Goal: Transaction & Acquisition: Book appointment/travel/reservation

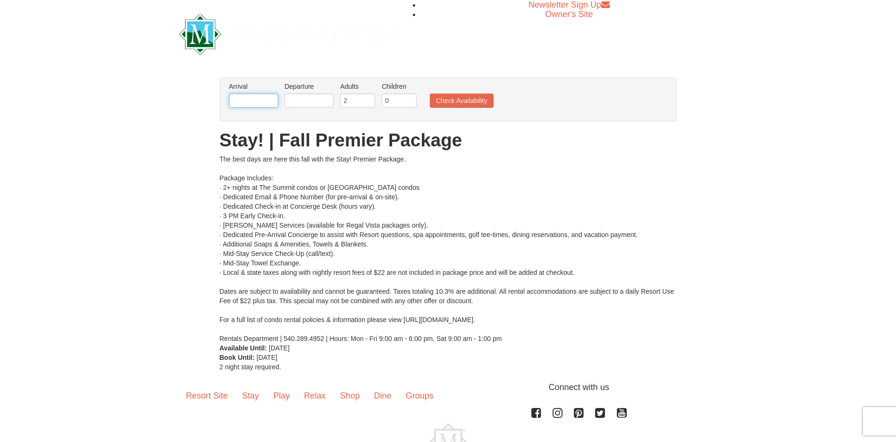
click at [241, 100] on input "text" at bounding box center [253, 101] width 49 height 14
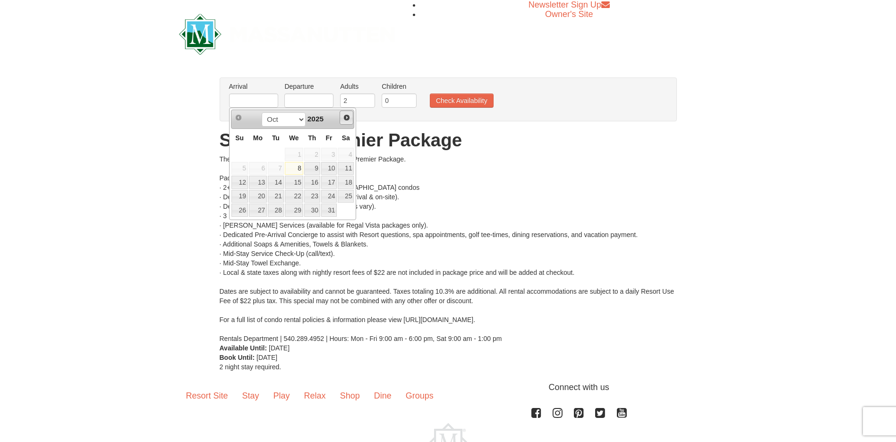
click at [347, 117] on span "Next" at bounding box center [347, 118] width 8 height 8
click at [312, 210] on link "27" at bounding box center [312, 210] width 16 height 13
type input "[DATE]"
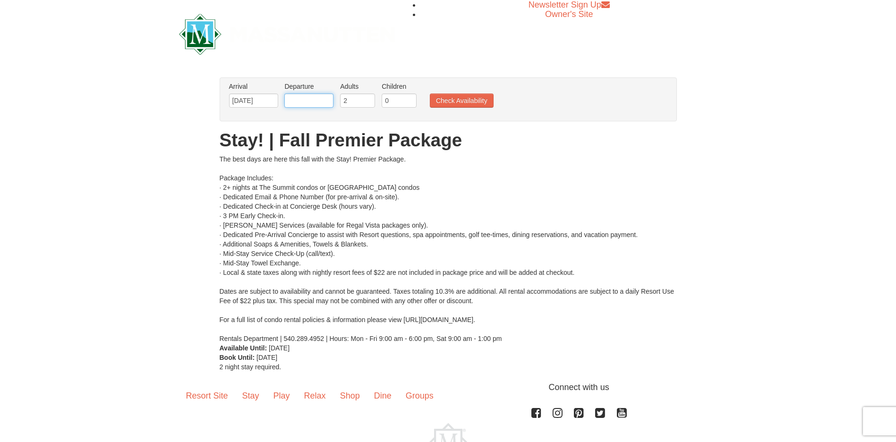
click at [293, 102] on input "text" at bounding box center [308, 101] width 49 height 14
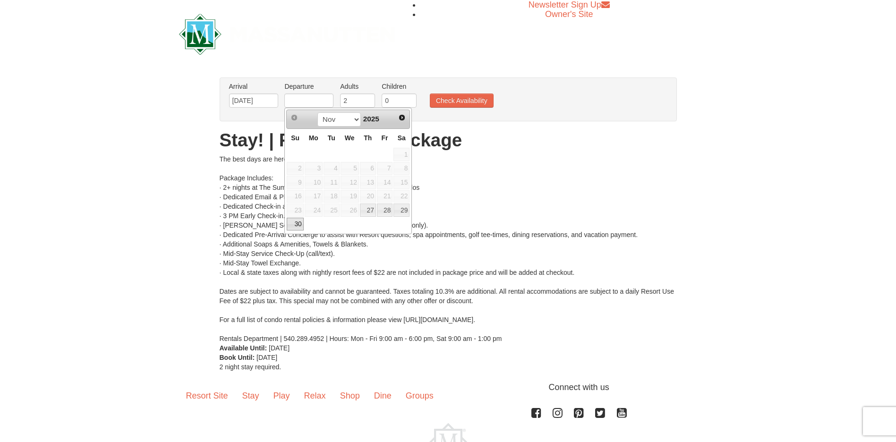
click at [299, 223] on link "30" at bounding box center [295, 224] width 17 height 13
type input "[DATE]"
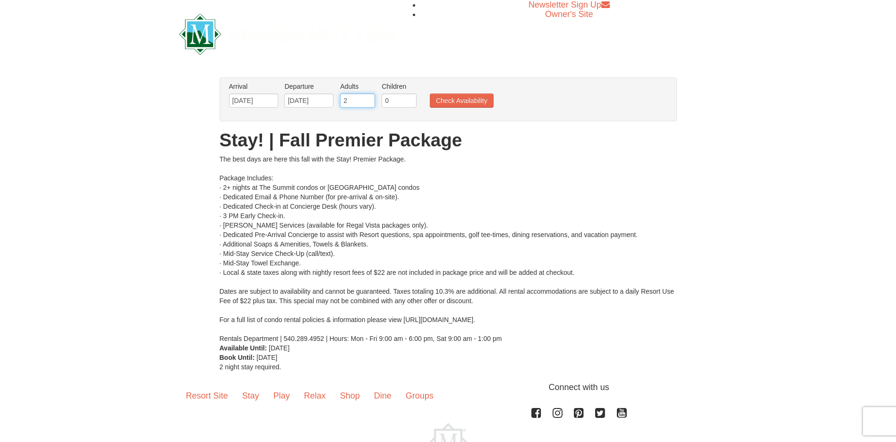
click at [363, 100] on input "2" at bounding box center [357, 101] width 35 height 14
type input "4"
click at [394, 103] on input "0" at bounding box center [399, 101] width 35 height 14
type input "2"
click at [455, 101] on button "Check Availability" at bounding box center [462, 101] width 64 height 14
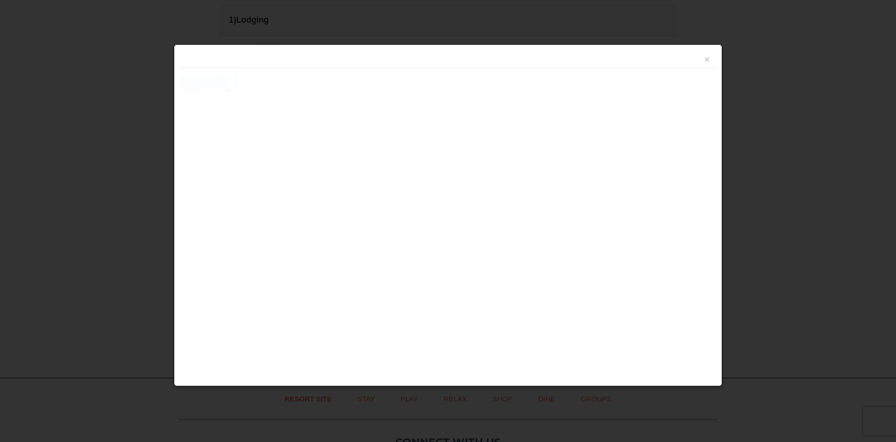
scroll to position [402, 0]
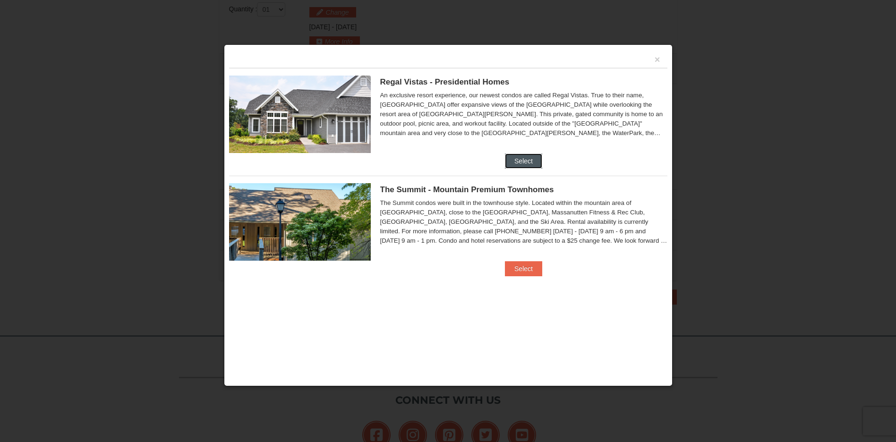
click at [527, 155] on button "Select" at bounding box center [523, 161] width 37 height 15
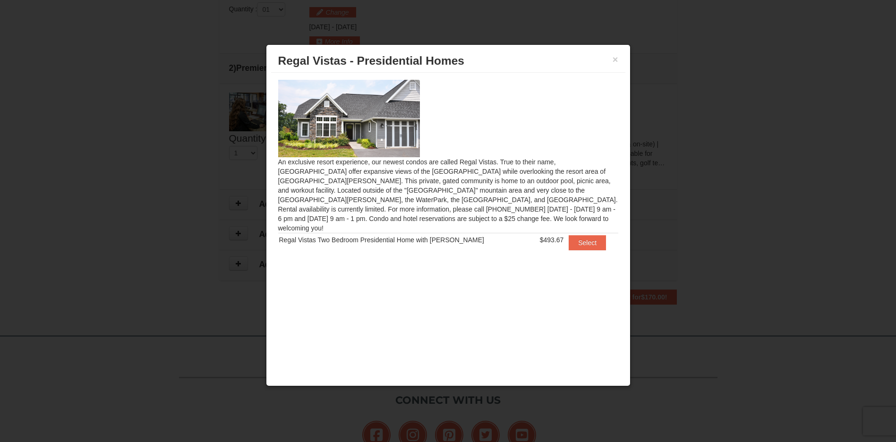
scroll to position [0, 0]
click at [593, 235] on button "Select" at bounding box center [587, 242] width 37 height 15
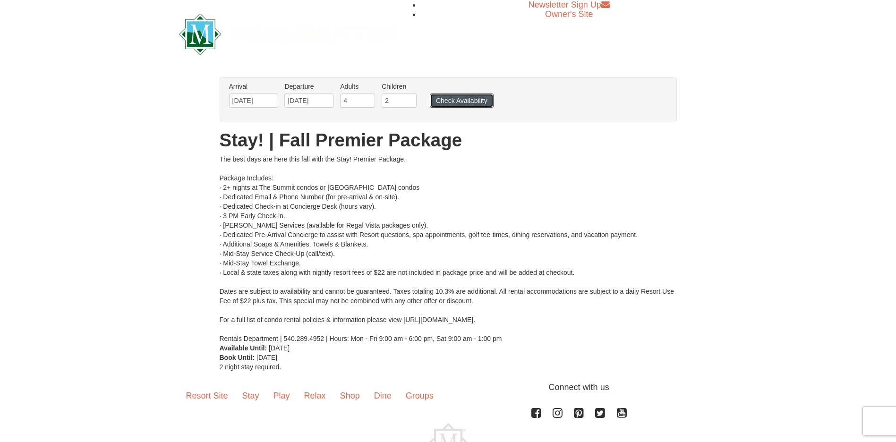
click at [485, 107] on button "Check Availability" at bounding box center [462, 101] width 64 height 14
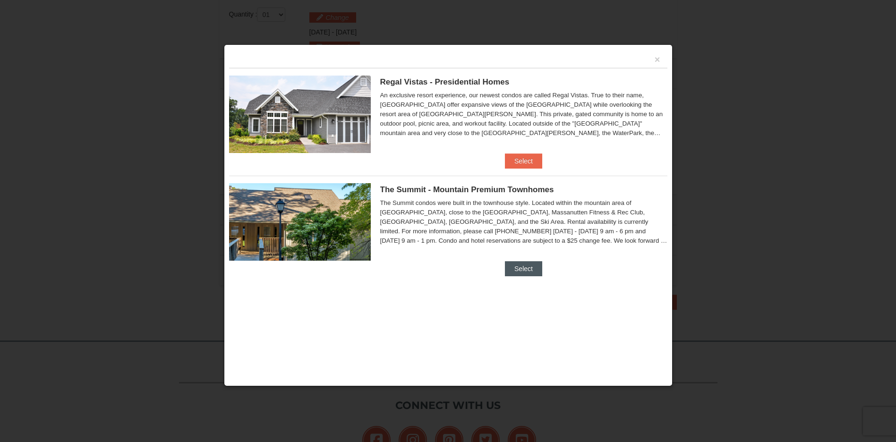
scroll to position [403, 0]
click at [529, 260] on div "The Summit - Mountain Premium Townhomes The Summit condos were built in the tow…" at bounding box center [448, 219] width 438 height 86
click at [522, 267] on button "Select" at bounding box center [523, 268] width 37 height 15
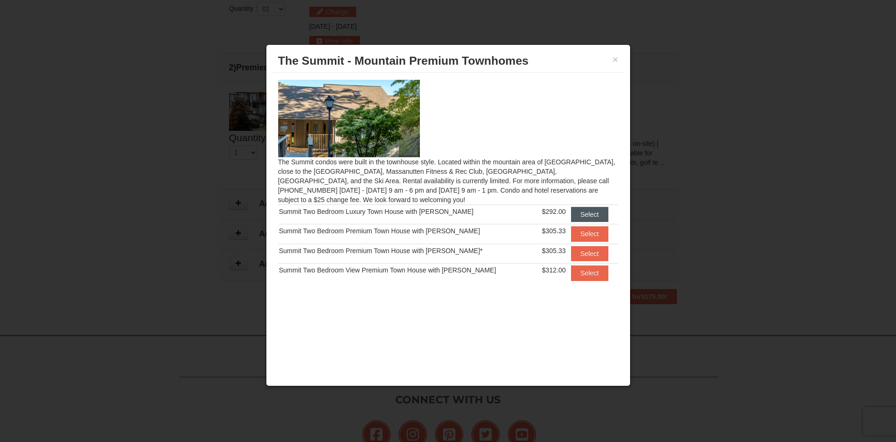
scroll to position [0, 0]
click at [589, 210] on button "Select" at bounding box center [589, 214] width 37 height 15
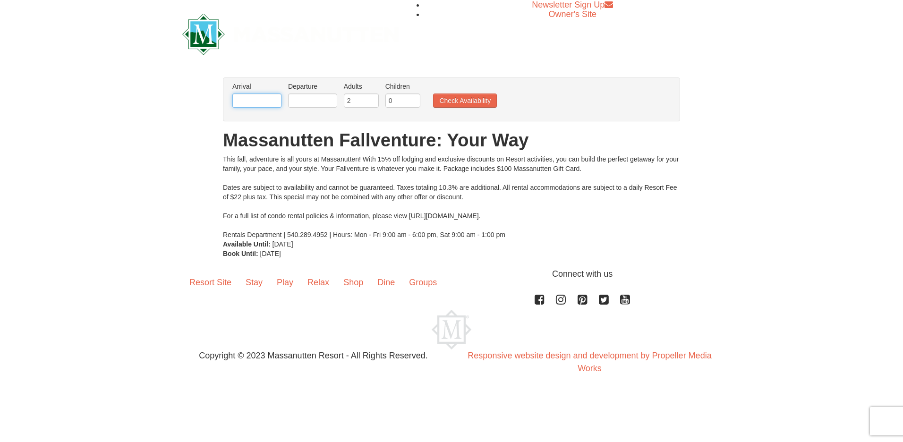
click at [268, 101] on input "text" at bounding box center [256, 101] width 49 height 14
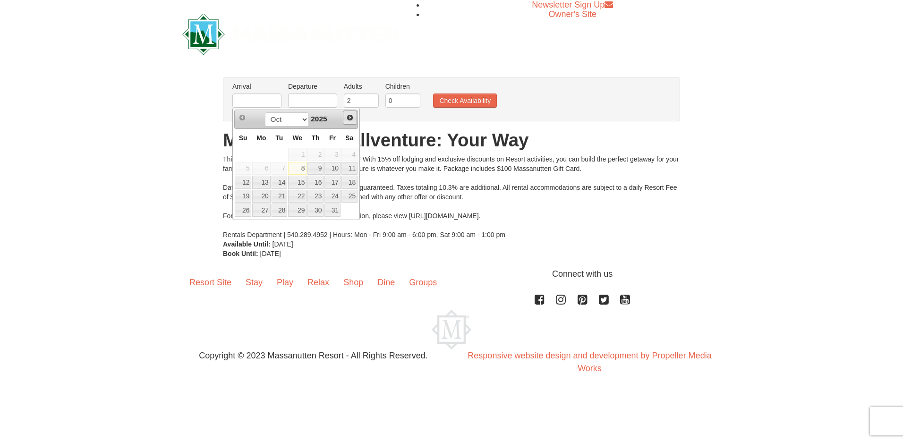
click at [353, 117] on span "Next" at bounding box center [350, 118] width 8 height 8
click at [314, 211] on link "27" at bounding box center [316, 210] width 16 height 13
type input "[DATE]"
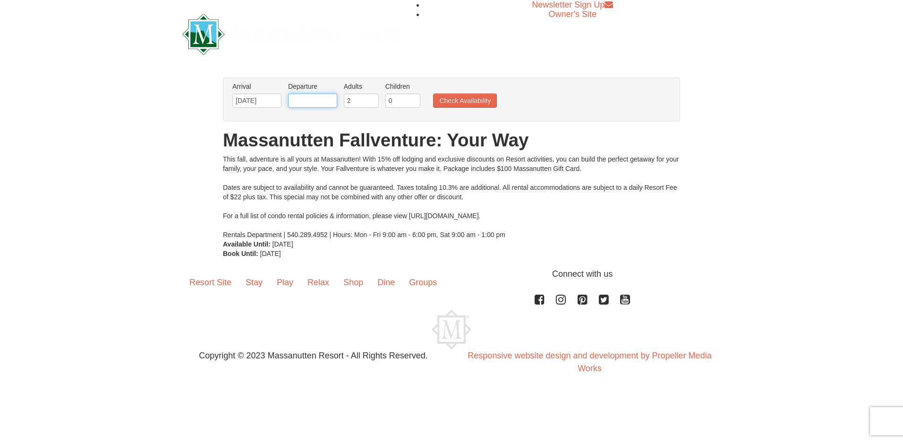
click at [322, 103] on input "text" at bounding box center [312, 101] width 49 height 14
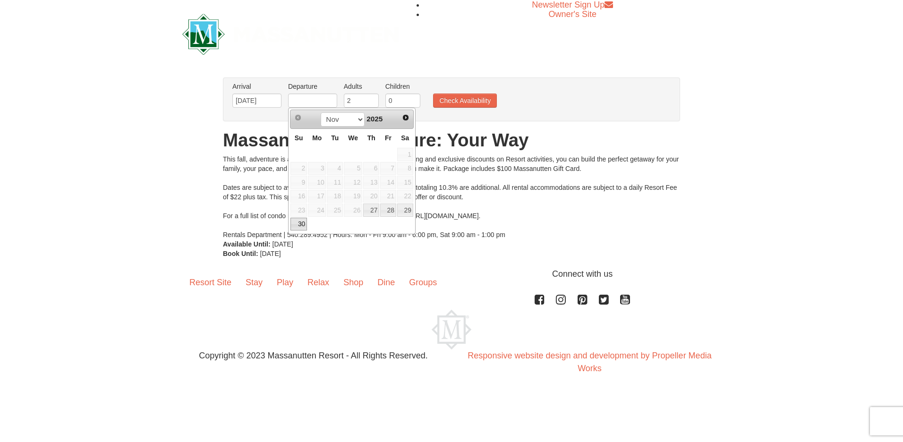
click at [300, 226] on link "30" at bounding box center [299, 224] width 17 height 13
type input "[DATE]"
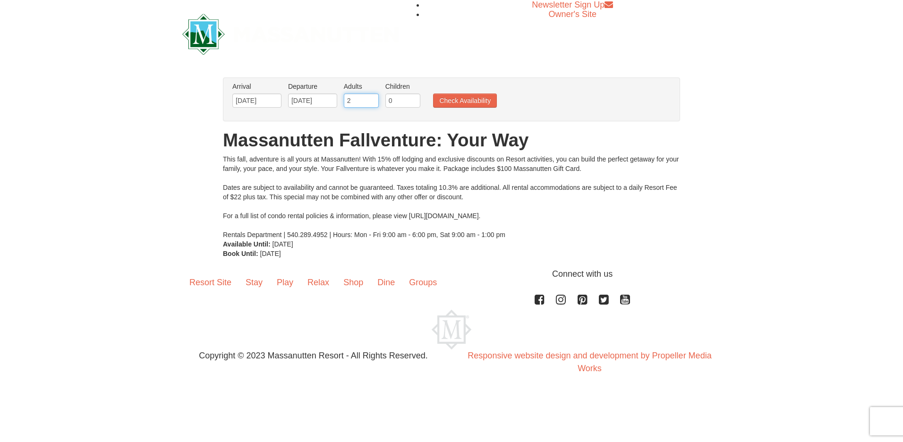
click at [365, 103] on input "2" at bounding box center [361, 101] width 35 height 14
type input "4"
drag, startPoint x: 402, startPoint y: 103, endPoint x: 407, endPoint y: 102, distance: 4.7
click at [407, 102] on input "0" at bounding box center [403, 101] width 35 height 14
type input "2"
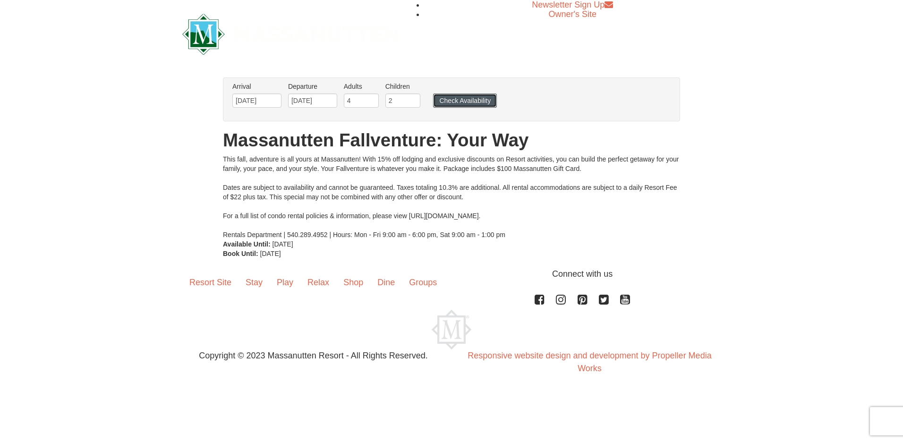
click at [451, 101] on button "Check Availability" at bounding box center [465, 101] width 64 height 14
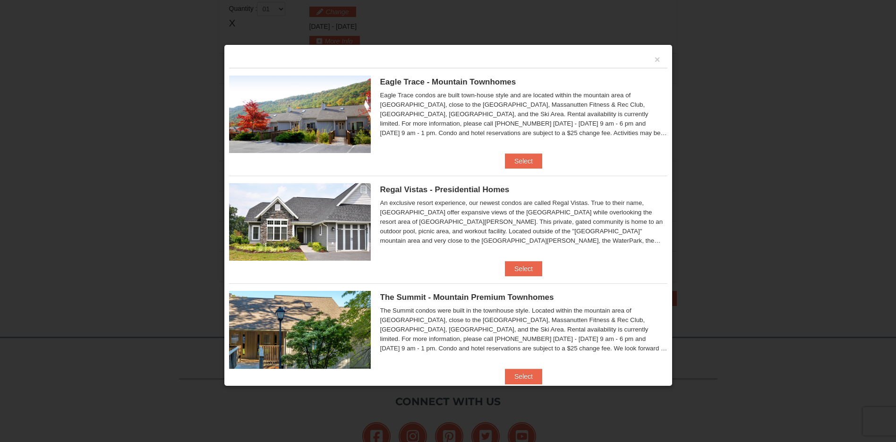
scroll to position [128, 0]
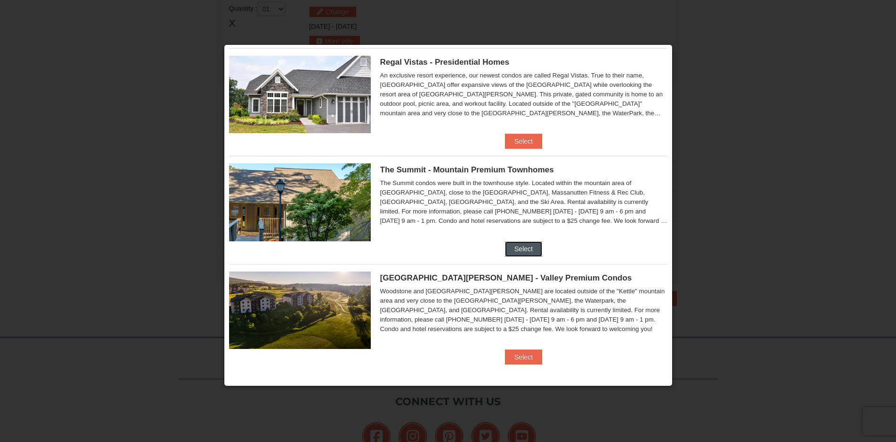
click at [506, 251] on button "Select" at bounding box center [523, 248] width 37 height 15
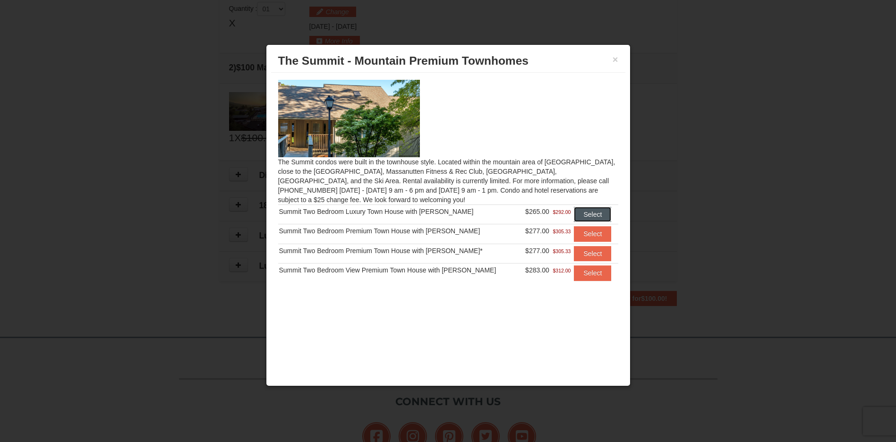
click at [576, 214] on button "Select" at bounding box center [592, 214] width 37 height 15
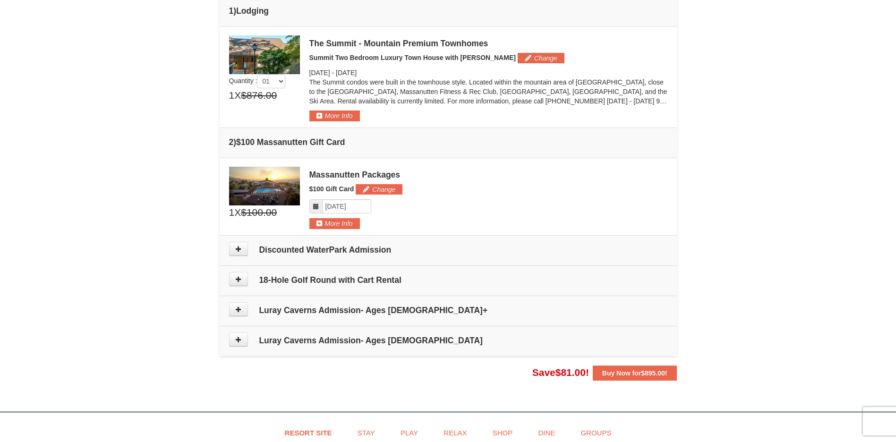
scroll to position [195, 0]
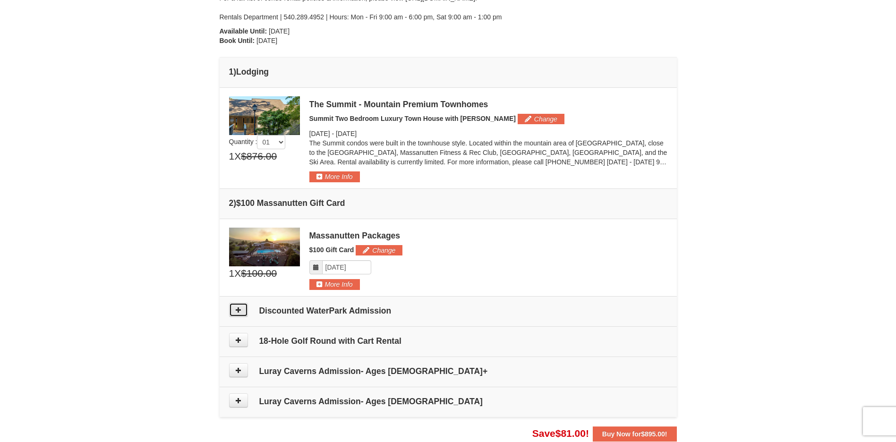
click at [237, 310] on icon at bounding box center [238, 310] width 7 height 7
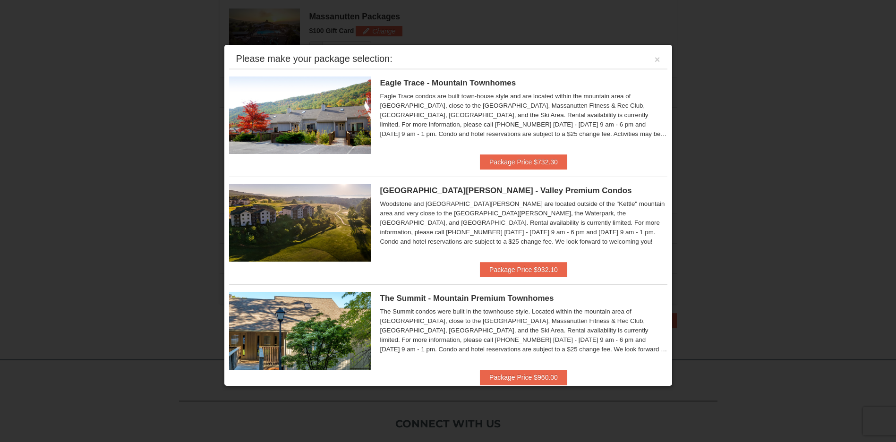
scroll to position [291, 0]
click at [655, 61] on button "×" at bounding box center [658, 59] width 6 height 9
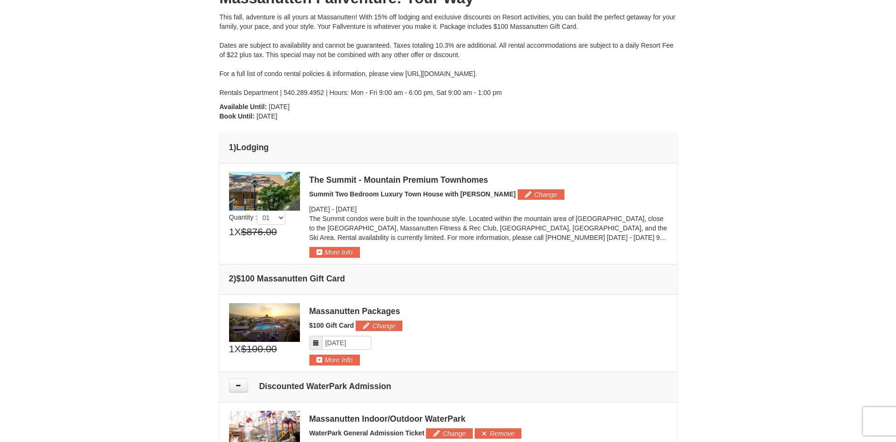
scroll to position [149, 0]
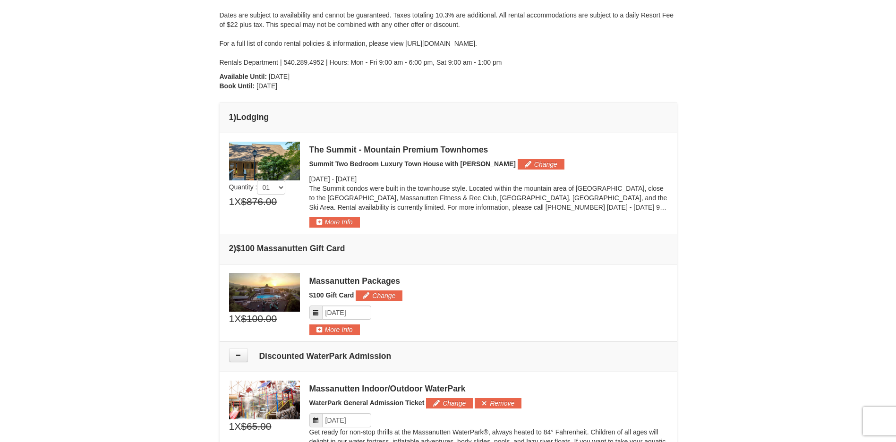
drag, startPoint x: 355, startPoint y: 191, endPoint x: 392, endPoint y: 201, distance: 38.6
click at [392, 201] on p "The Summit condos were built in the townhouse style. Located within the mountai…" at bounding box center [488, 198] width 358 height 28
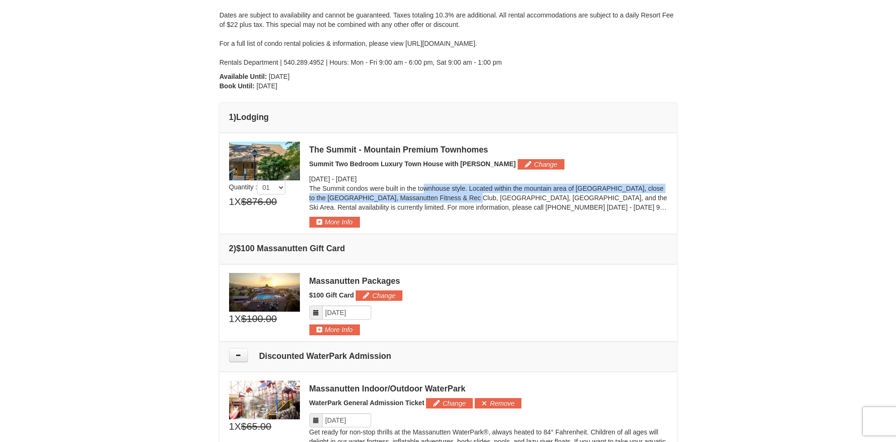
click at [438, 202] on p "The Summit condos were built in the townhouse style. Located within the mountai…" at bounding box center [488, 198] width 358 height 28
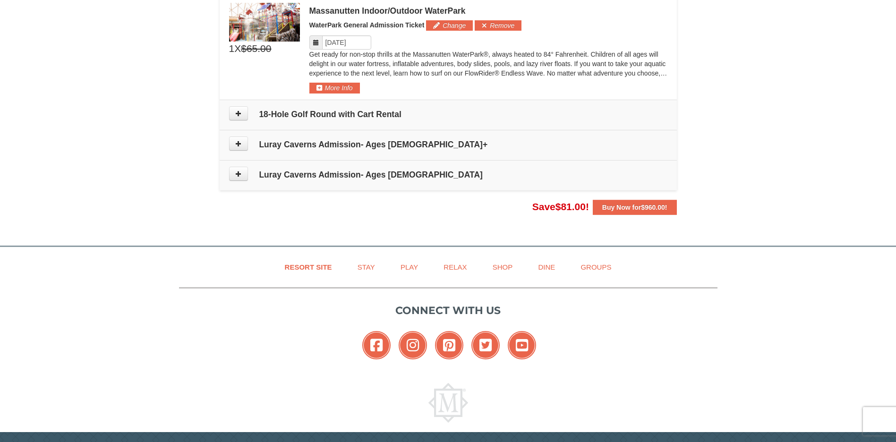
scroll to position [338, 0]
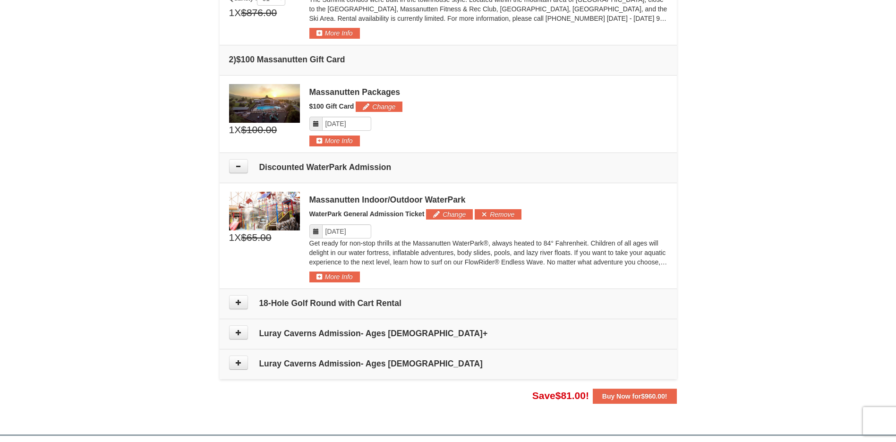
click at [319, 231] on span at bounding box center [315, 231] width 13 height 14
click at [447, 218] on button "Change" at bounding box center [449, 214] width 47 height 10
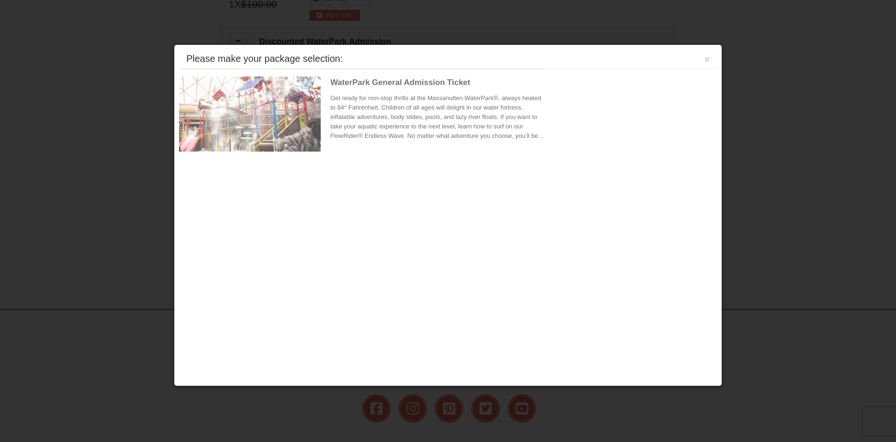
scroll to position [530, 0]
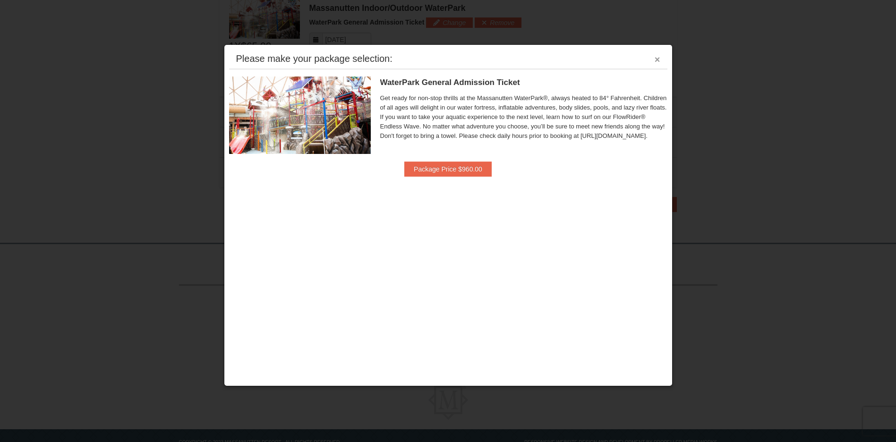
click at [659, 55] on button "×" at bounding box center [658, 59] width 6 height 9
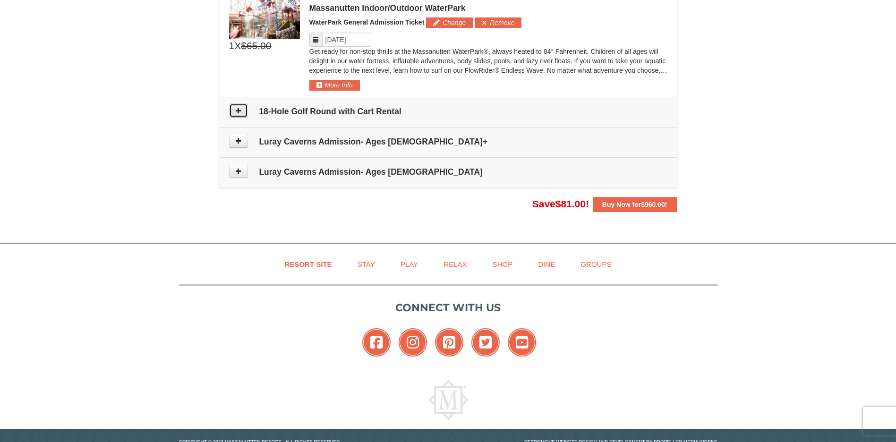
click at [240, 111] on icon at bounding box center [238, 110] width 7 height 7
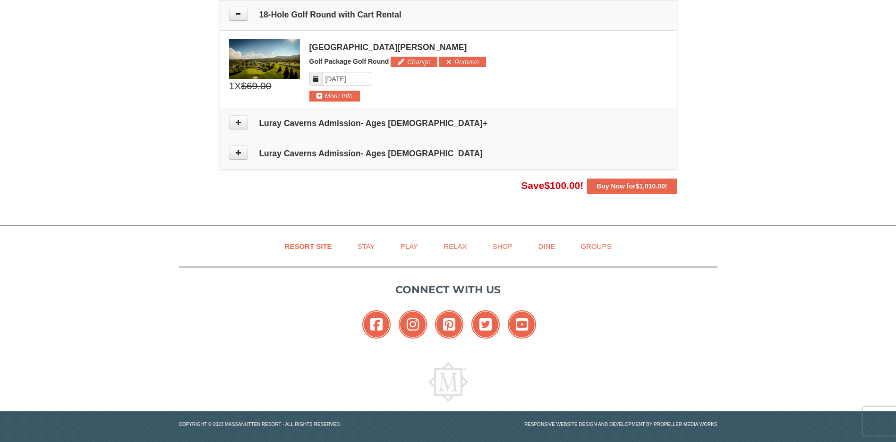
scroll to position [485, 0]
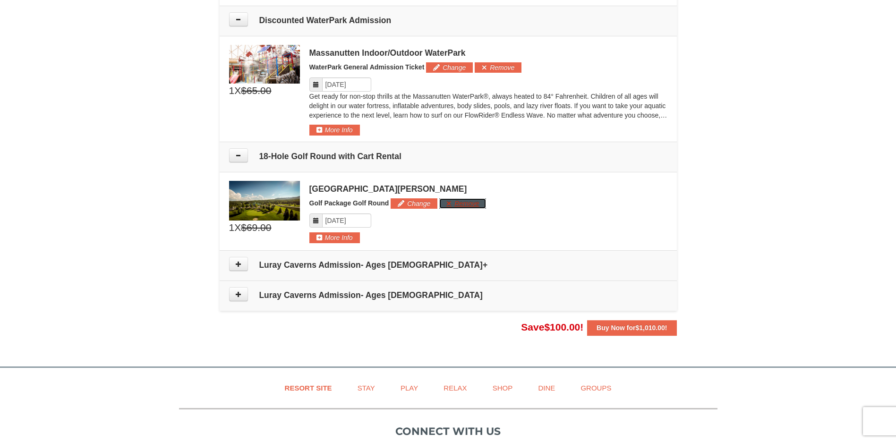
click at [459, 204] on button "Remove" at bounding box center [462, 203] width 47 height 10
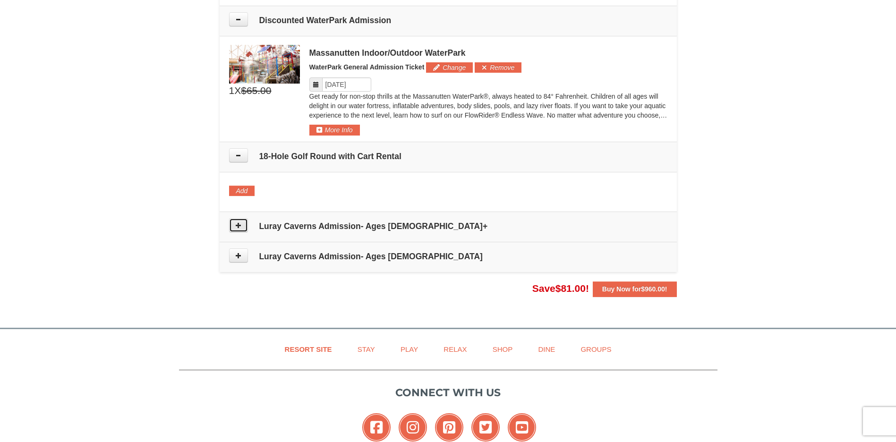
click at [247, 226] on button at bounding box center [238, 225] width 19 height 14
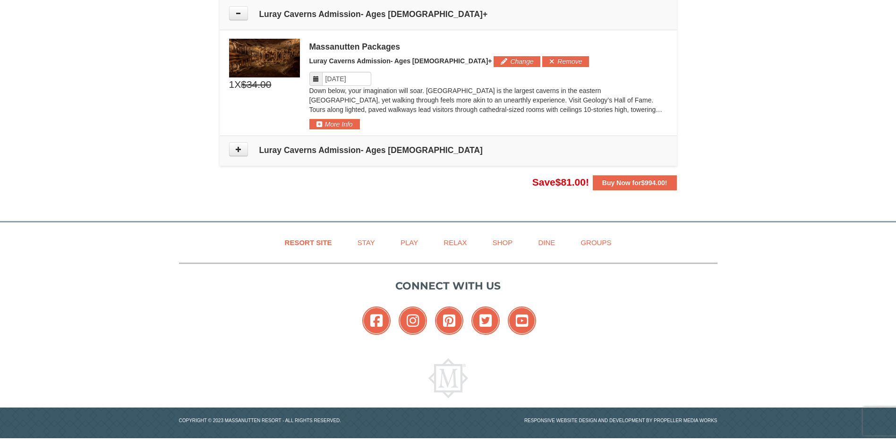
scroll to position [556, 0]
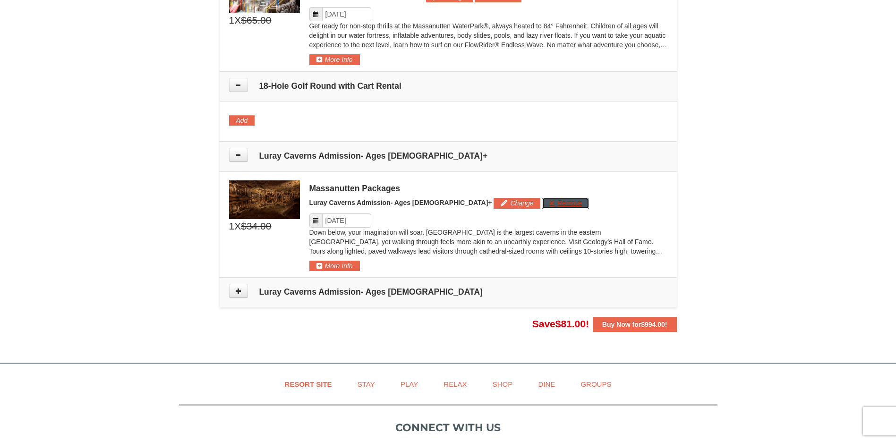
click at [542, 200] on button "Remove" at bounding box center [565, 203] width 47 height 10
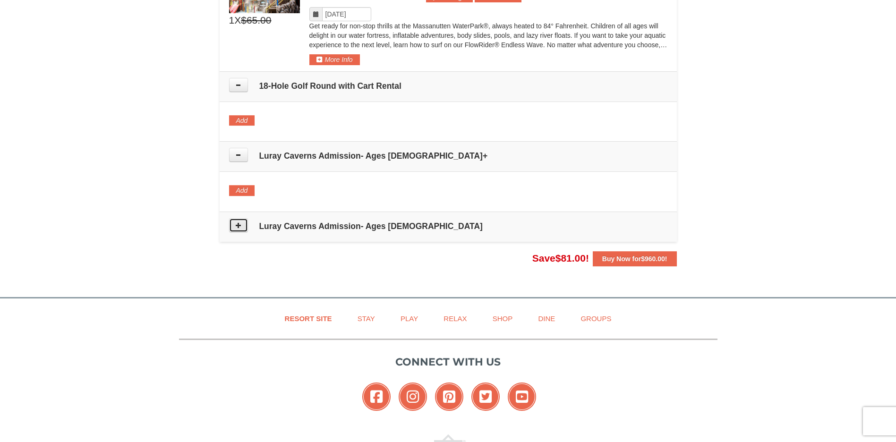
click at [241, 219] on button at bounding box center [238, 225] width 19 height 14
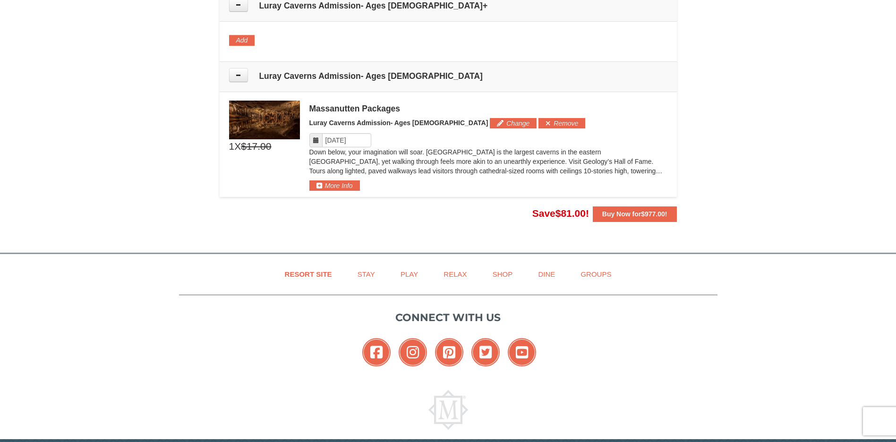
scroll to position [743, 0]
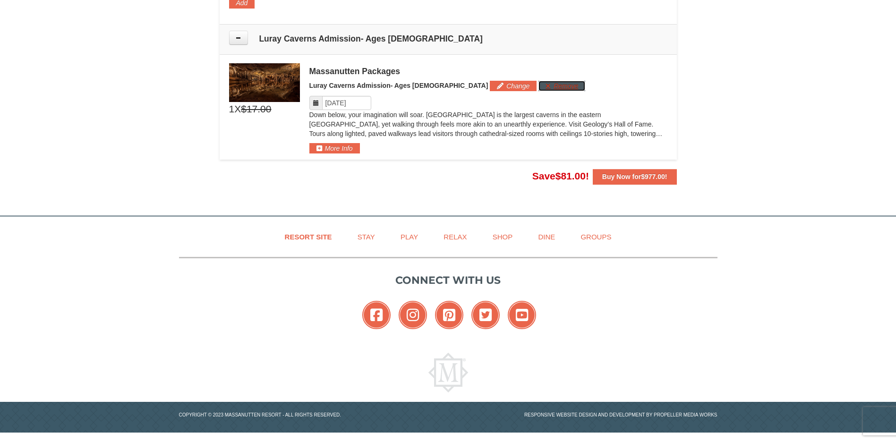
click at [539, 86] on button "Remove" at bounding box center [562, 86] width 47 height 10
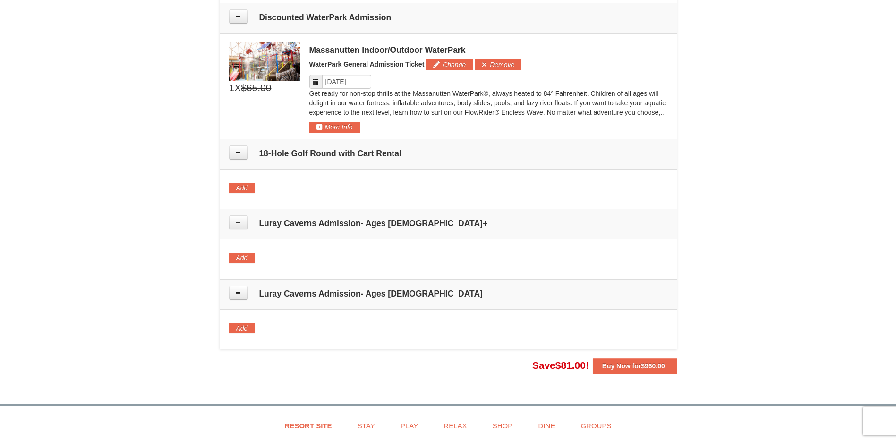
scroll to position [346, 0]
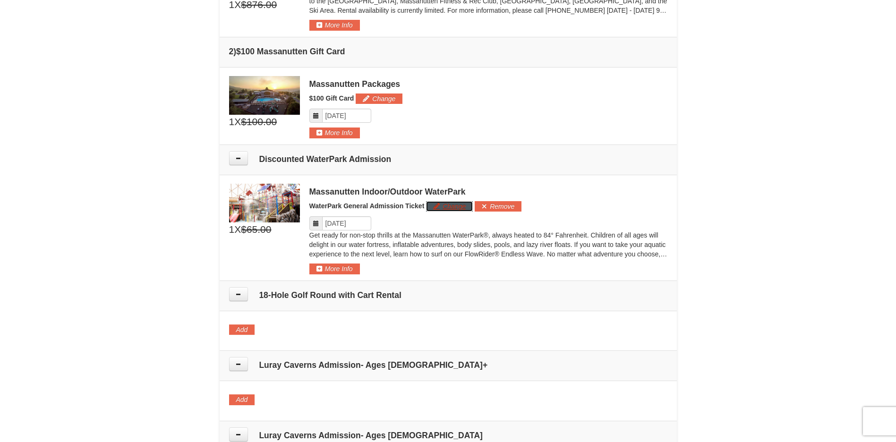
click at [450, 205] on button "Change" at bounding box center [449, 206] width 47 height 10
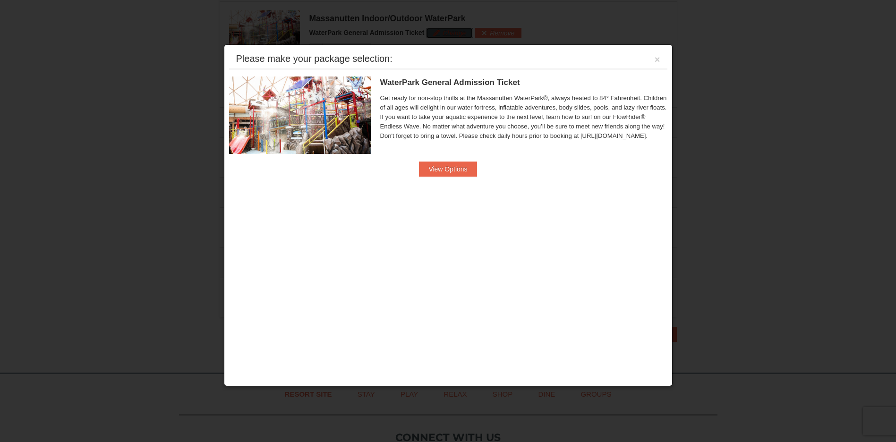
scroll to position [530, 0]
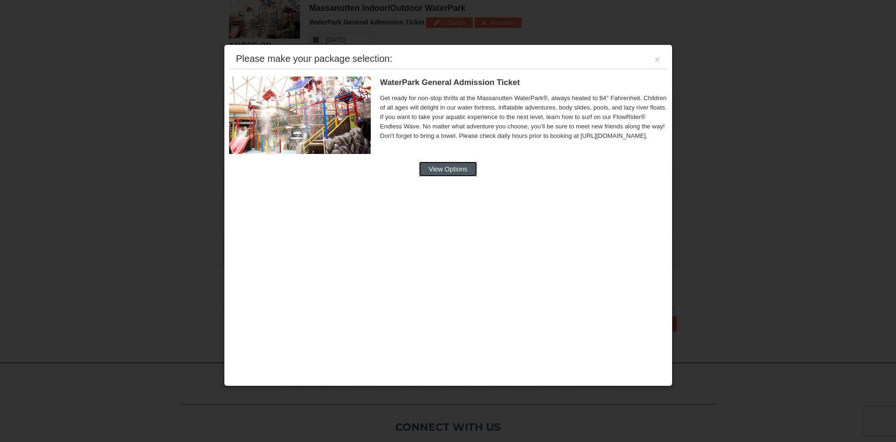
click at [456, 170] on button "View Options" at bounding box center [448, 169] width 58 height 15
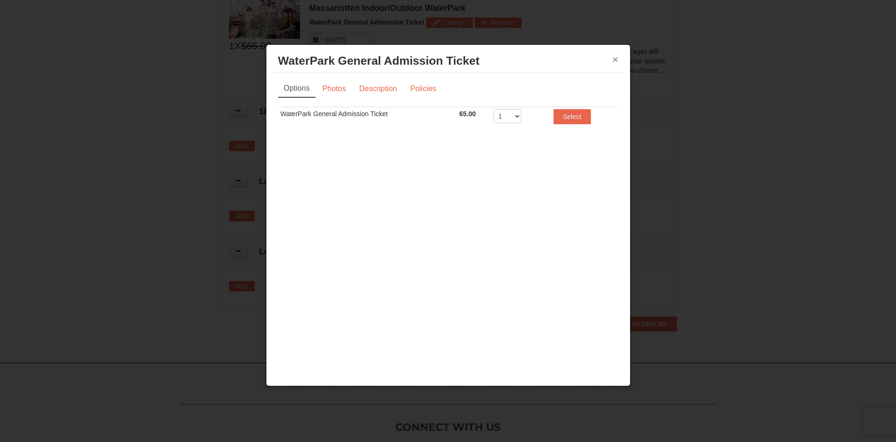
click at [618, 61] on button "×" at bounding box center [616, 59] width 6 height 9
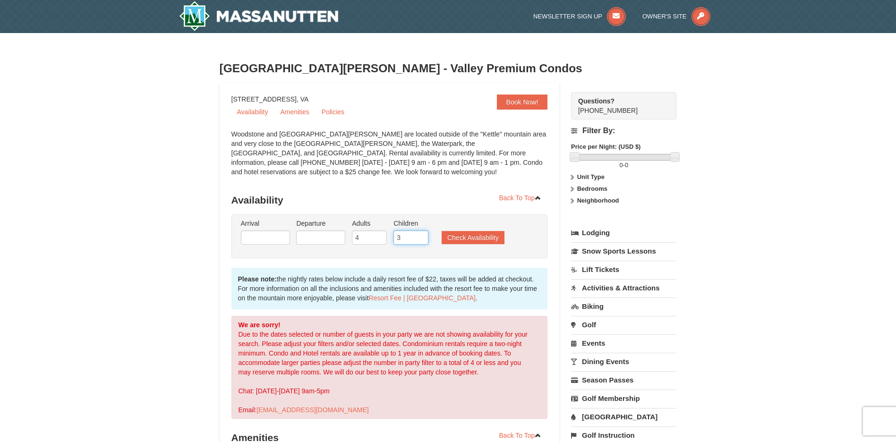
click at [409, 237] on input "3" at bounding box center [411, 238] width 35 height 14
type input "2"
click at [480, 239] on button "Check Availability" at bounding box center [473, 237] width 63 height 13
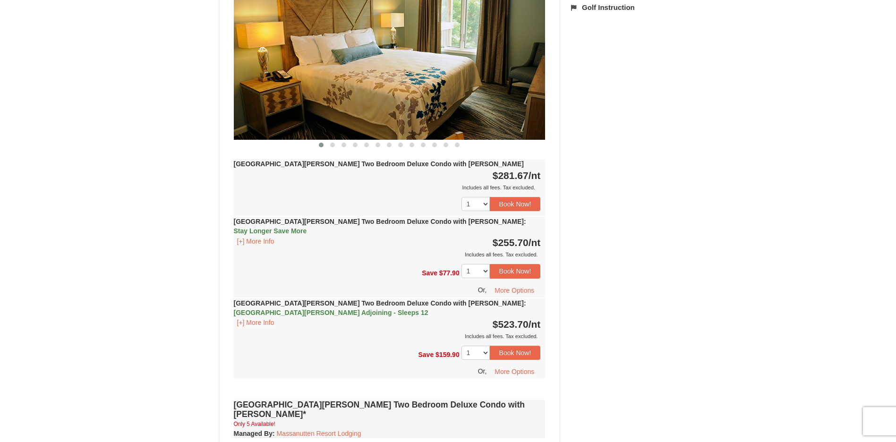
scroll to position [334, 0]
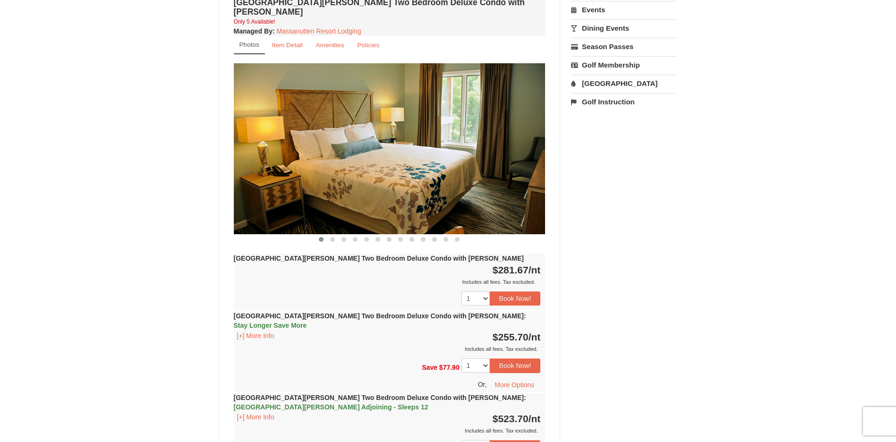
click at [539, 121] on img at bounding box center [390, 148] width 312 height 171
click at [538, 139] on img at bounding box center [390, 148] width 312 height 171
click at [331, 235] on button at bounding box center [332, 239] width 11 height 9
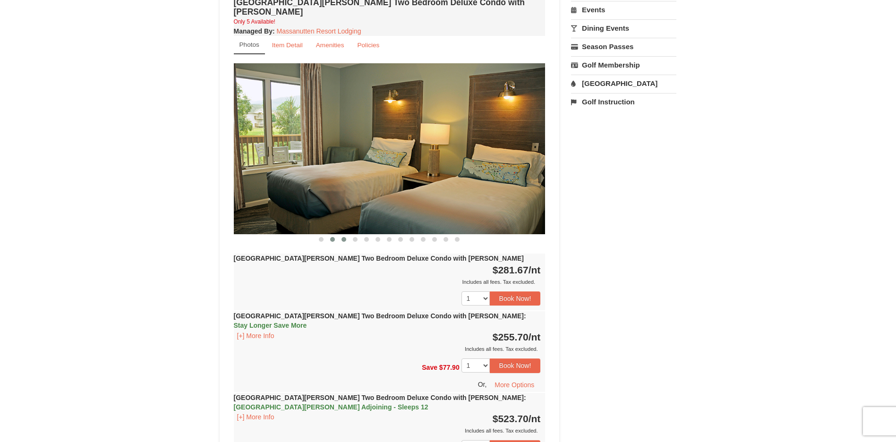
click at [344, 237] on span at bounding box center [344, 239] width 5 height 5
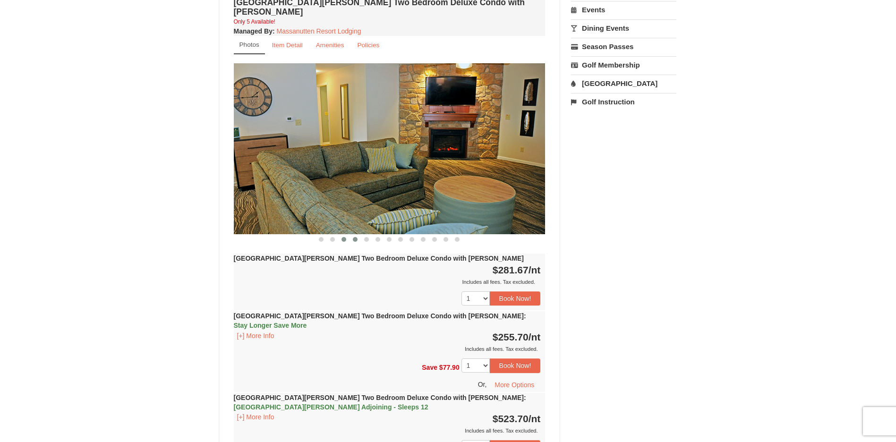
click at [355, 237] on span at bounding box center [355, 239] width 5 height 5
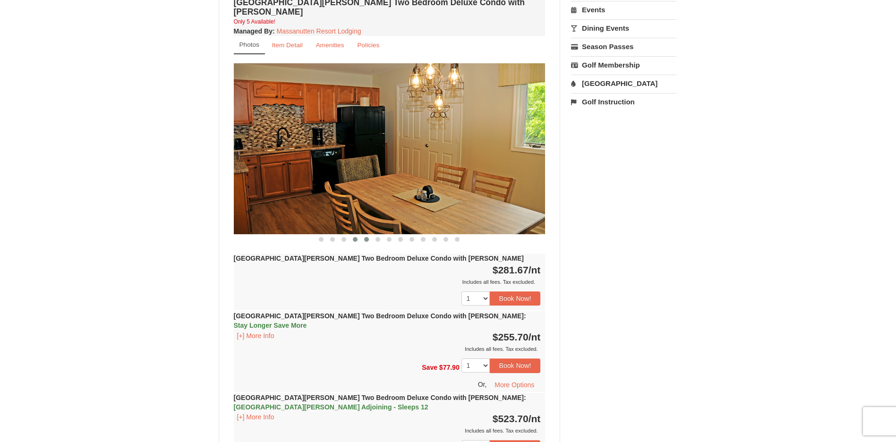
click at [367, 237] on span at bounding box center [366, 239] width 5 height 5
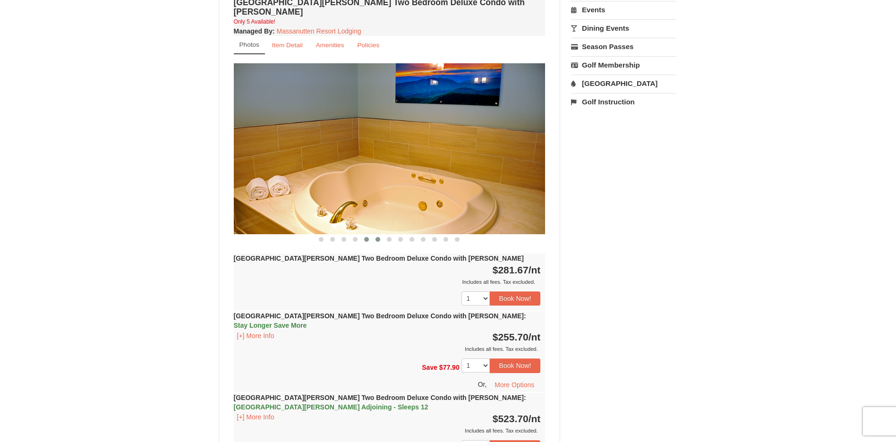
click at [378, 237] on span at bounding box center [378, 239] width 5 height 5
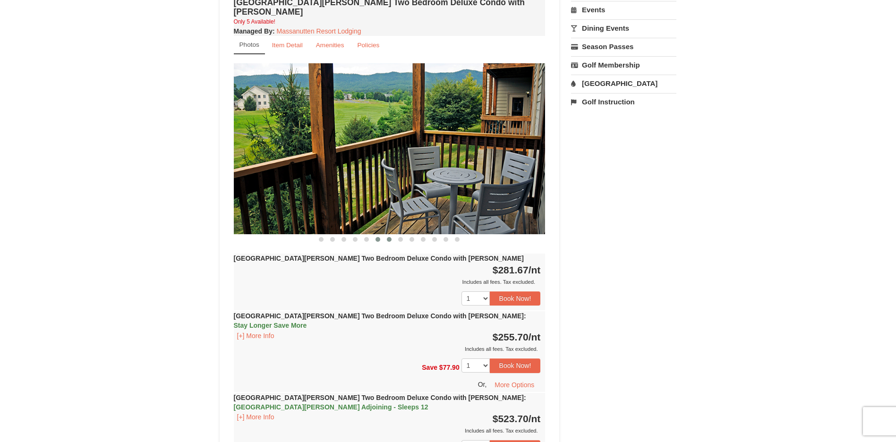
click at [387, 235] on button at bounding box center [389, 239] width 11 height 9
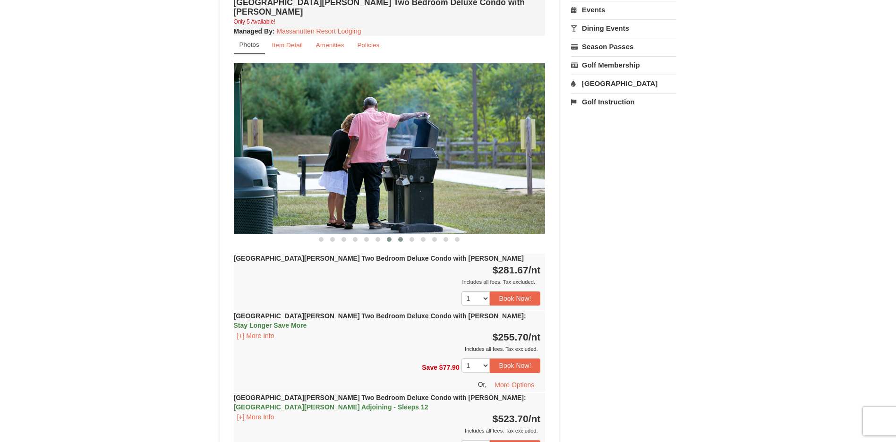
click at [395, 235] on button at bounding box center [400, 239] width 11 height 9
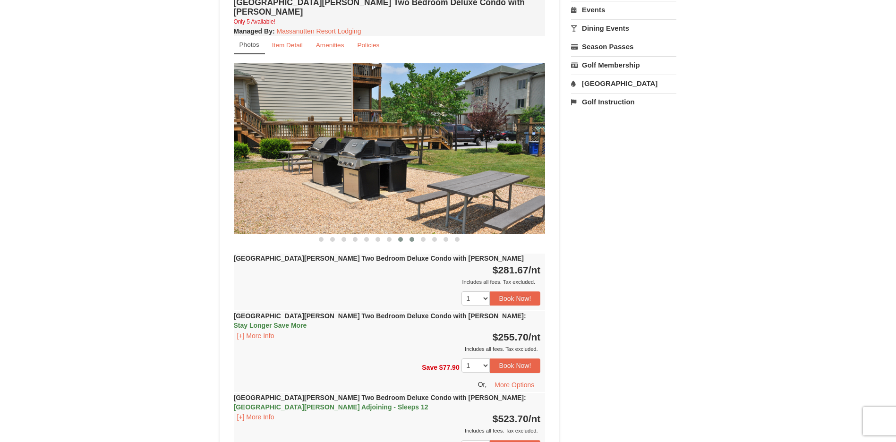
click at [412, 237] on span at bounding box center [412, 239] width 5 height 5
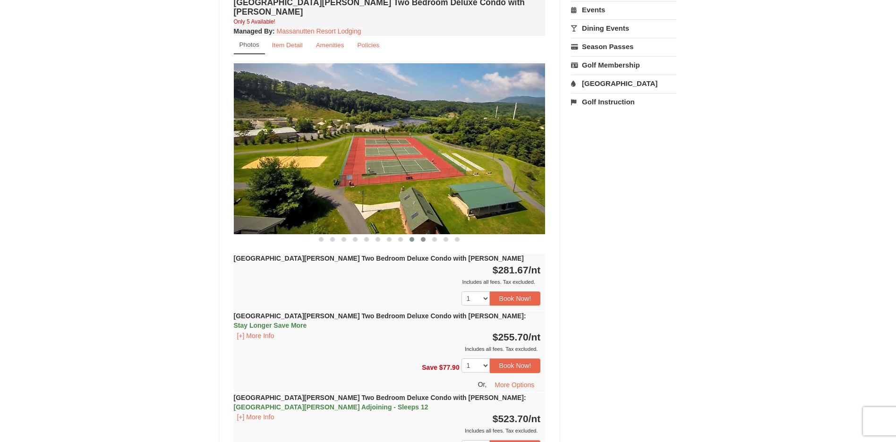
click at [428, 235] on button at bounding box center [423, 239] width 11 height 9
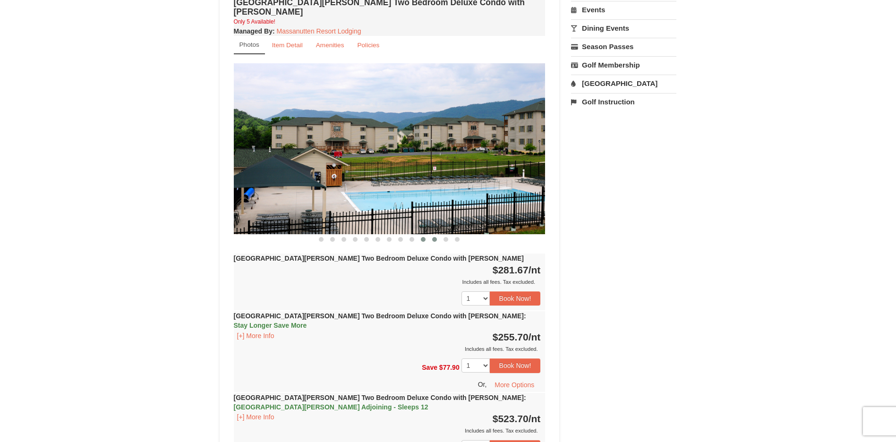
click at [440, 235] on button at bounding box center [434, 239] width 11 height 9
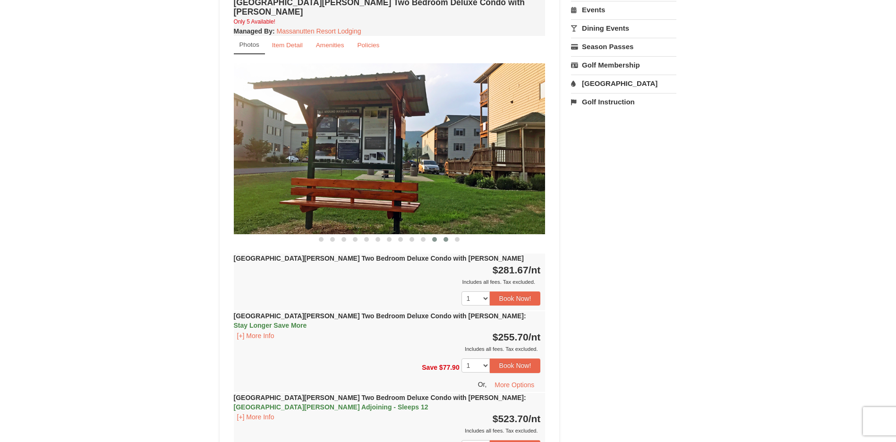
click at [444, 237] on span at bounding box center [446, 239] width 5 height 5
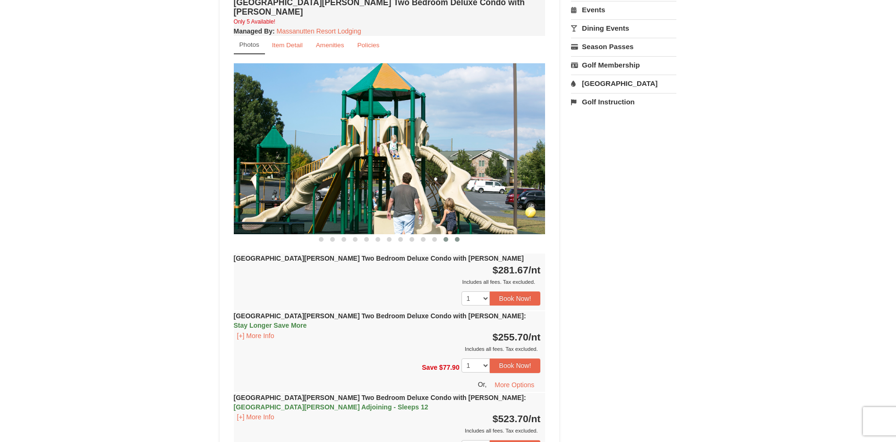
click at [457, 237] on span at bounding box center [457, 239] width 5 height 5
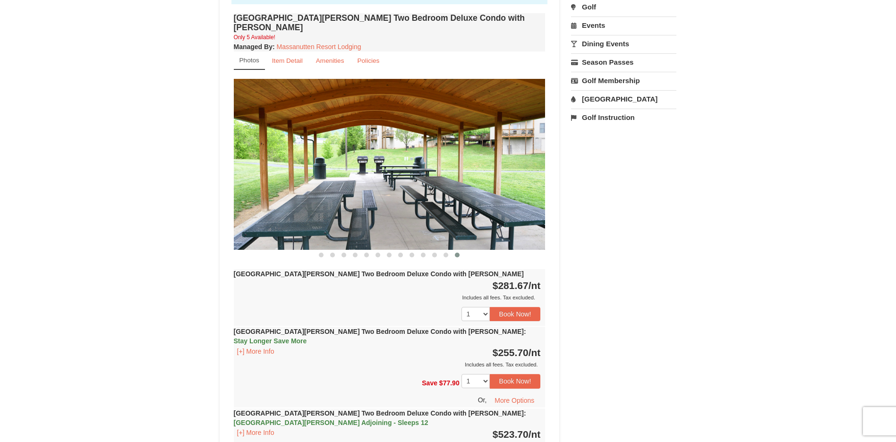
scroll to position [331, 0]
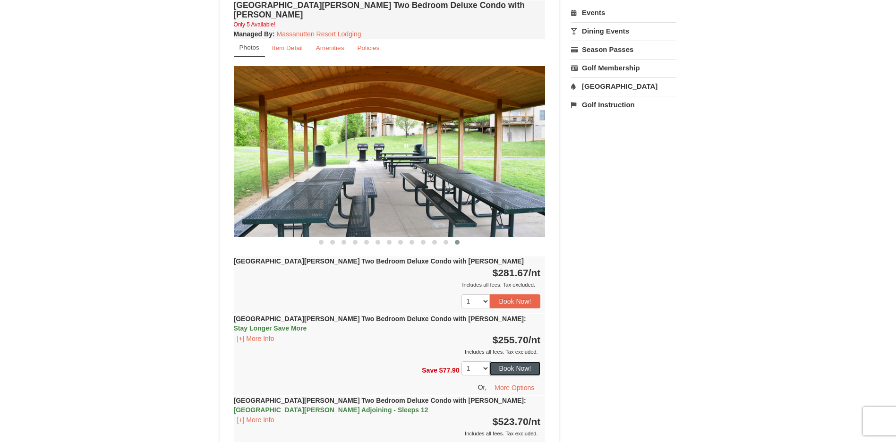
click at [506, 361] on button "Book Now!" at bounding box center [515, 368] width 51 height 14
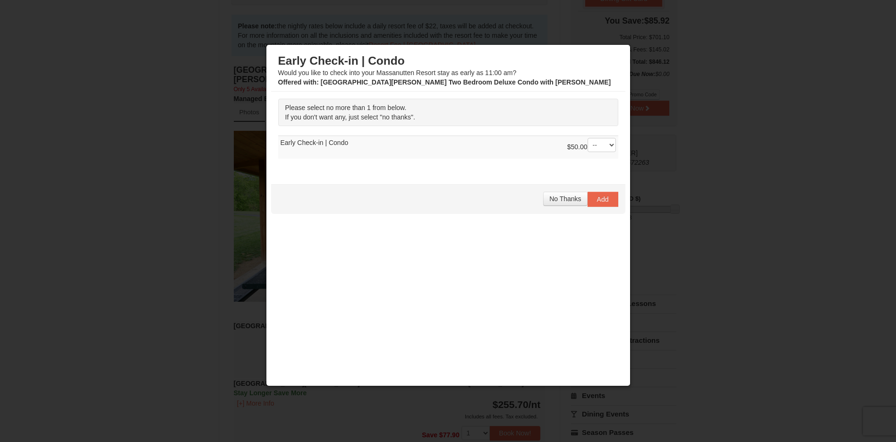
scroll to position [366, 0]
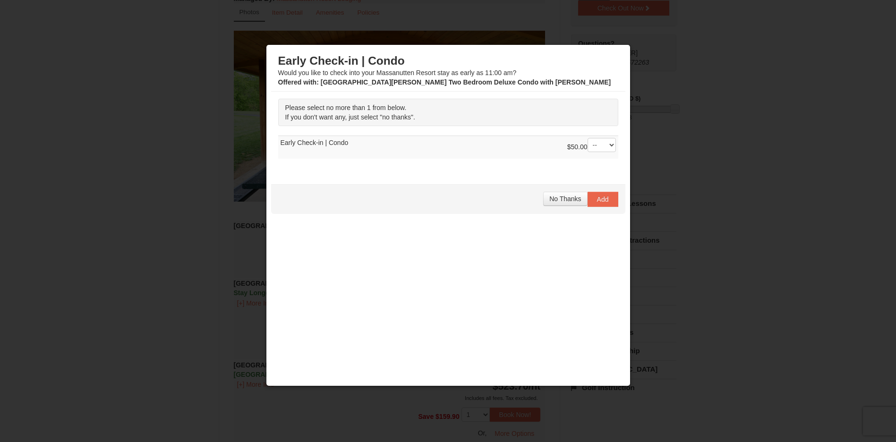
click at [447, 95] on div "Please select no more than 1 from below. If you don't want any, just select "no…" at bounding box center [448, 134] width 354 height 84
click at [592, 196] on button "Add" at bounding box center [603, 199] width 31 height 15
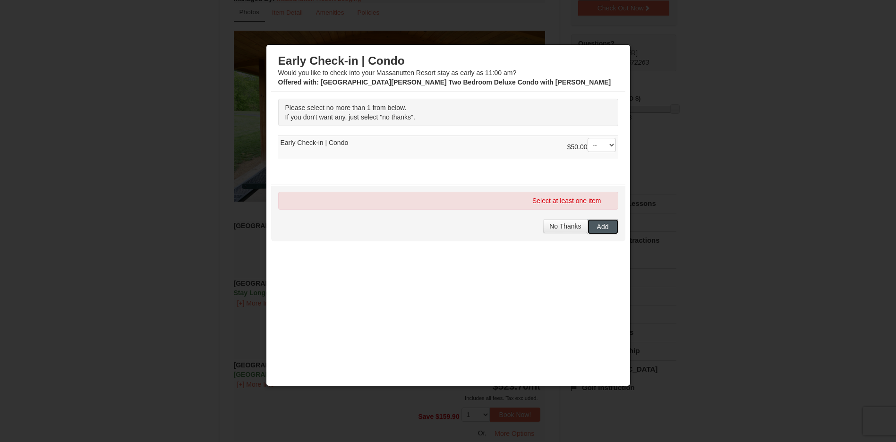
click at [605, 225] on span "Add" at bounding box center [603, 227] width 12 height 8
click at [350, 110] on span "Please select no more than 1 from below." at bounding box center [345, 108] width 121 height 8
drag, startPoint x: 421, startPoint y: 111, endPoint x: 423, endPoint y: 126, distance: 15.2
click at [423, 126] on div "Please select no more than 1 from below. If you don't want any, just select "no…" at bounding box center [448, 129] width 340 height 60
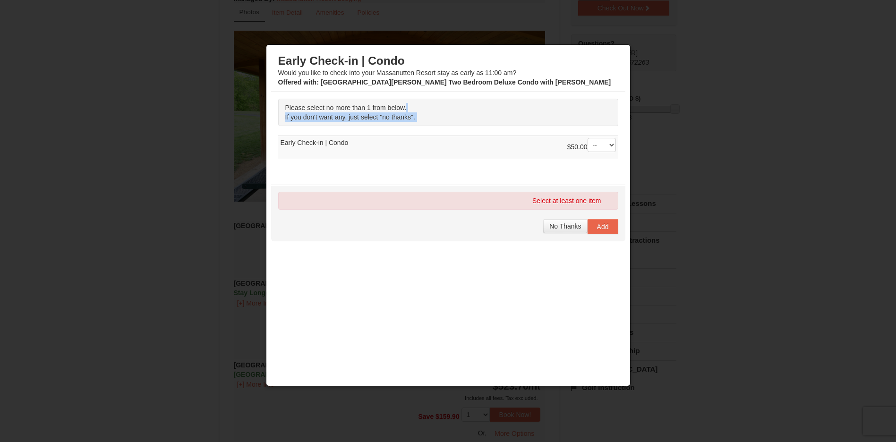
click at [338, 96] on div "Please select no more than 1 from below. If you don't want any, just select "no…" at bounding box center [448, 134] width 354 height 84
click at [600, 230] on span "Add" at bounding box center [603, 227] width 12 height 8
click at [562, 223] on span "No Thanks" at bounding box center [566, 227] width 32 height 8
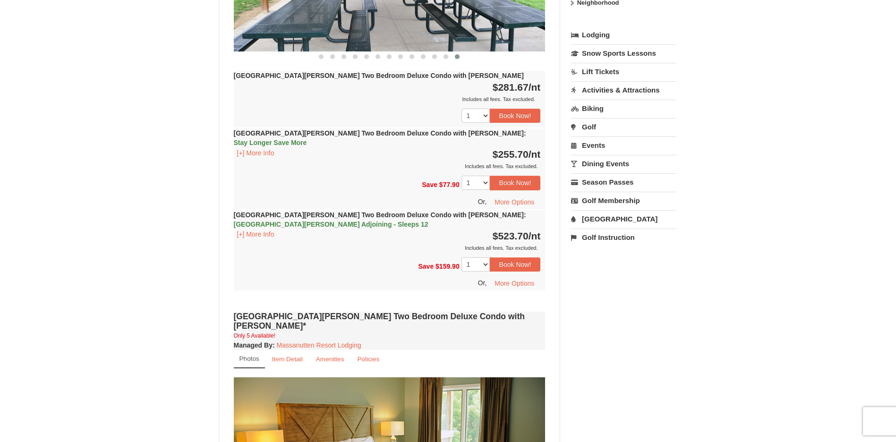
scroll to position [413, 0]
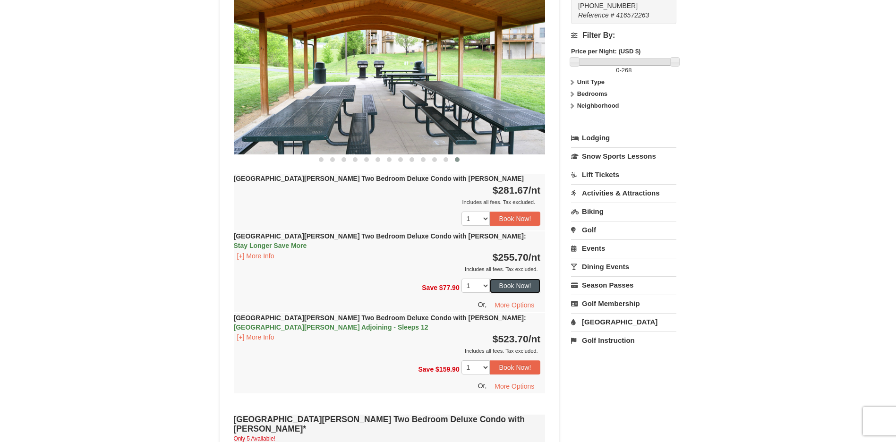
click at [524, 279] on button "Book Now!" at bounding box center [515, 286] width 51 height 14
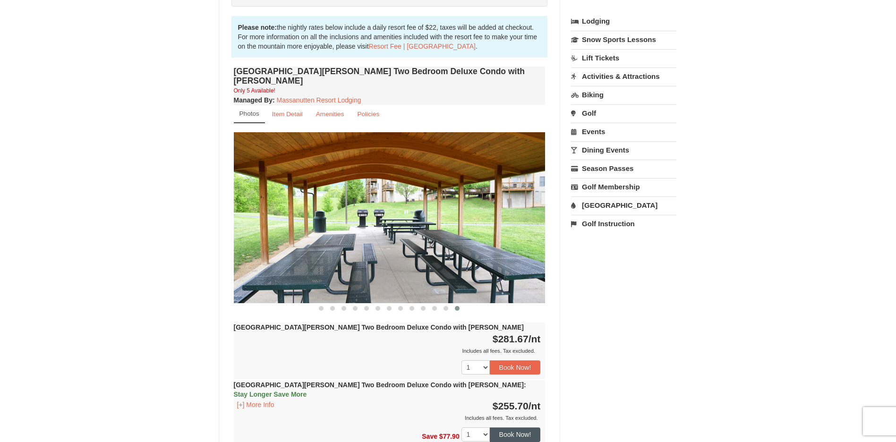
scroll to position [83, 0]
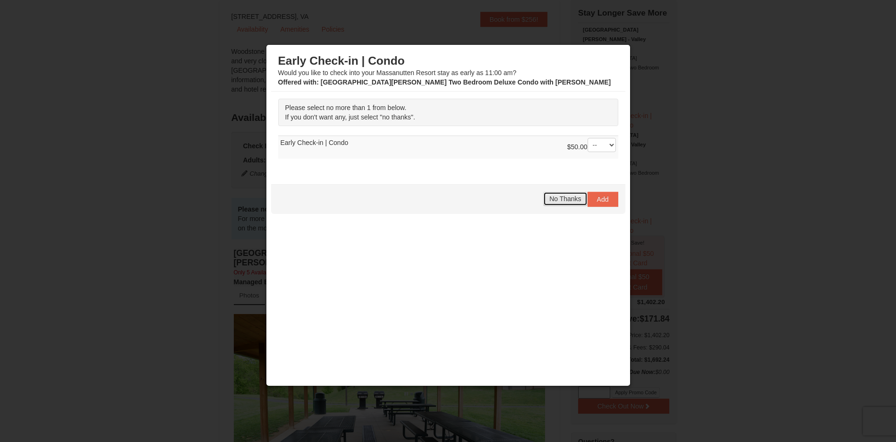
click at [577, 200] on span "No Thanks" at bounding box center [566, 199] width 32 height 8
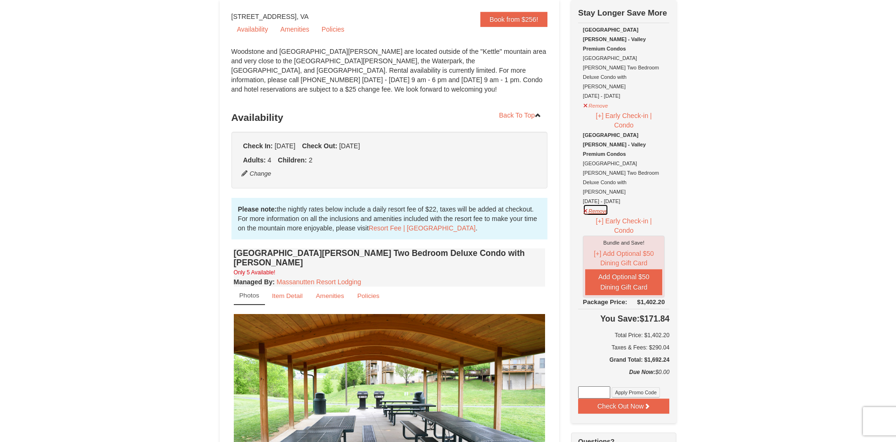
click at [584, 204] on button "Remove" at bounding box center [596, 210] width 26 height 12
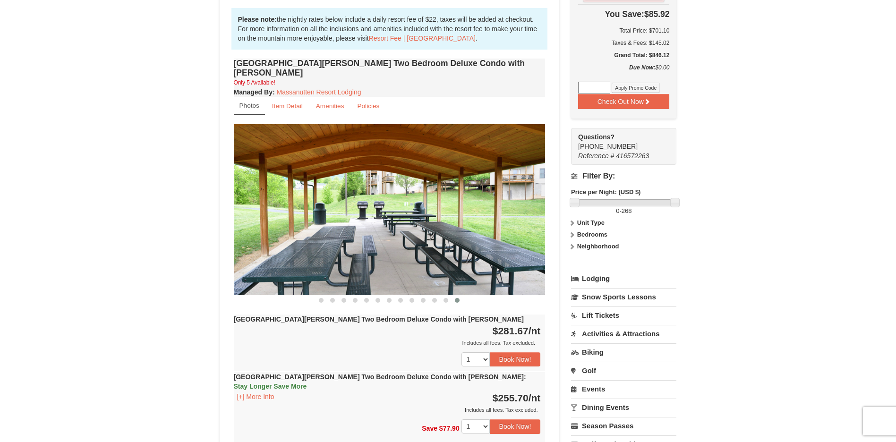
scroll to position [284, 0]
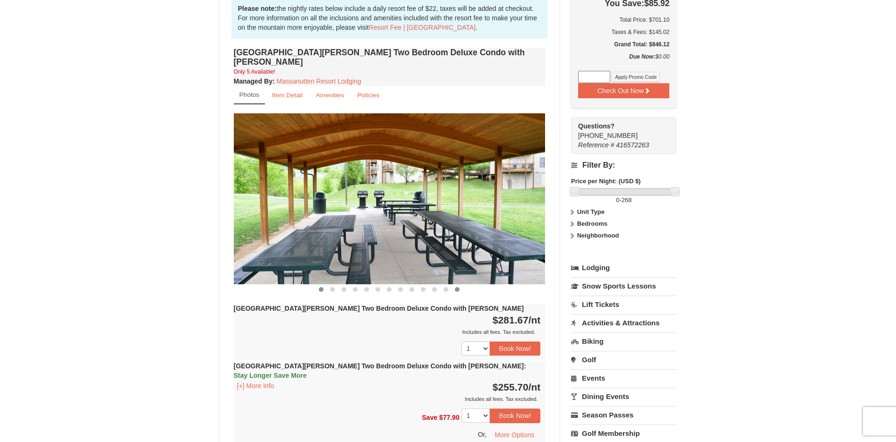
click at [322, 287] on span at bounding box center [321, 289] width 5 height 5
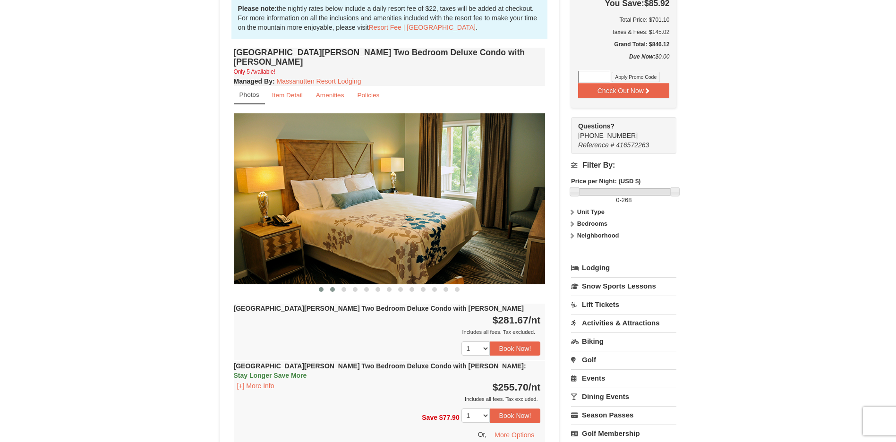
click at [333, 285] on button at bounding box center [332, 289] width 11 height 9
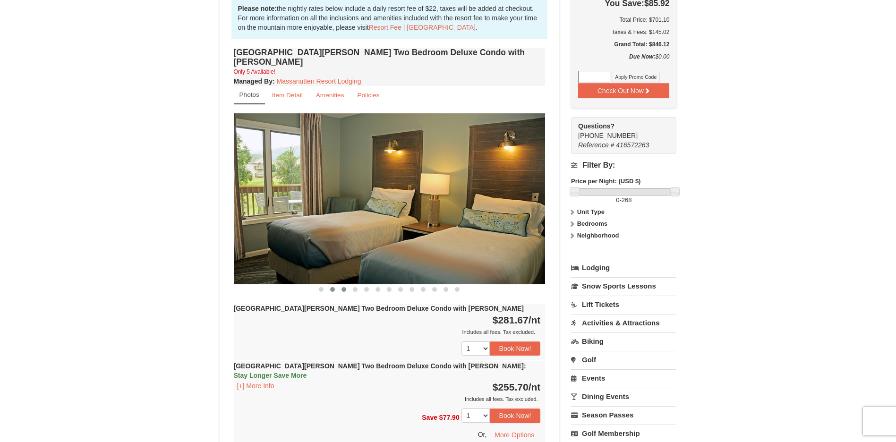
click at [344, 287] on span at bounding box center [344, 289] width 5 height 5
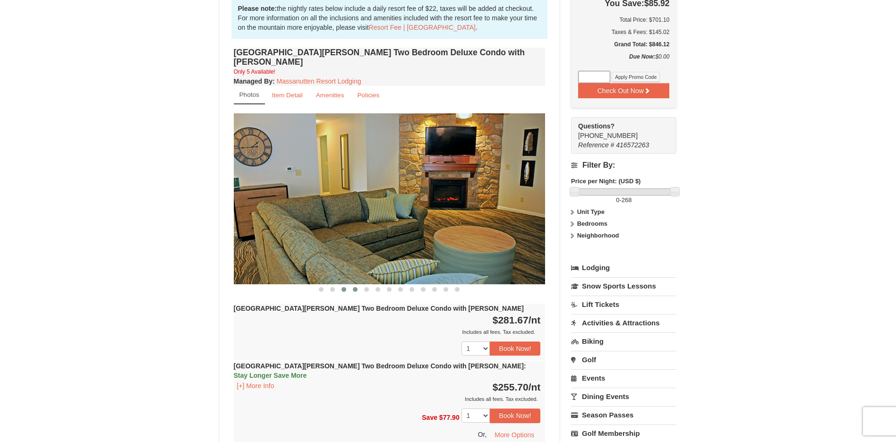
click at [353, 287] on span at bounding box center [355, 289] width 5 height 5
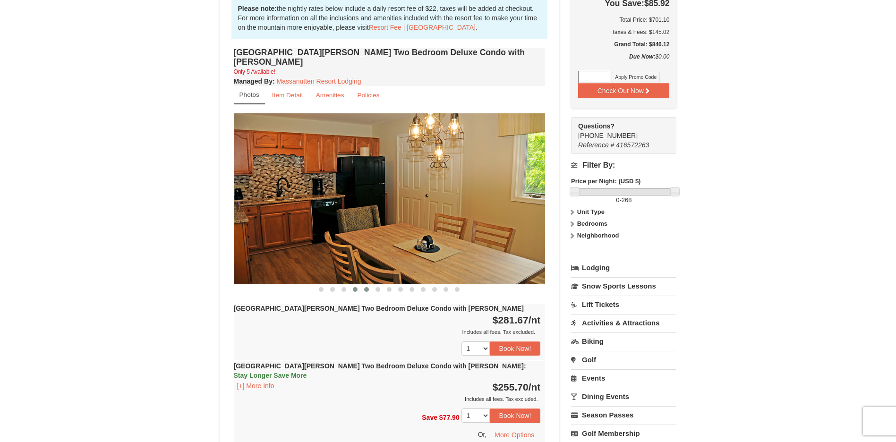
click at [369, 285] on button at bounding box center [366, 289] width 11 height 9
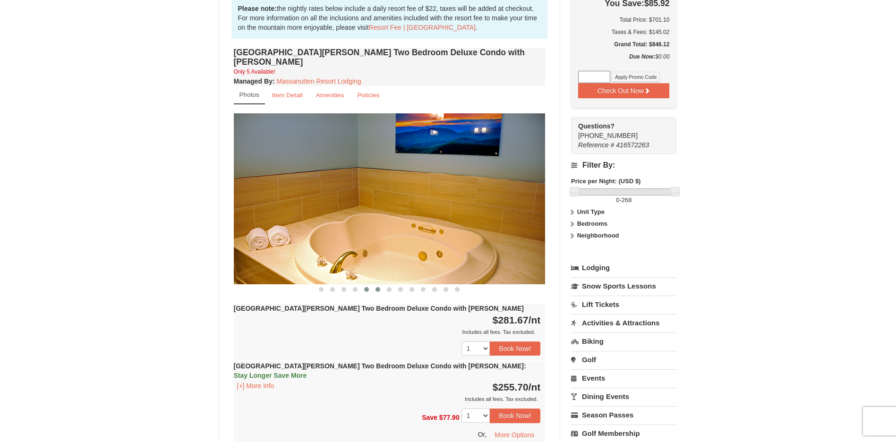
click at [380, 287] on span at bounding box center [378, 289] width 5 height 5
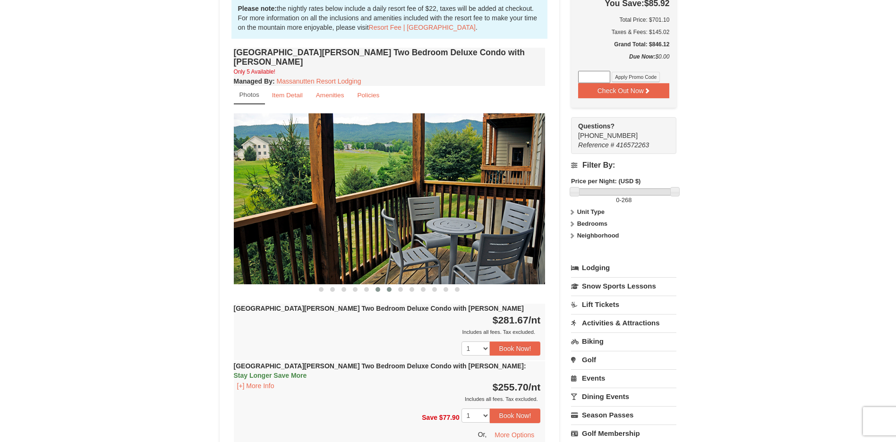
click at [391, 287] on span at bounding box center [389, 289] width 5 height 5
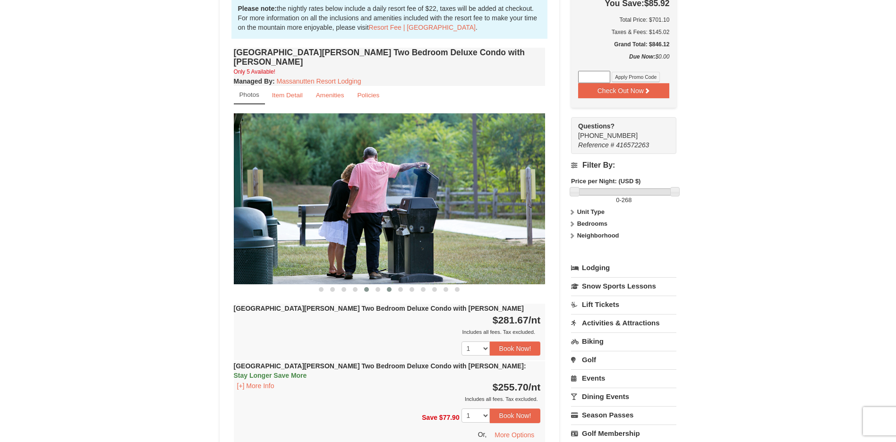
click at [370, 285] on button at bounding box center [366, 289] width 11 height 9
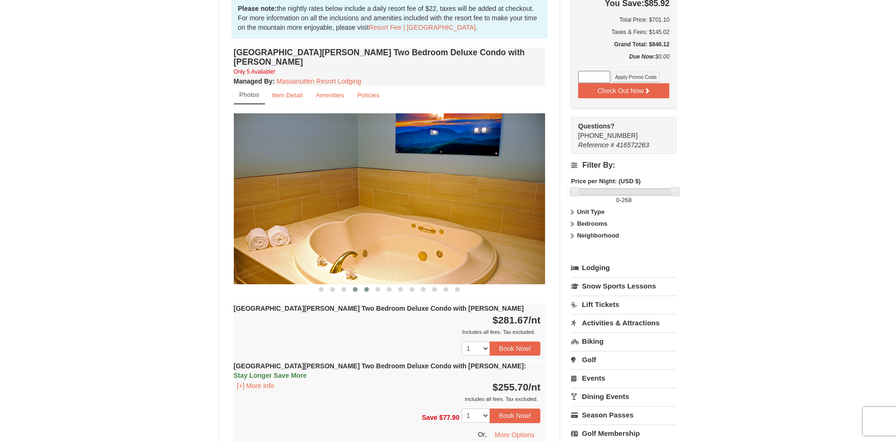
click at [351, 285] on button at bounding box center [355, 289] width 11 height 9
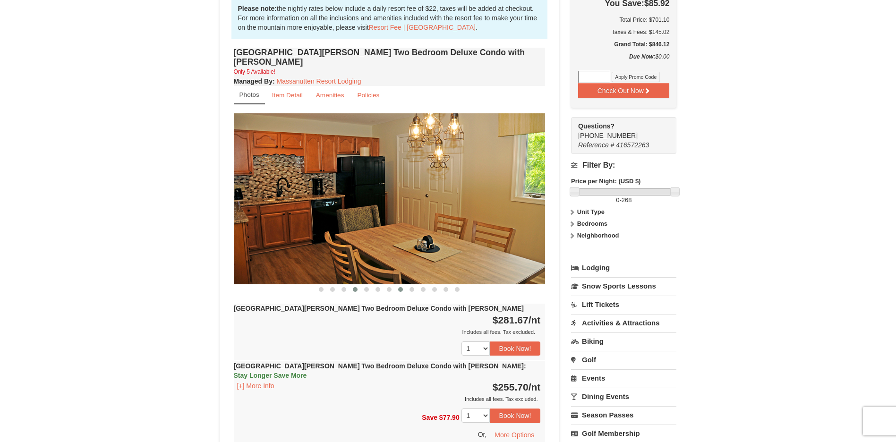
click at [399, 287] on span at bounding box center [400, 289] width 5 height 5
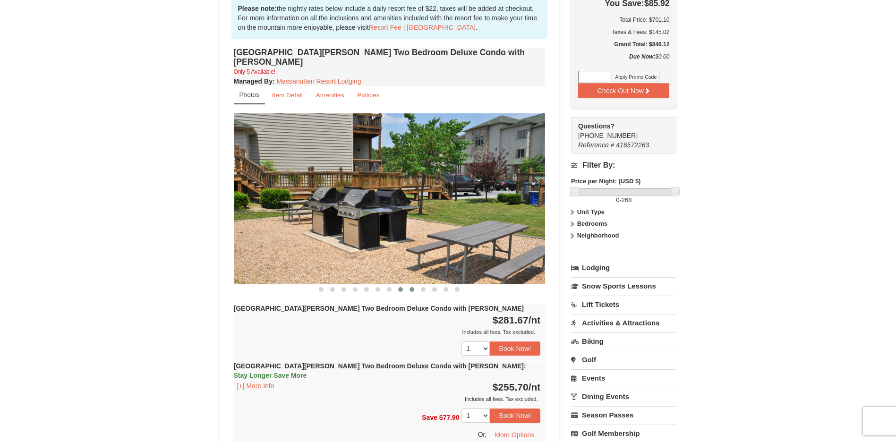
click at [412, 287] on span at bounding box center [412, 289] width 5 height 5
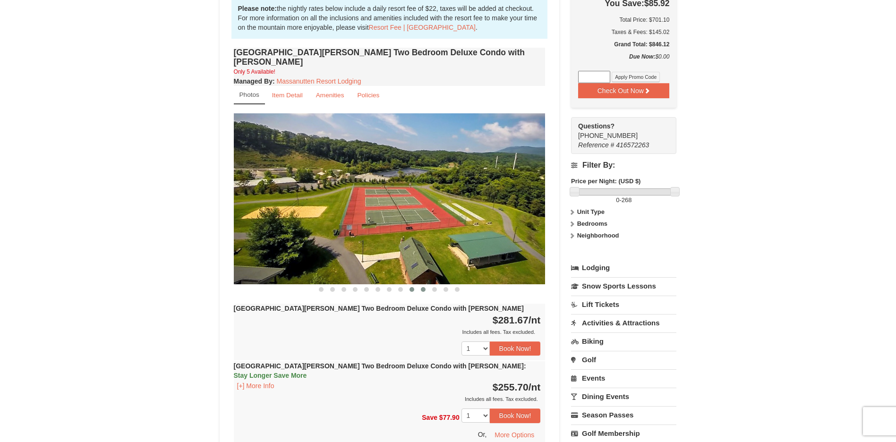
click at [424, 287] on span at bounding box center [423, 289] width 5 height 5
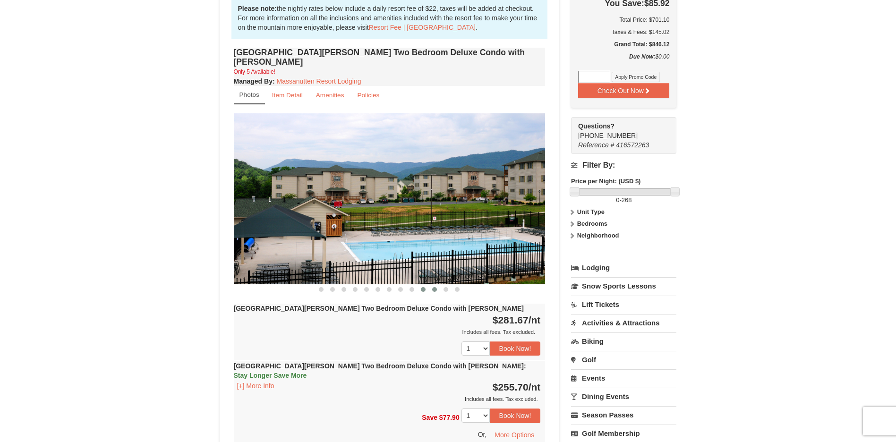
click at [434, 287] on span at bounding box center [434, 289] width 5 height 5
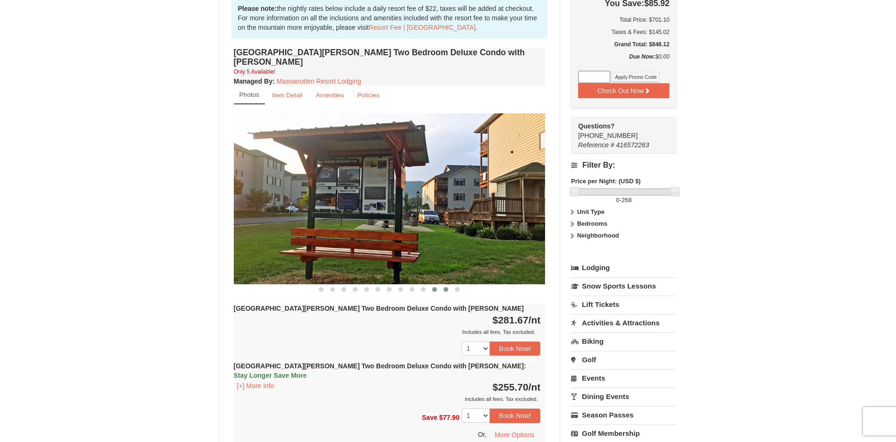
click at [450, 285] on button at bounding box center [445, 289] width 11 height 9
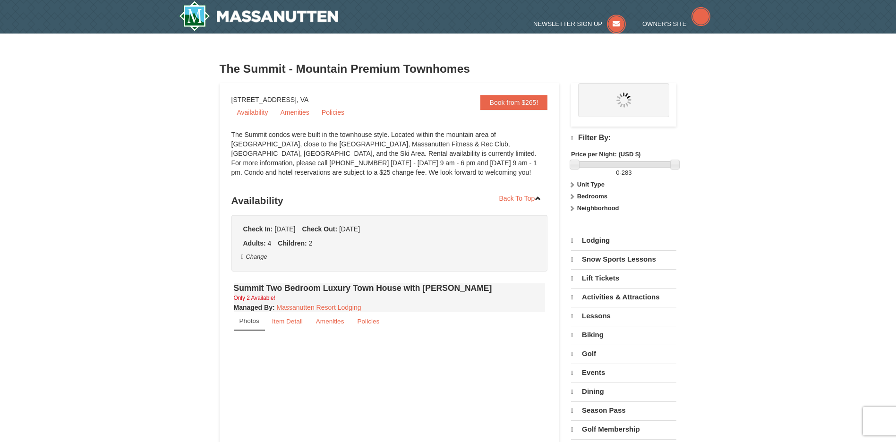
select select "10"
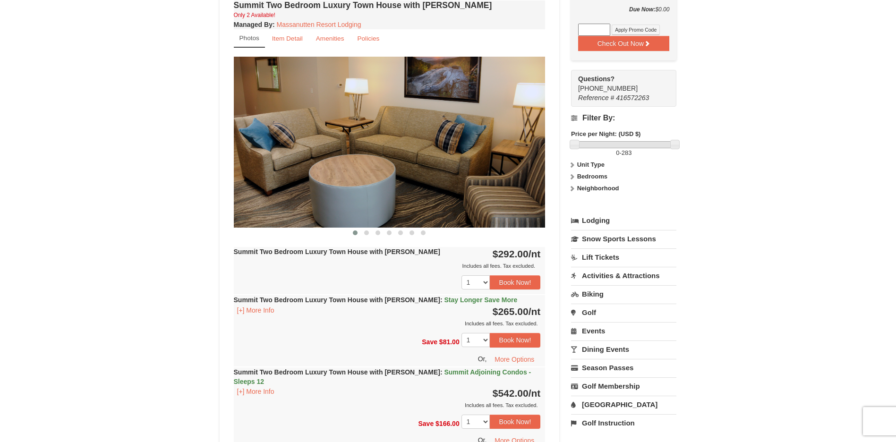
scroll to position [284, 0]
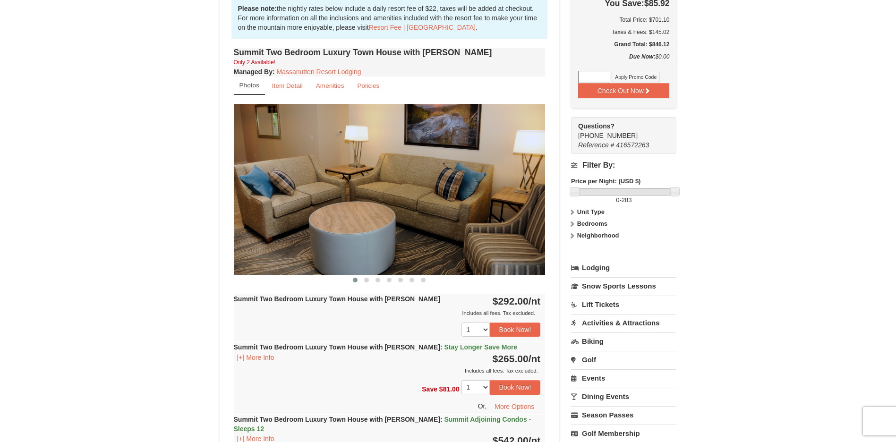
click at [529, 182] on img at bounding box center [390, 189] width 312 height 171
click at [366, 281] on span at bounding box center [366, 280] width 5 height 5
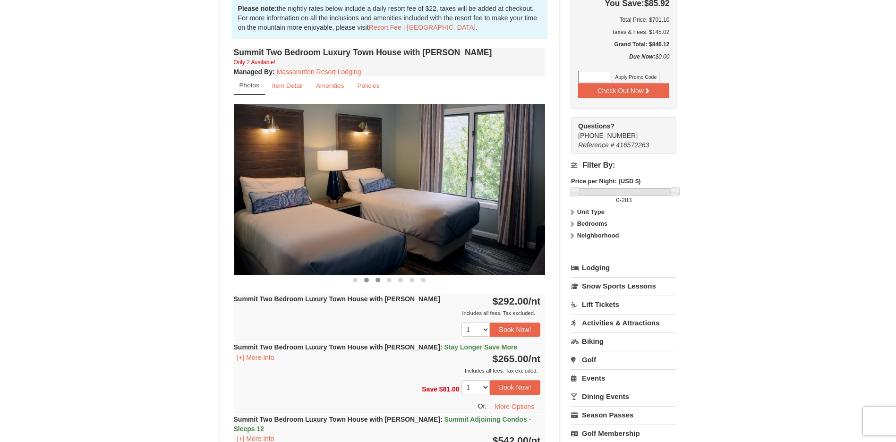
click at [376, 279] on span at bounding box center [378, 280] width 5 height 5
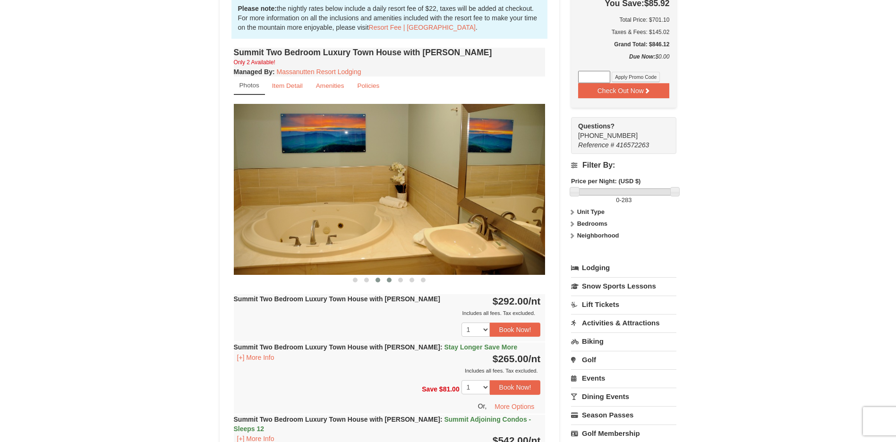
click at [391, 280] on span at bounding box center [389, 280] width 5 height 5
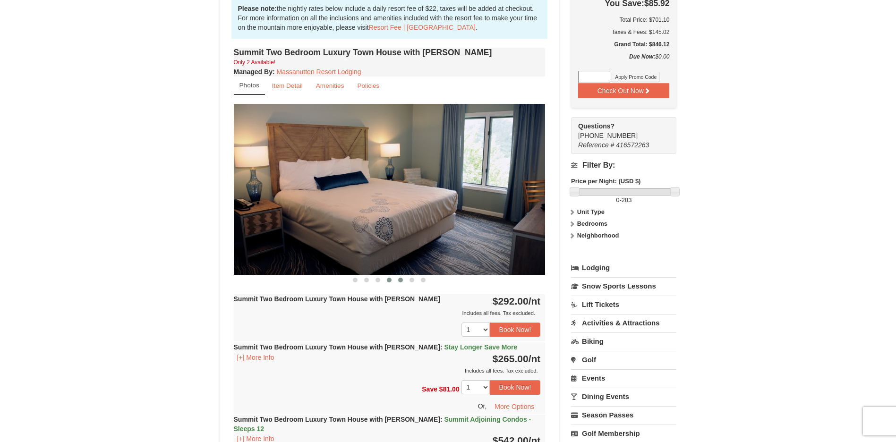
click at [399, 279] on span at bounding box center [400, 280] width 5 height 5
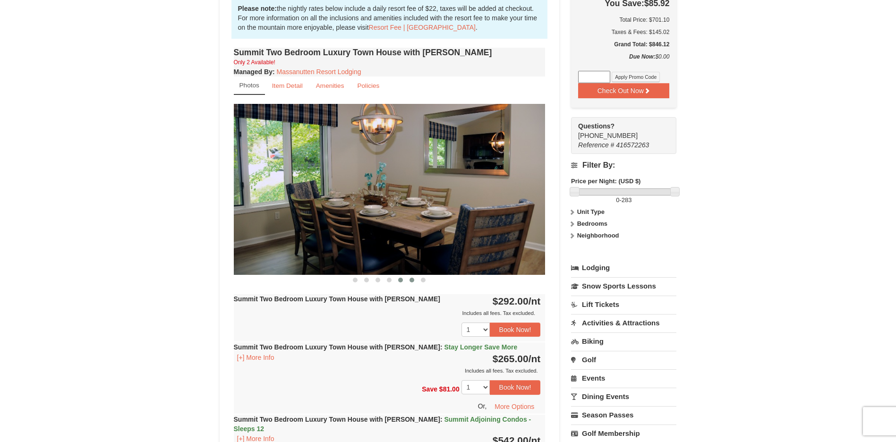
click at [408, 280] on button at bounding box center [411, 279] width 11 height 9
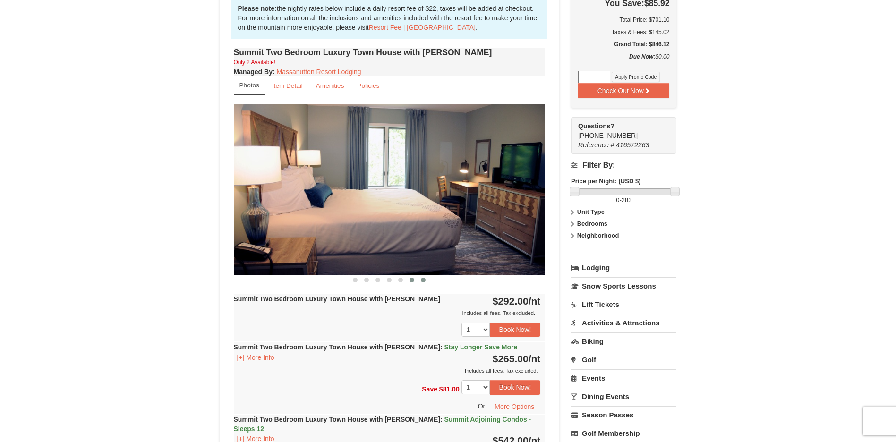
click at [428, 280] on button at bounding box center [423, 279] width 11 height 9
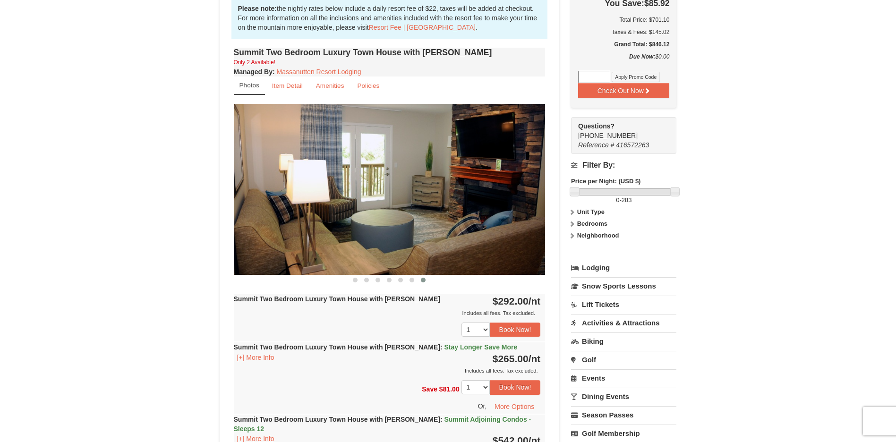
scroll to position [378, 0]
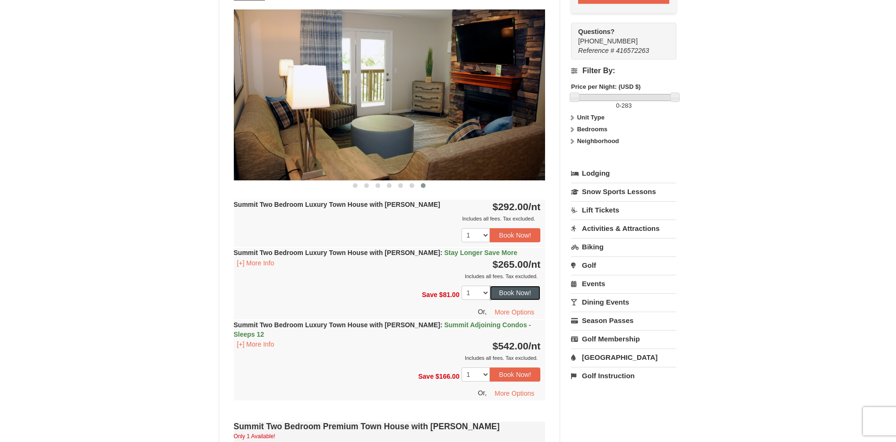
click at [532, 294] on button "Book Now!" at bounding box center [515, 293] width 51 height 14
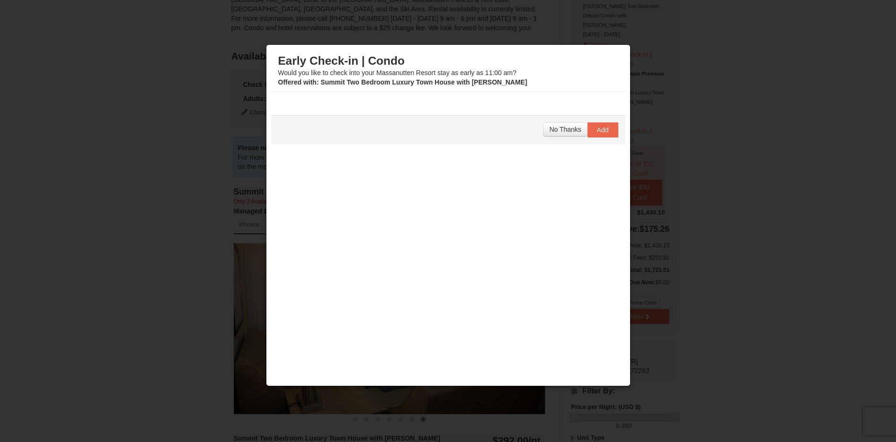
scroll to position [83, 0]
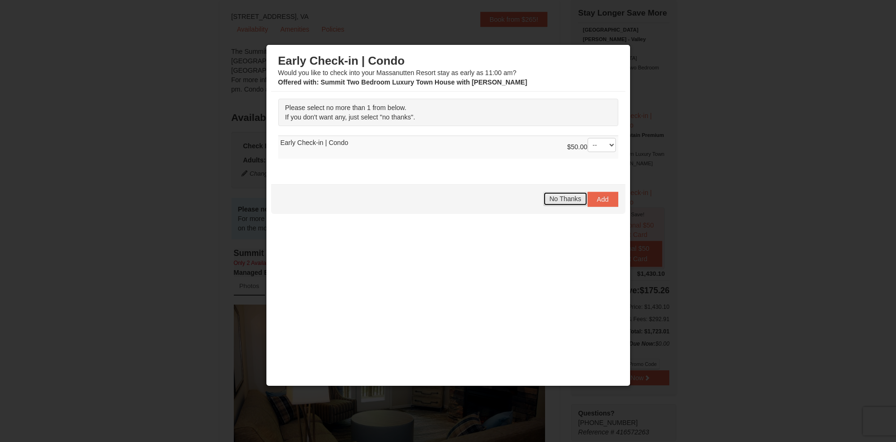
click at [559, 200] on span "No Thanks" at bounding box center [566, 199] width 32 height 8
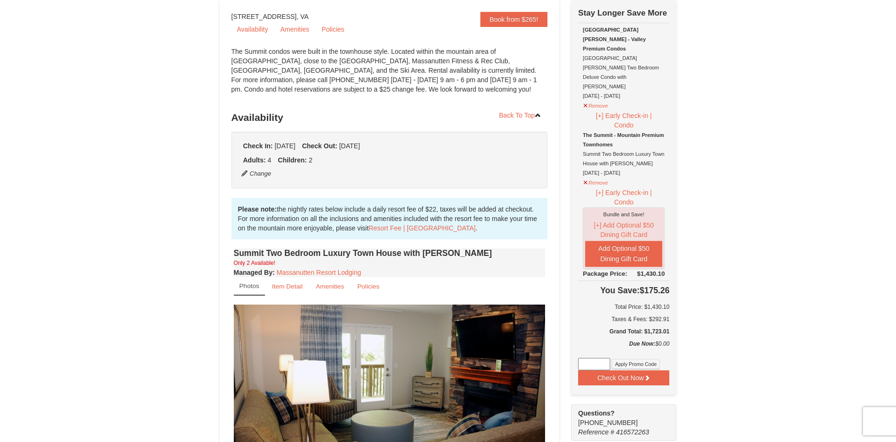
scroll to position [0, 0]
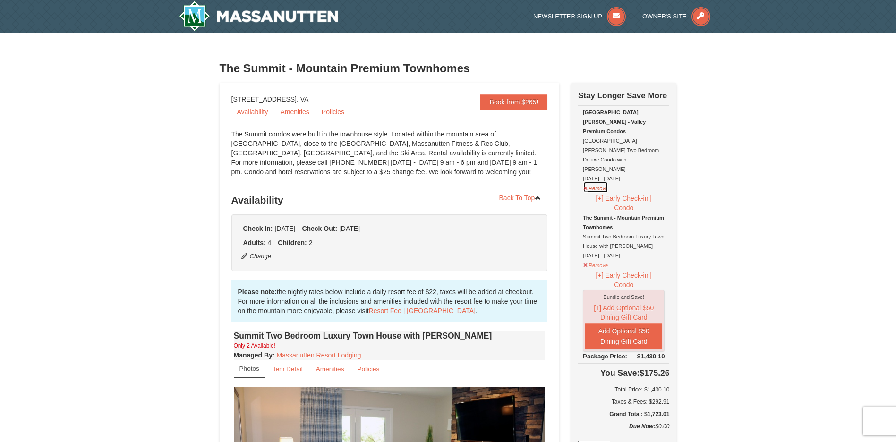
click at [583, 181] on button "Remove" at bounding box center [596, 187] width 26 height 12
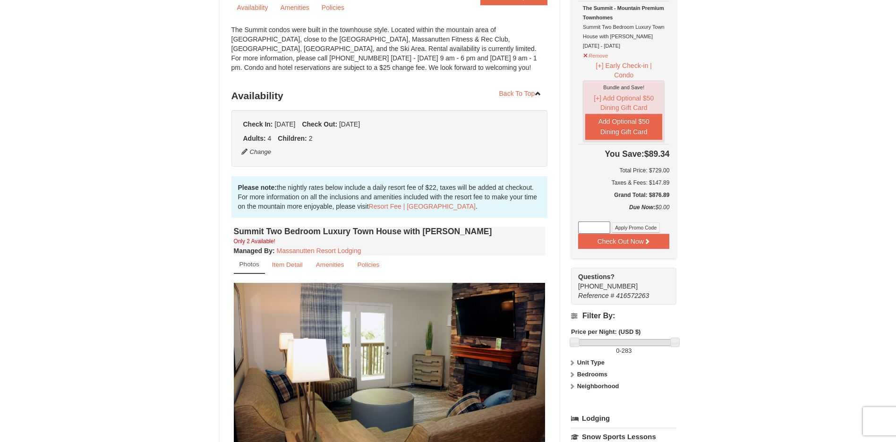
scroll to position [284, 0]
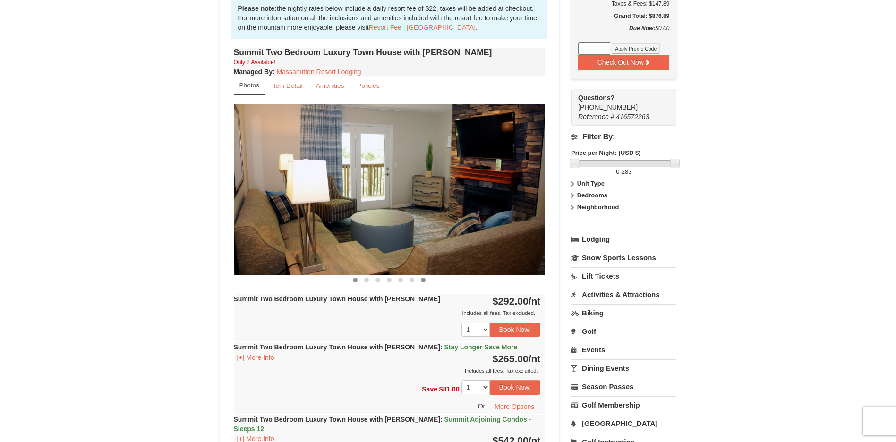
click at [356, 276] on button at bounding box center [355, 279] width 11 height 9
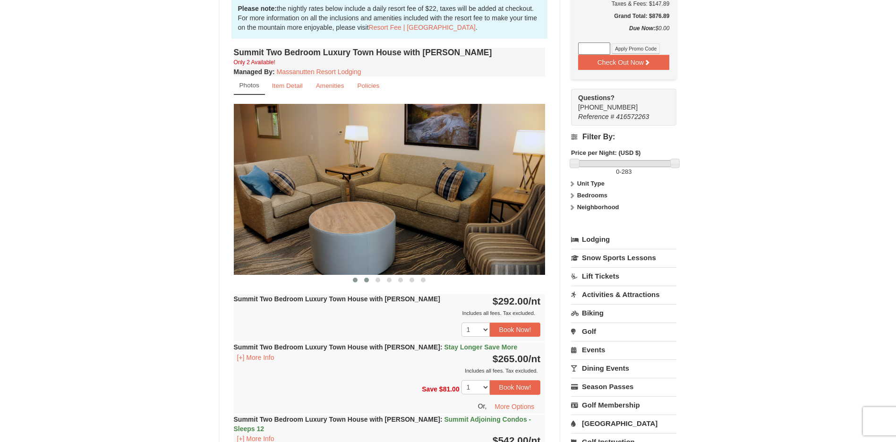
click at [363, 279] on button at bounding box center [366, 279] width 11 height 9
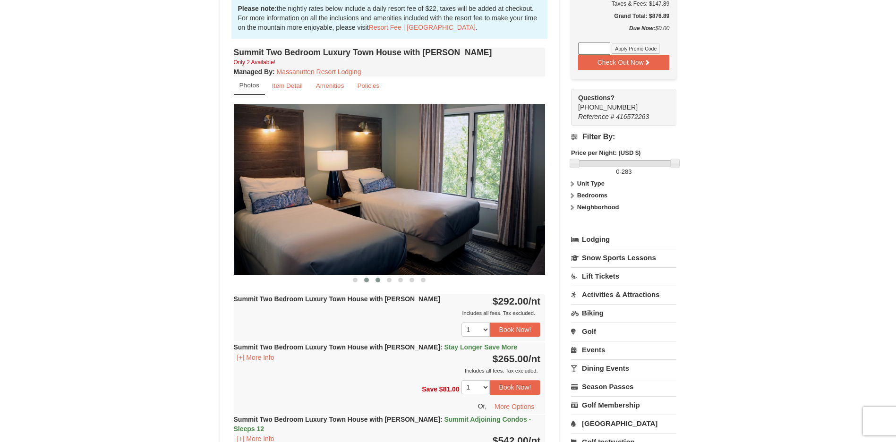
click at [378, 280] on span at bounding box center [378, 280] width 5 height 5
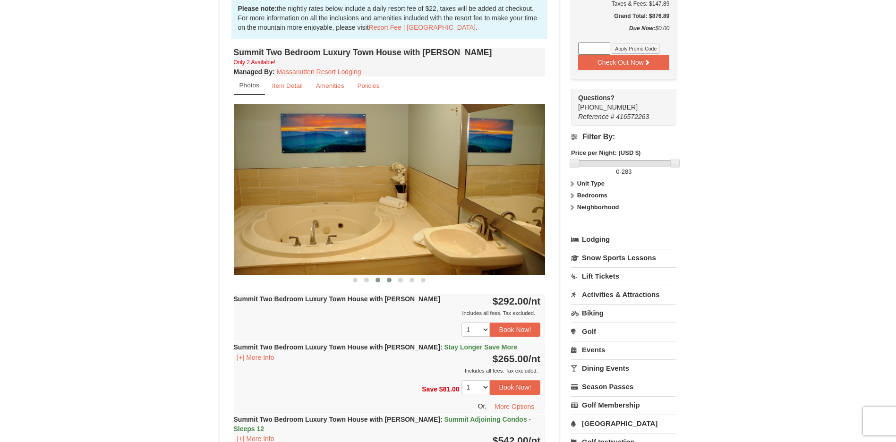
click at [389, 280] on span at bounding box center [389, 280] width 5 height 5
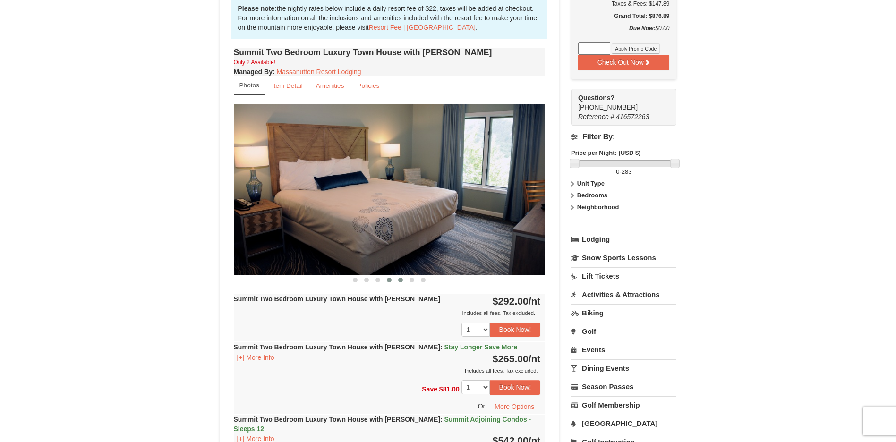
click at [402, 280] on span at bounding box center [400, 280] width 5 height 5
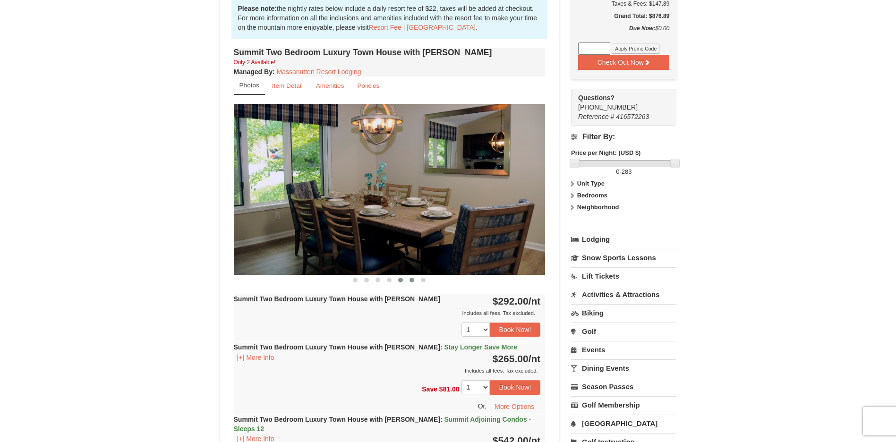
click at [410, 279] on span at bounding box center [412, 280] width 5 height 5
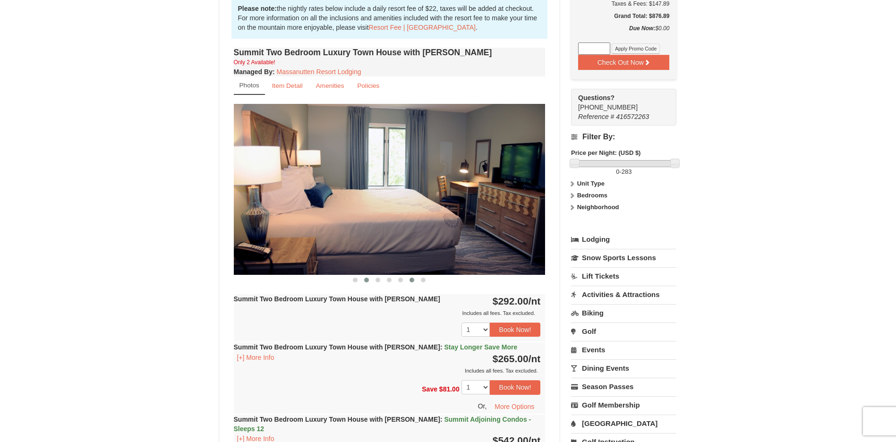
click at [363, 279] on button at bounding box center [366, 279] width 11 height 9
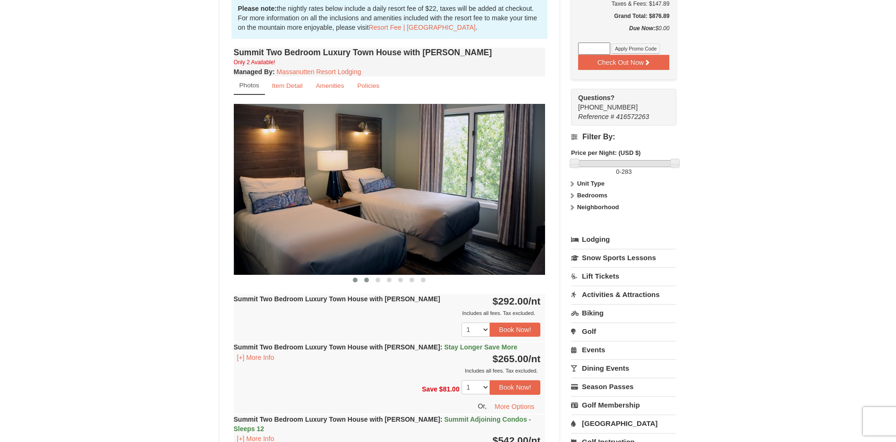
click at [352, 279] on button at bounding box center [355, 279] width 11 height 9
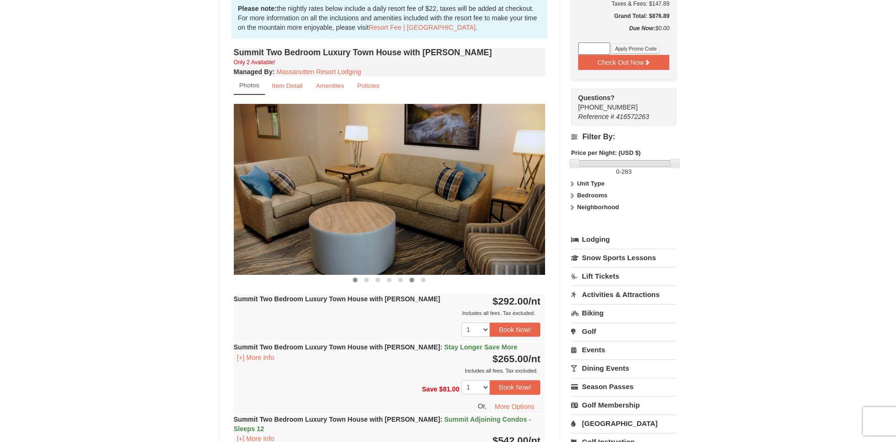
click at [416, 280] on button at bounding box center [411, 279] width 11 height 9
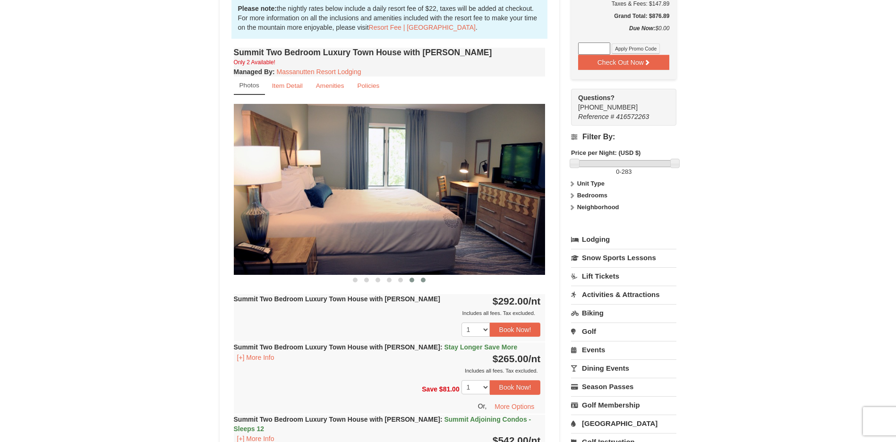
click at [421, 280] on span at bounding box center [423, 280] width 5 height 5
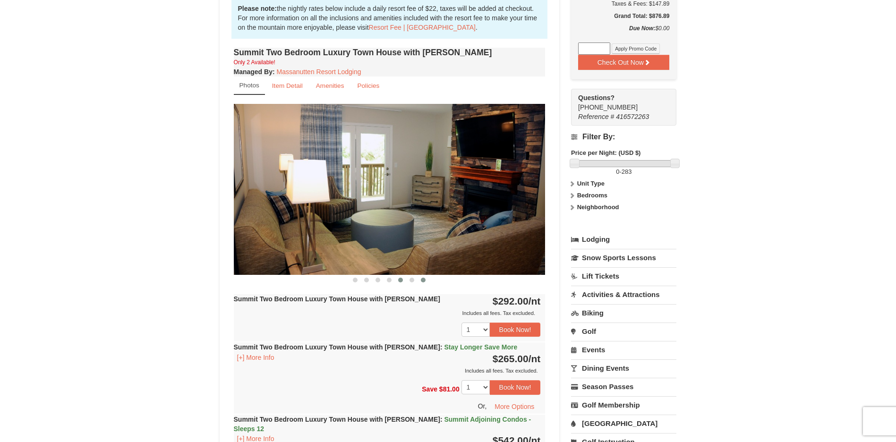
click at [404, 281] on button at bounding box center [400, 279] width 11 height 9
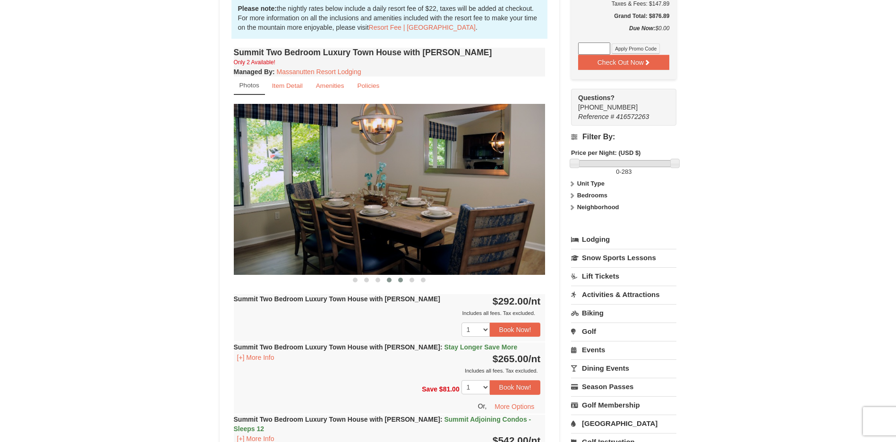
click at [389, 281] on span at bounding box center [389, 280] width 5 height 5
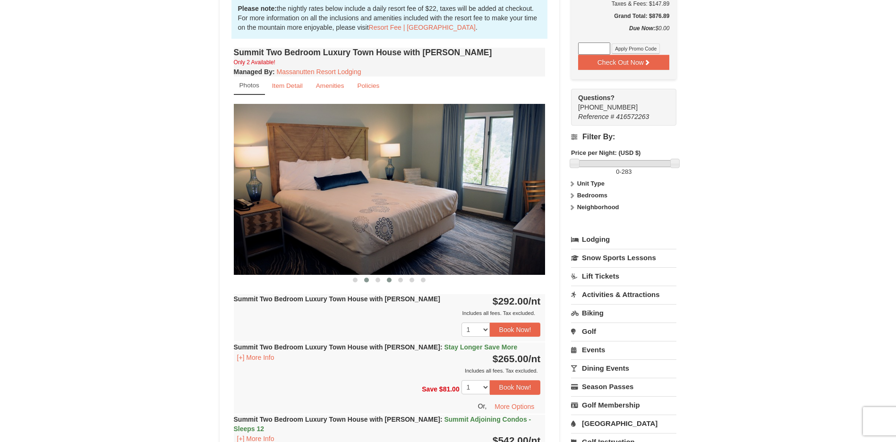
click at [364, 278] on span at bounding box center [366, 280] width 5 height 5
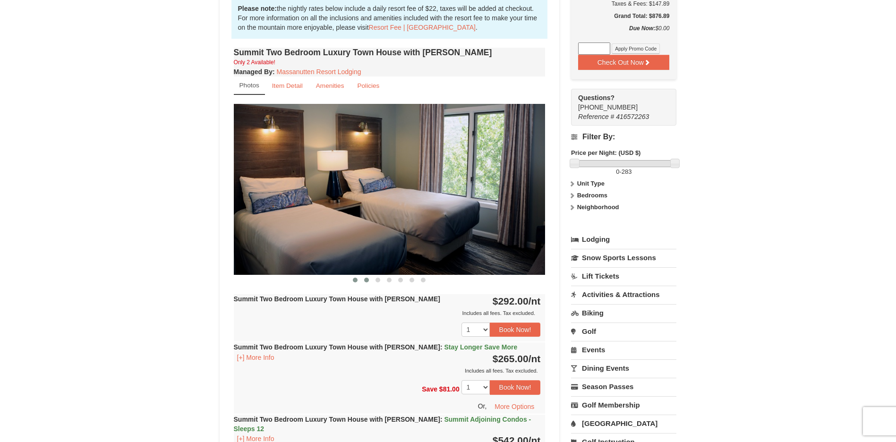
click at [352, 278] on button at bounding box center [355, 279] width 11 height 9
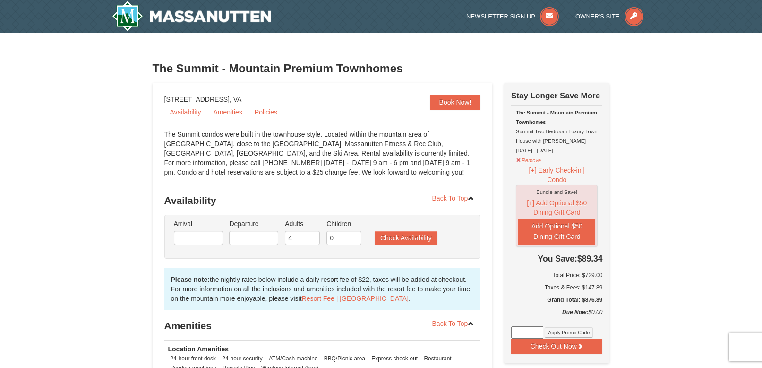
scroll to position [141, 0]
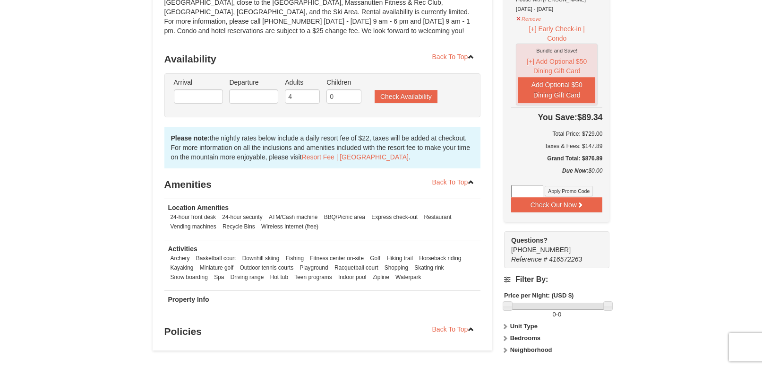
click at [632, 229] on div "× The Summit - Mountain Premium Townhomes Book Now! [STREET_ADDRESS], VA Availa…" at bounding box center [381, 258] width 762 height 732
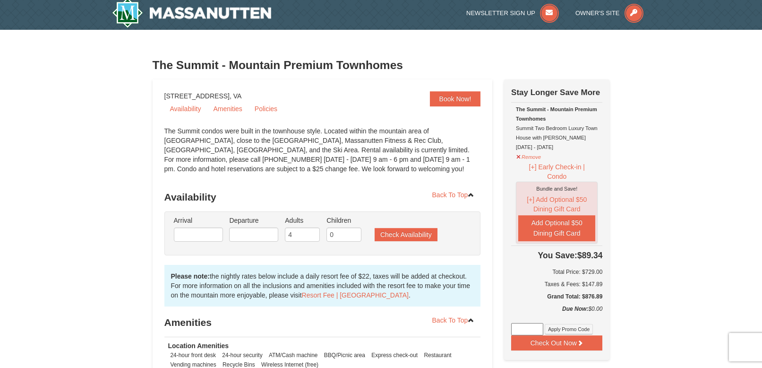
scroll to position [0, 0]
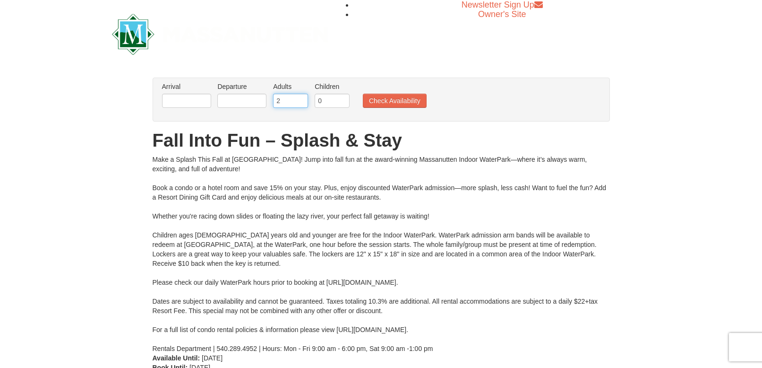
drag, startPoint x: 280, startPoint y: 101, endPoint x: 275, endPoint y: 99, distance: 4.9
click at [275, 99] on input "2" at bounding box center [290, 101] width 35 height 14
type input "4"
click at [328, 97] on input "0" at bounding box center [332, 101] width 35 height 14
type input "2"
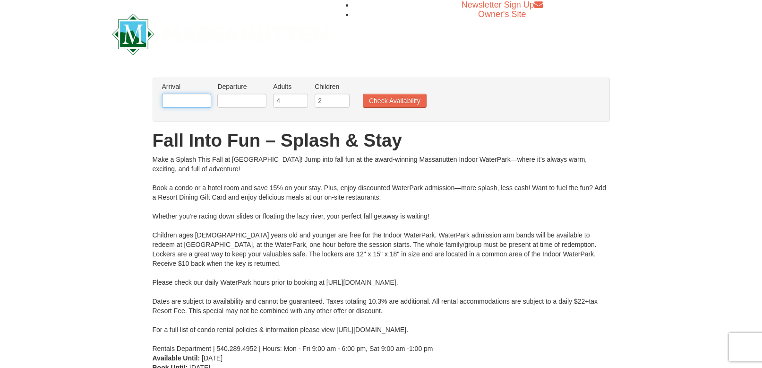
click at [177, 104] on input "text" at bounding box center [186, 101] width 49 height 14
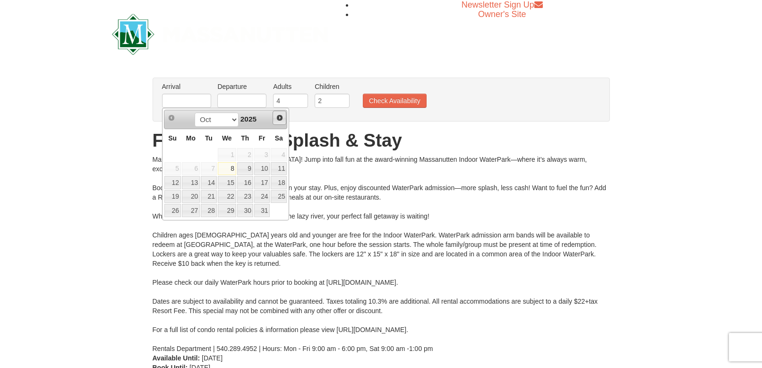
click at [279, 118] on span "Next" at bounding box center [280, 118] width 8 height 8
click at [241, 208] on link "27" at bounding box center [245, 210] width 16 height 13
type input "[DATE]"
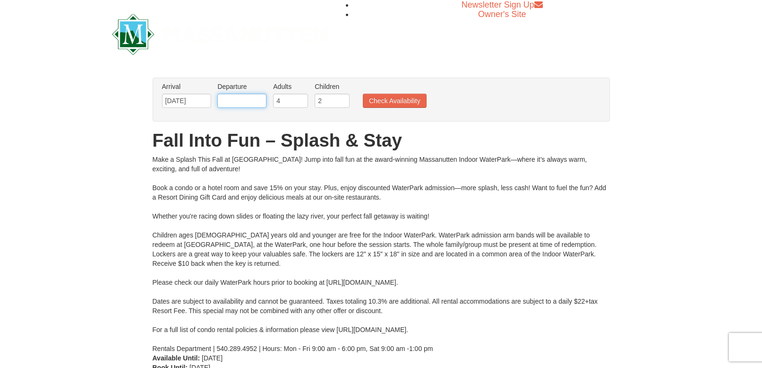
click at [236, 103] on input "text" at bounding box center [241, 101] width 49 height 14
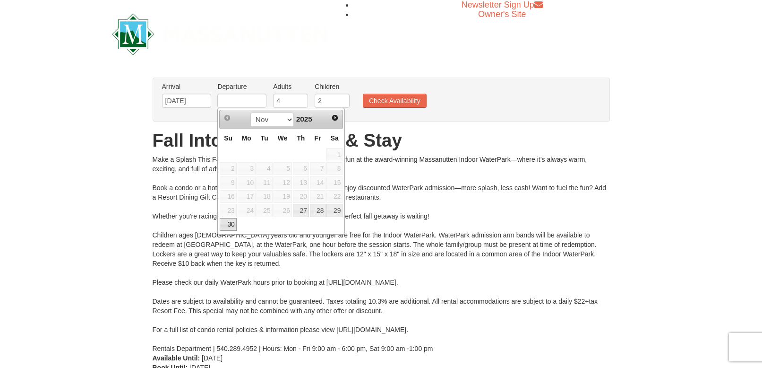
click at [231, 224] on link "30" at bounding box center [228, 224] width 17 height 13
type input "[DATE]"
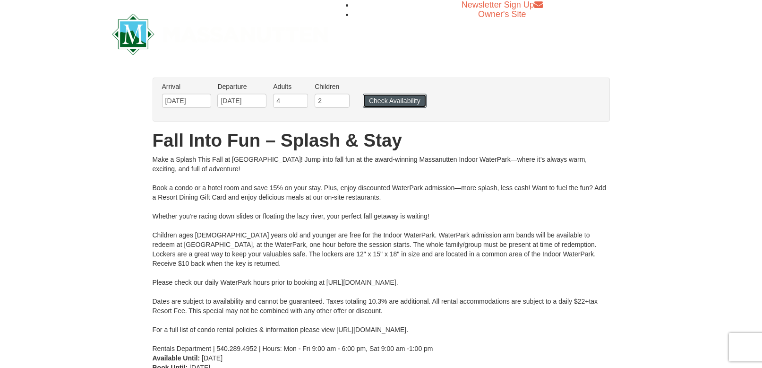
click at [404, 103] on button "Check Availability" at bounding box center [395, 101] width 64 height 14
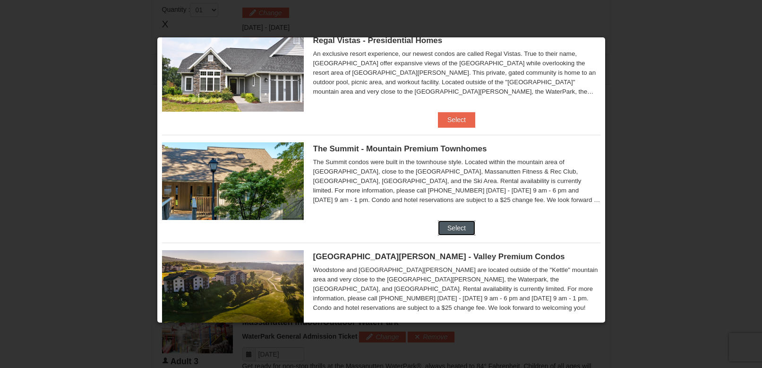
click at [452, 229] on button "Select" at bounding box center [456, 227] width 37 height 15
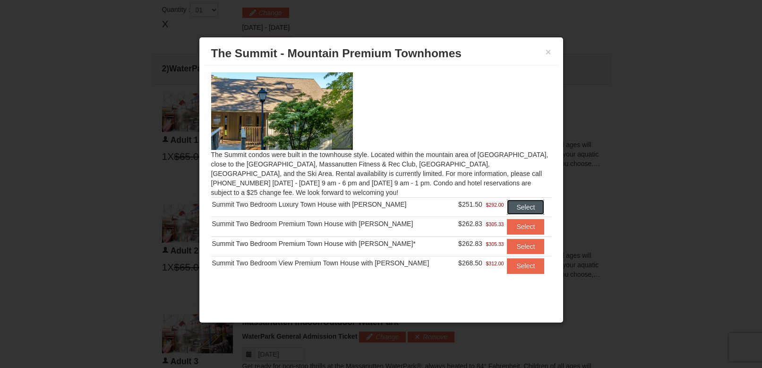
click at [513, 206] on button "Select" at bounding box center [525, 206] width 37 height 15
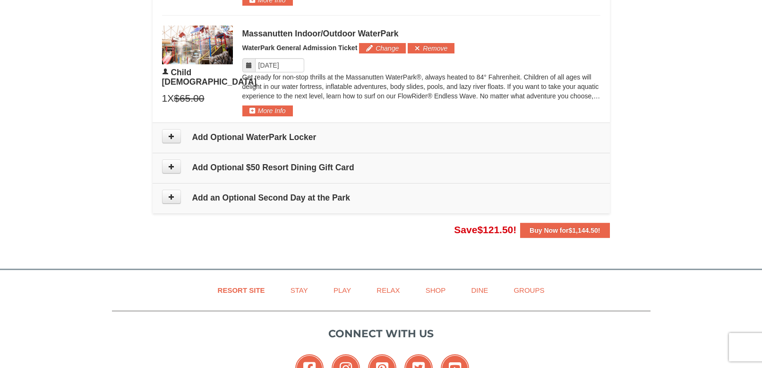
scroll to position [969, 0]
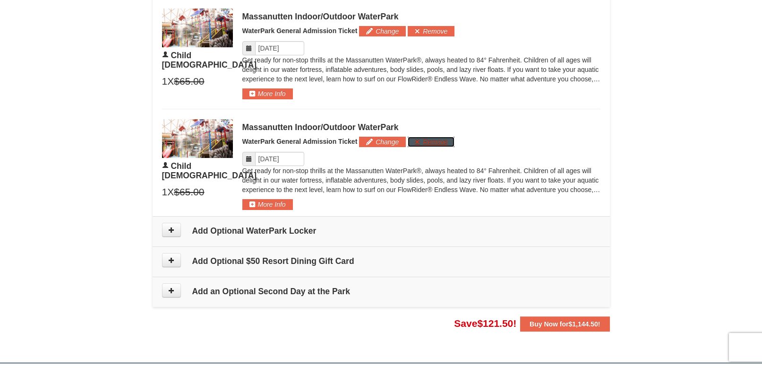
click at [421, 139] on button "Remove" at bounding box center [431, 142] width 47 height 10
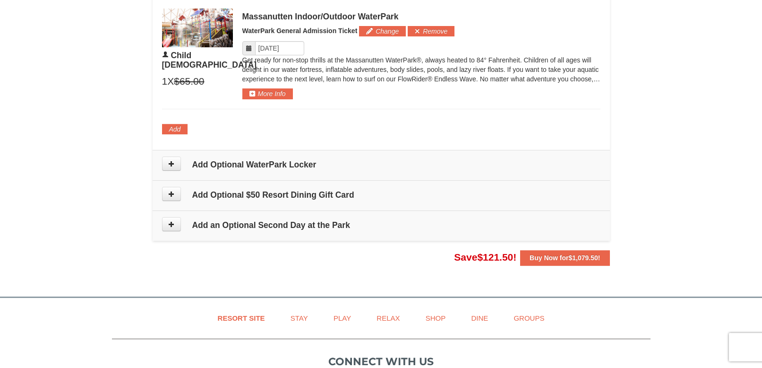
scroll to position [827, 0]
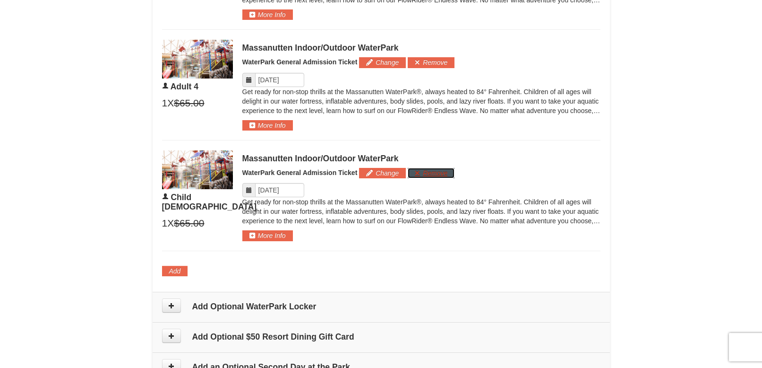
click at [432, 176] on button "Remove" at bounding box center [431, 173] width 47 height 10
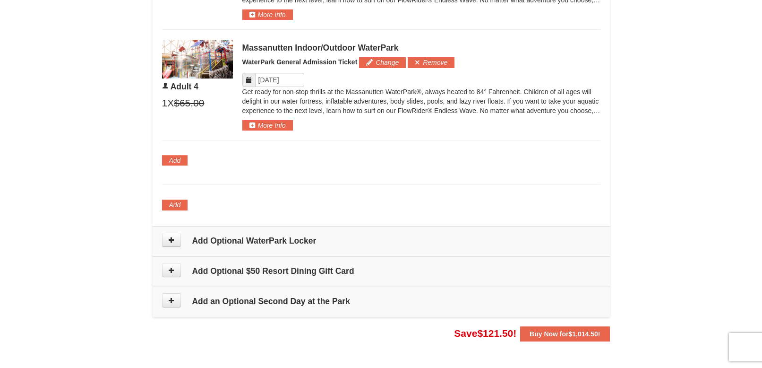
scroll to position [686, 0]
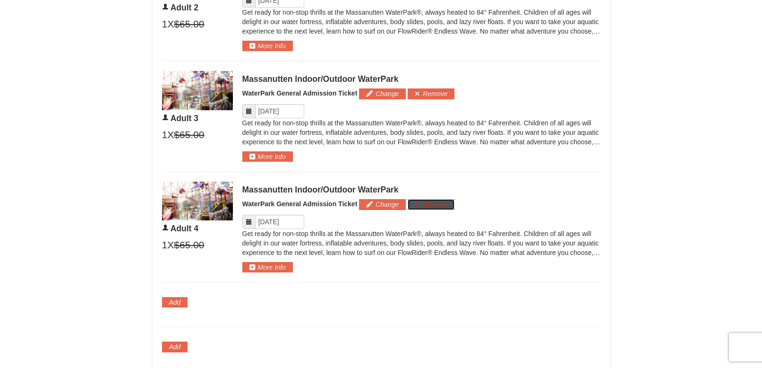
click at [427, 209] on button "Remove" at bounding box center [431, 204] width 47 height 10
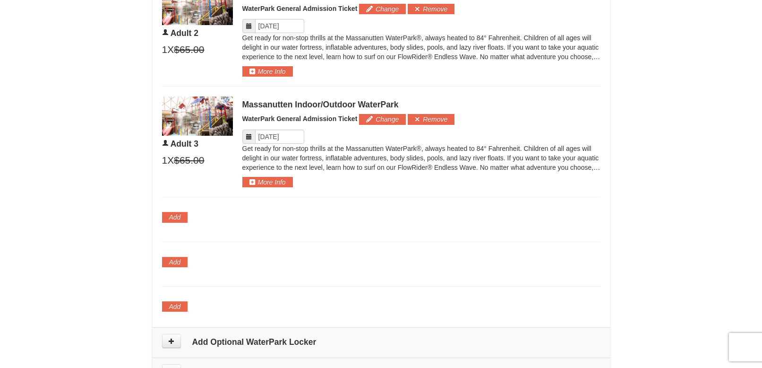
scroll to position [544, 0]
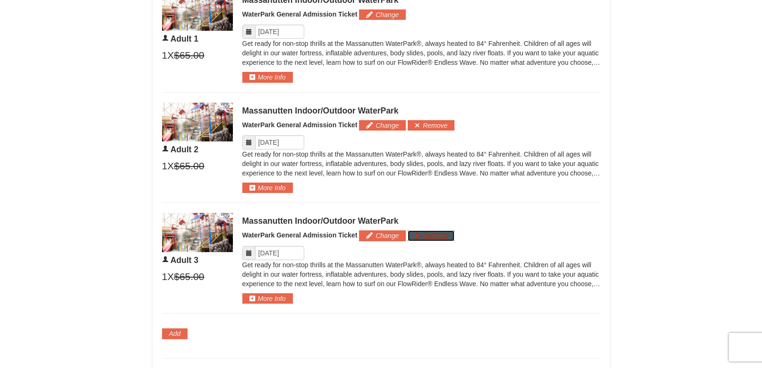
click at [436, 237] on button "Remove" at bounding box center [431, 235] width 47 height 10
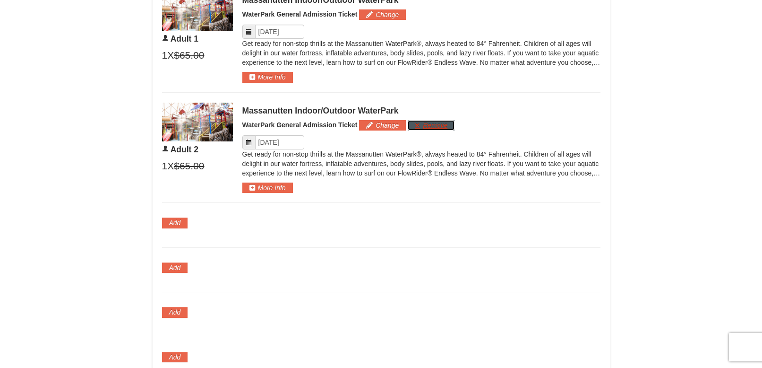
click at [430, 129] on button "Remove" at bounding box center [431, 125] width 47 height 10
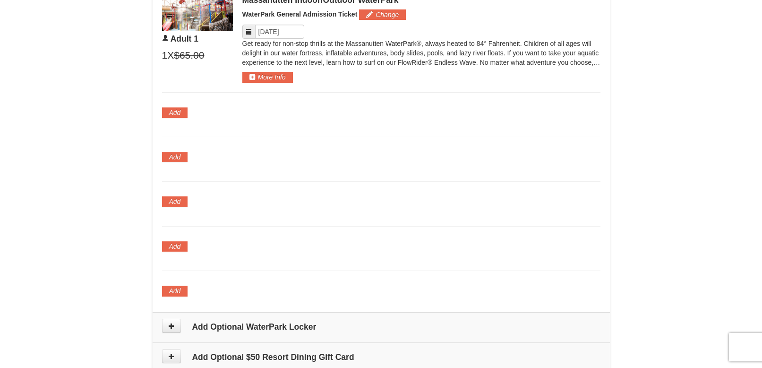
scroll to position [449, 0]
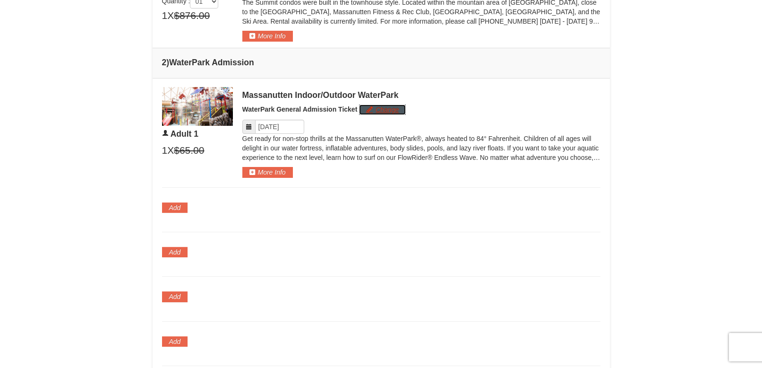
drag, startPoint x: 395, startPoint y: 111, endPoint x: 352, endPoint y: 209, distance: 106.5
click at [365, 207] on td "×" at bounding box center [381, 242] width 457 height 329
click at [371, 169] on div "Massanutten Indoor/Outdoor WaterPark WaterPark General Admission Ticket Change …" at bounding box center [421, 132] width 358 height 91
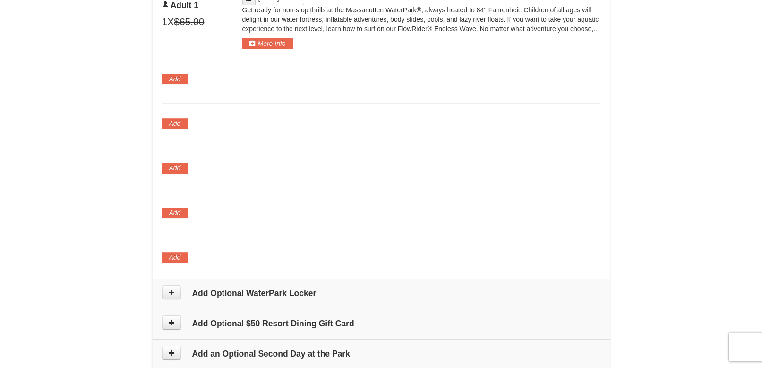
scroll to position [388, 0]
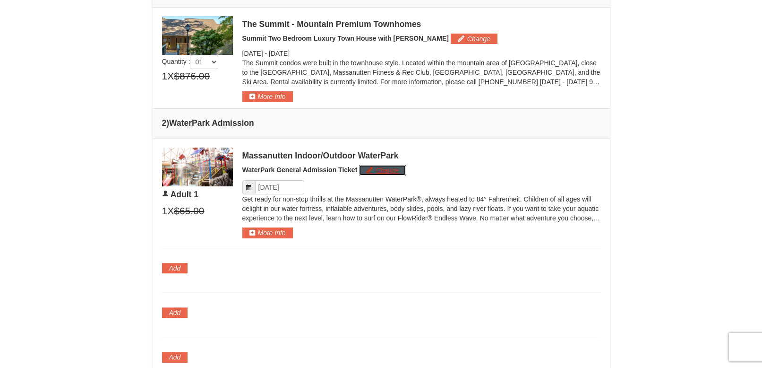
click at [385, 171] on button "Change" at bounding box center [382, 170] width 47 height 10
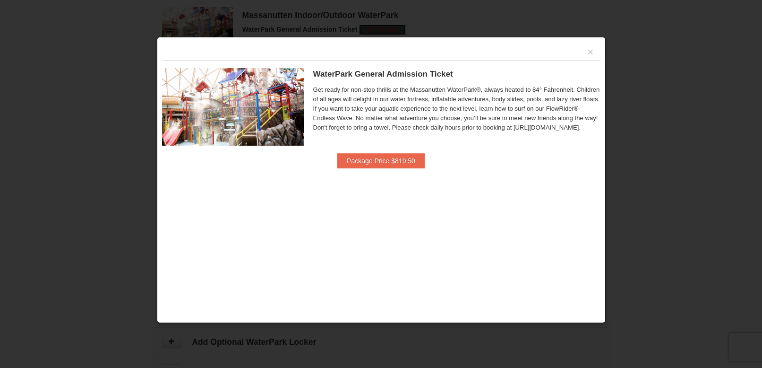
scroll to position [536, 0]
click at [592, 50] on div "×" at bounding box center [381, 51] width 438 height 18
click at [590, 50] on button "×" at bounding box center [591, 51] width 6 height 9
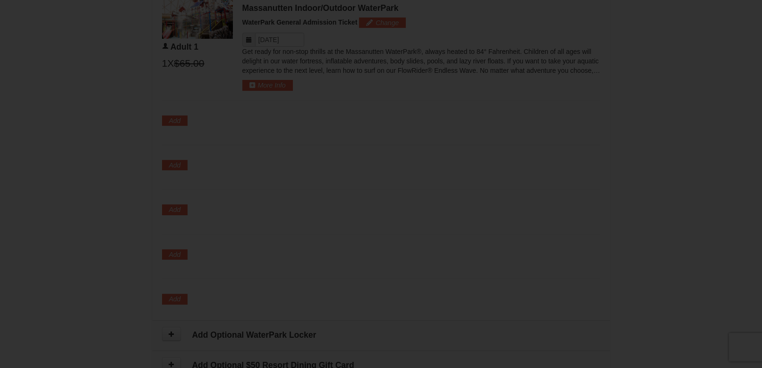
drag, startPoint x: 588, startPoint y: 26, endPoint x: 582, endPoint y: 26, distance: 5.7
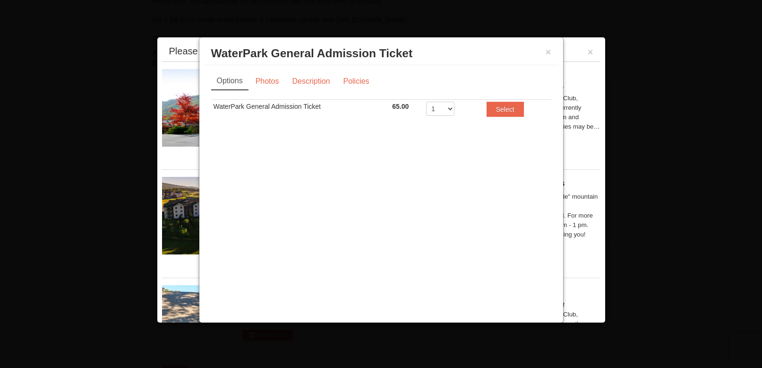
scroll to position [215, 0]
click at [549, 51] on button "×" at bounding box center [549, 51] width 6 height 9
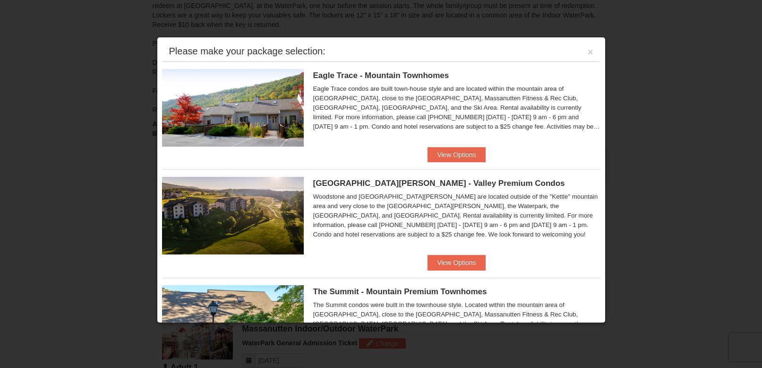
click at [588, 52] on div "Please make your package selection: ×" at bounding box center [381, 51] width 438 height 19
click at [588, 49] on button "×" at bounding box center [591, 51] width 6 height 9
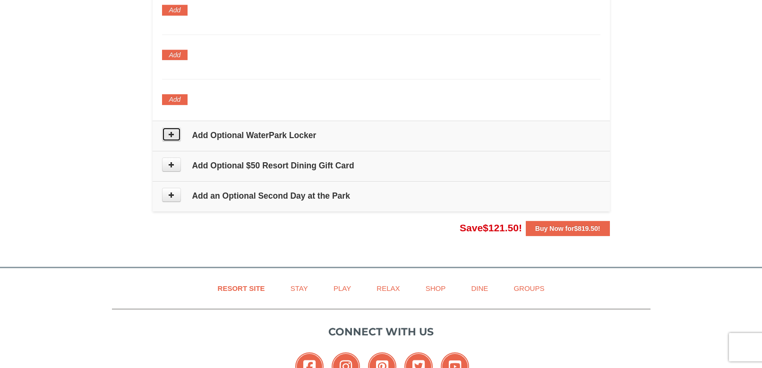
click at [171, 134] on icon at bounding box center [171, 134] width 7 height 7
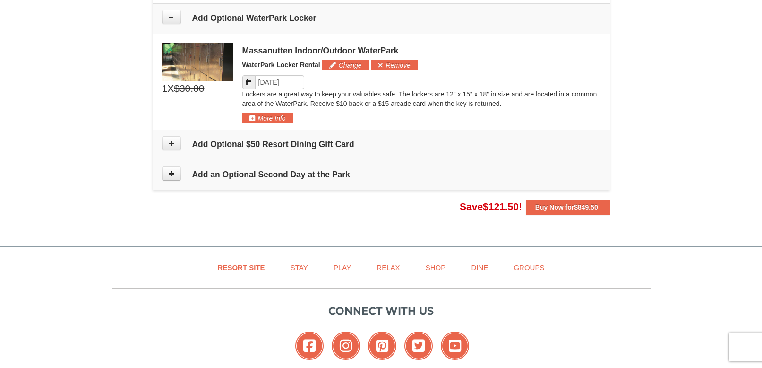
scroll to position [714, 0]
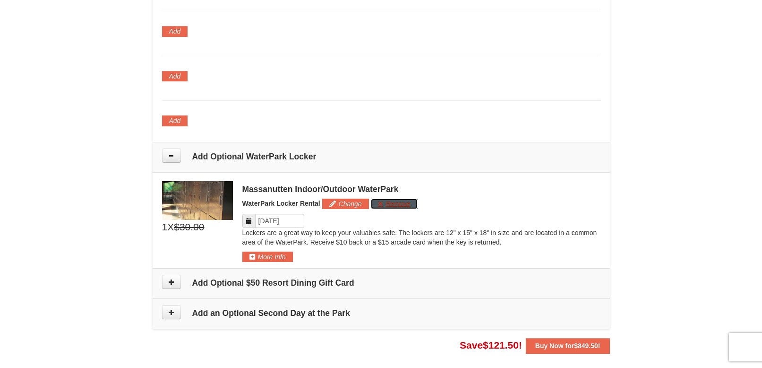
click at [398, 202] on button "Remove" at bounding box center [394, 203] width 47 height 10
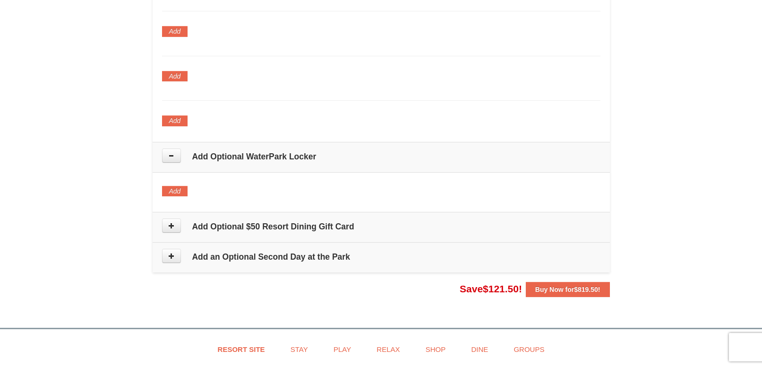
click at [243, 233] on td "Add Optional $50 Resort Dining Gift Card" at bounding box center [381, 227] width 457 height 30
click at [172, 232] on button at bounding box center [171, 225] width 19 height 14
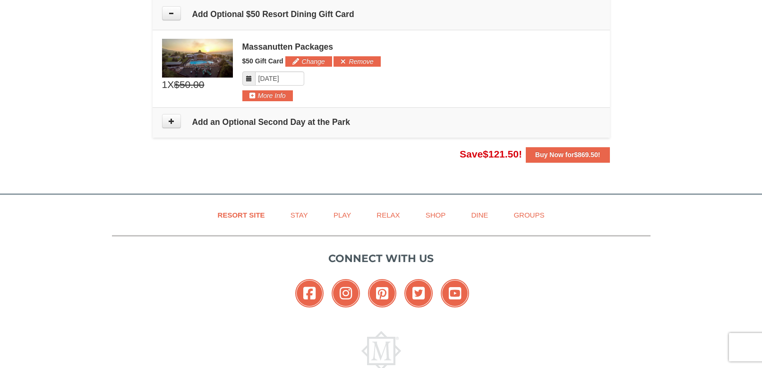
scroll to position [784, 0]
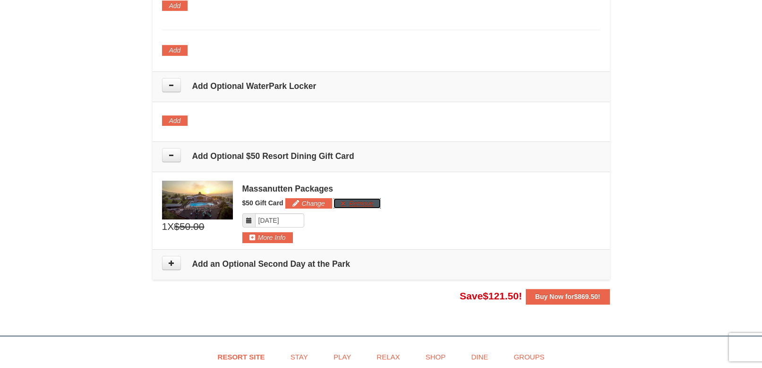
click at [356, 205] on button "Remove" at bounding box center [357, 203] width 47 height 10
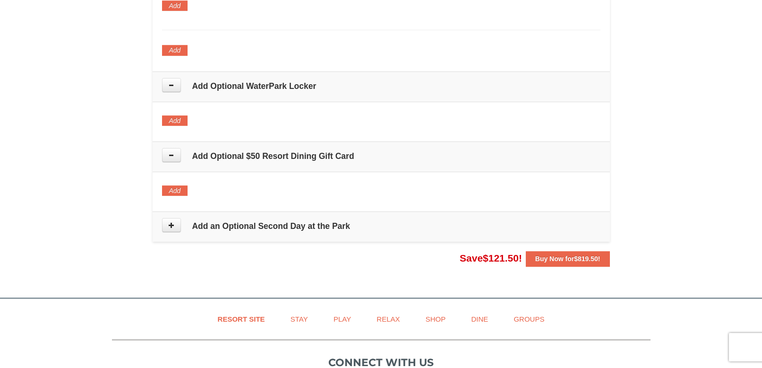
click at [305, 226] on h4 "Add an Optional Second Day at the Park" at bounding box center [381, 225] width 438 height 9
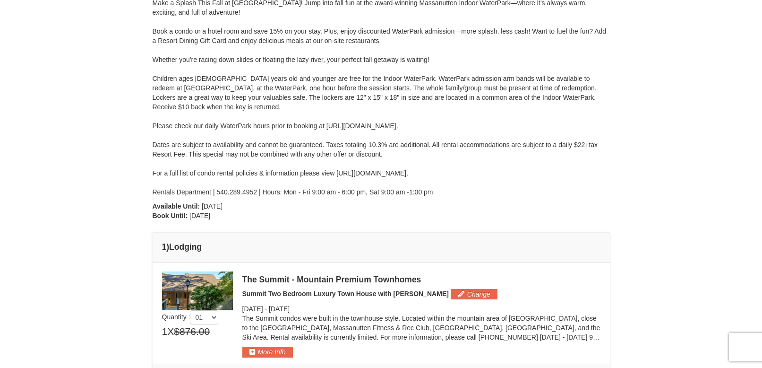
scroll to position [0, 0]
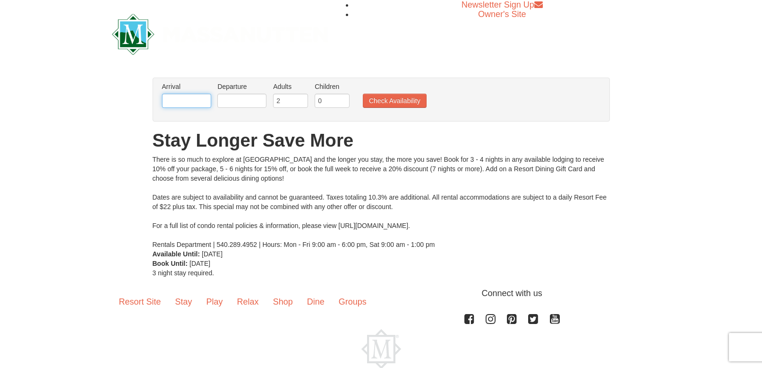
click at [166, 99] on input "text" at bounding box center [186, 101] width 49 height 14
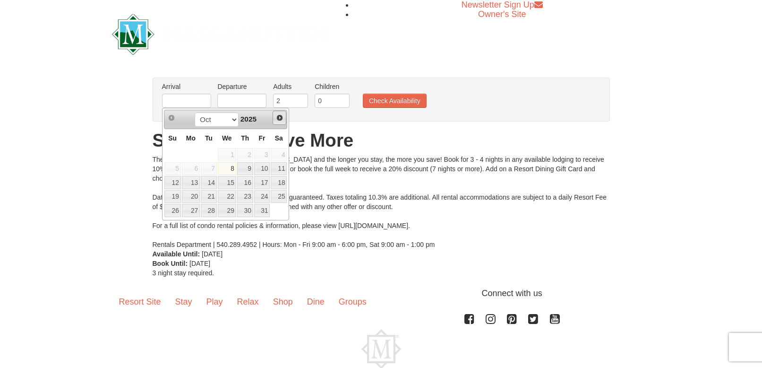
click at [280, 118] on span "Next" at bounding box center [280, 118] width 8 height 8
click at [243, 209] on link "27" at bounding box center [245, 210] width 16 height 13
type input "[DATE]"
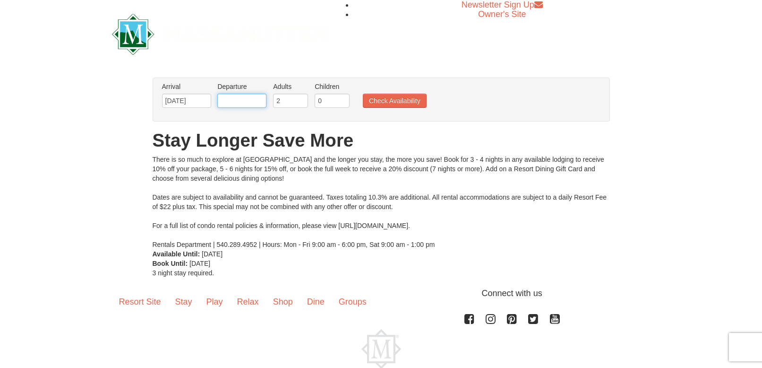
click at [249, 103] on input "text" at bounding box center [241, 101] width 49 height 14
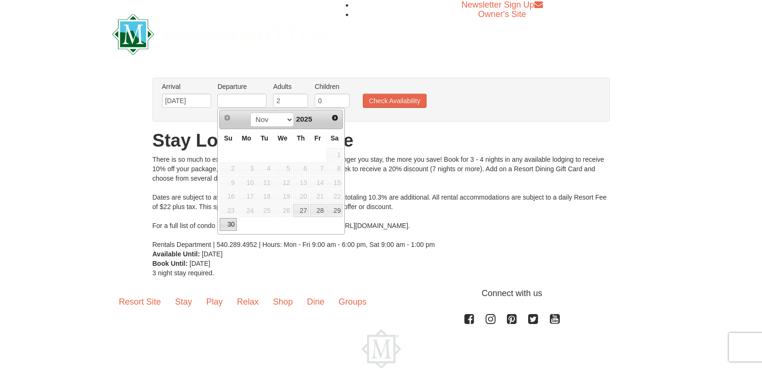
click at [230, 227] on link "30" at bounding box center [228, 224] width 17 height 13
type input "[DATE]"
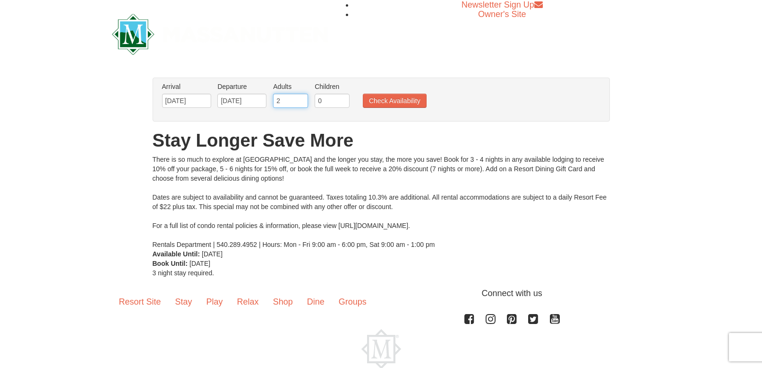
click at [288, 101] on input "2" at bounding box center [290, 101] width 35 height 14
type input "4"
click at [344, 97] on input "0" at bounding box center [332, 101] width 35 height 14
type input "2"
click at [380, 100] on button "Check Availability" at bounding box center [395, 101] width 64 height 14
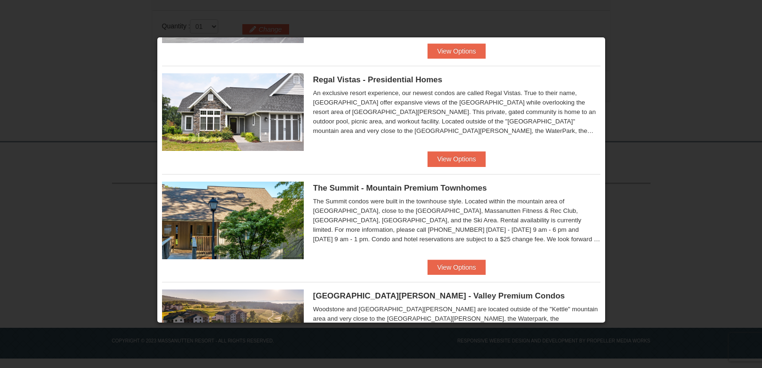
scroll to position [142, 0]
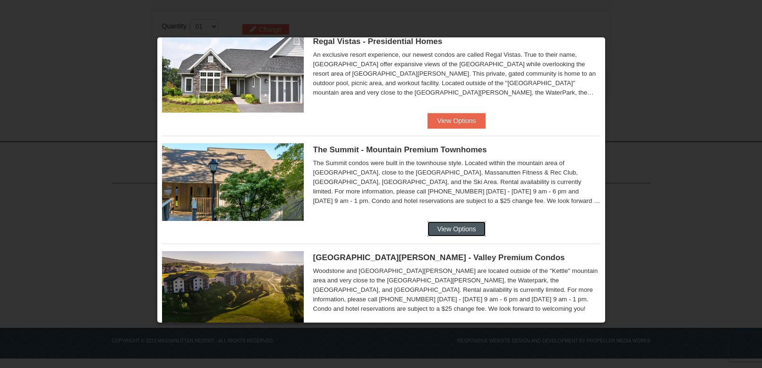
click at [445, 232] on button "View Options" at bounding box center [457, 228] width 58 height 15
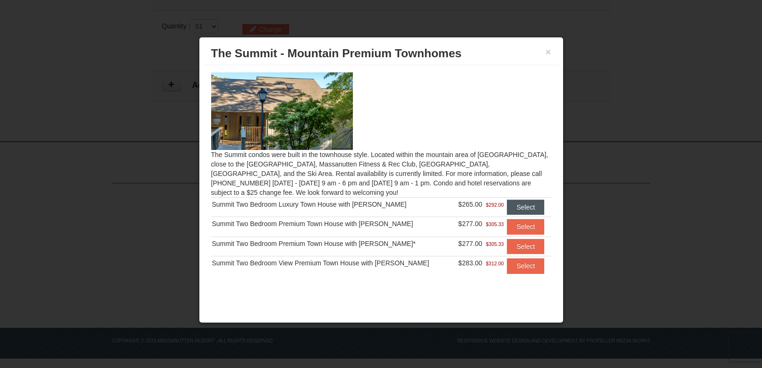
scroll to position [0, 0]
drag, startPoint x: 501, startPoint y: 207, endPoint x: 424, endPoint y: 204, distance: 77.1
click at [424, 204] on tr "Summit Two Bedroom Luxury Town House with [PERSON_NAME] $265.00 $292.00 Select" at bounding box center [381, 207] width 340 height 19
drag, startPoint x: 456, startPoint y: 166, endPoint x: 455, endPoint y: 188, distance: 21.8
click at [455, 188] on div "The Summit condos were built in the townhouse style. Located within the mountai…" at bounding box center [381, 175] width 354 height 221
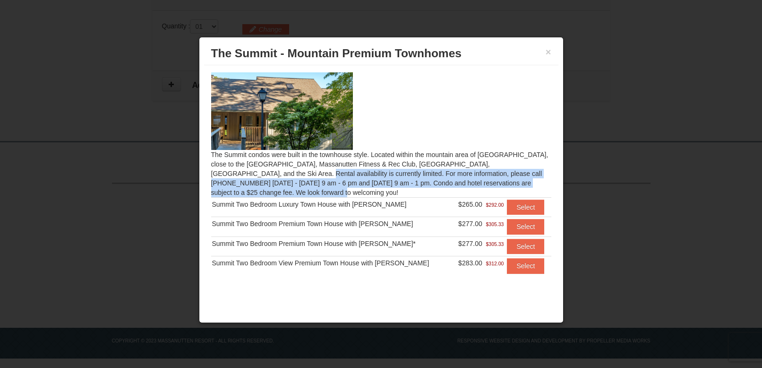
click at [288, 259] on div "Summit Two Bedroom View Premium Town House with [PERSON_NAME]" at bounding box center [332, 262] width 240 height 9
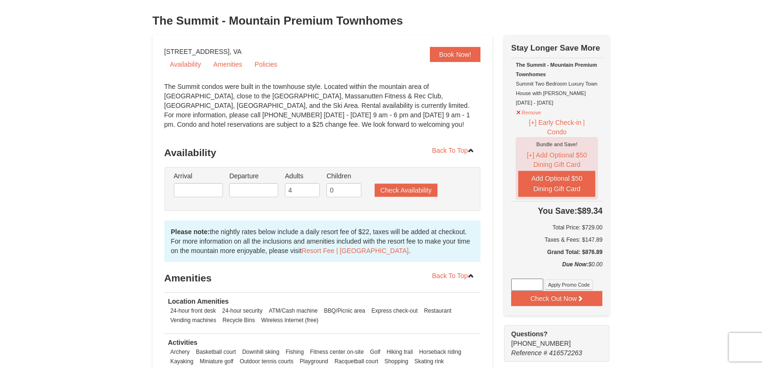
scroll to position [94, 0]
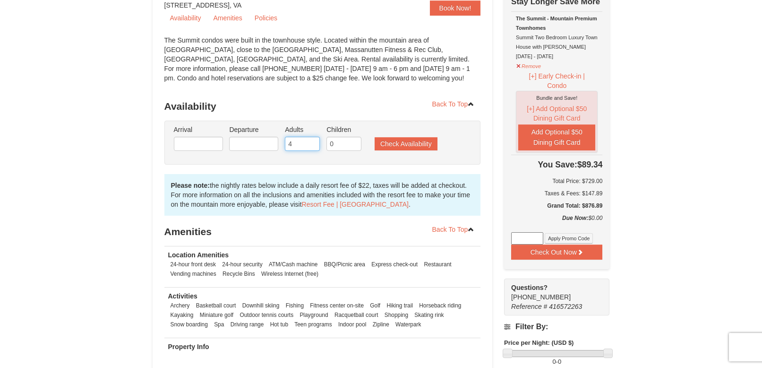
click at [311, 145] on input "4" at bounding box center [302, 144] width 35 height 14
drag, startPoint x: 179, startPoint y: 151, endPoint x: 163, endPoint y: 151, distance: 16.5
click at [163, 151] on div "Book Now! [STREET_ADDRESS], VA Availability Amenities Policies ‹ › Back To Top …" at bounding box center [323, 193] width 340 height 409
click at [196, 150] on input "text" at bounding box center [198, 144] width 49 height 14
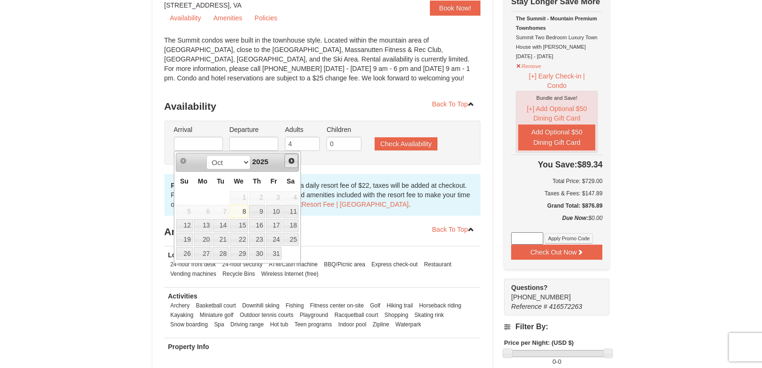
click at [290, 157] on span "Next" at bounding box center [292, 161] width 8 height 8
click at [269, 254] on link "28" at bounding box center [274, 253] width 16 height 13
type input "[DATE]"
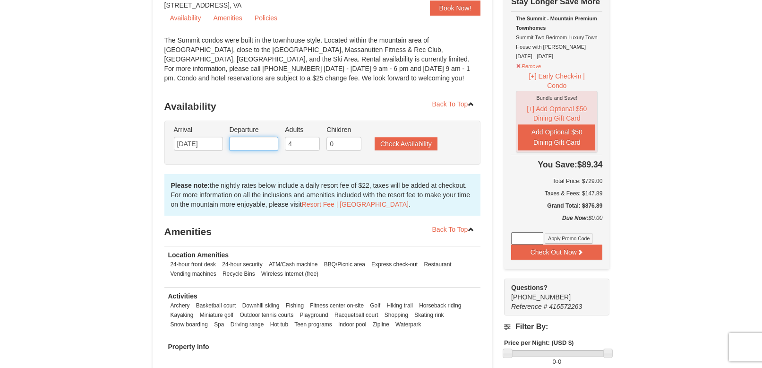
click at [245, 144] on input "text" at bounding box center [253, 144] width 49 height 14
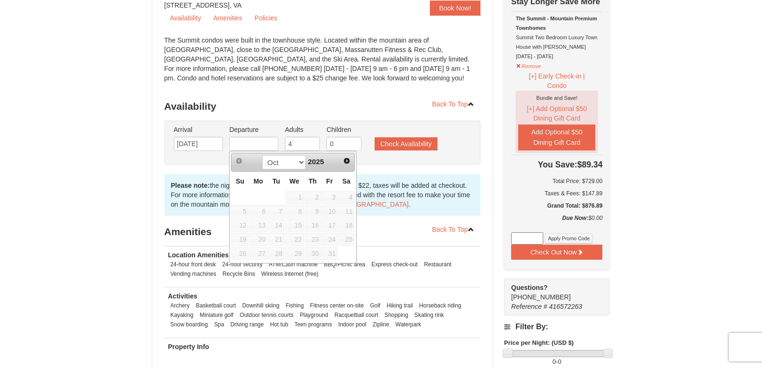
click at [238, 252] on span "26" at bounding box center [240, 253] width 17 height 13
click at [266, 143] on input "text" at bounding box center [253, 144] width 49 height 14
click at [348, 160] on span "Next" at bounding box center [347, 161] width 8 height 8
click at [243, 269] on link "30" at bounding box center [240, 266] width 17 height 13
type input "[DATE]"
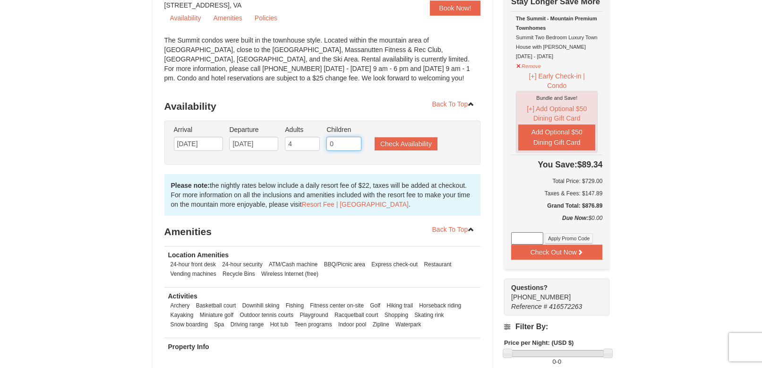
click at [341, 142] on input "0" at bounding box center [344, 144] width 35 height 14
type input "2"
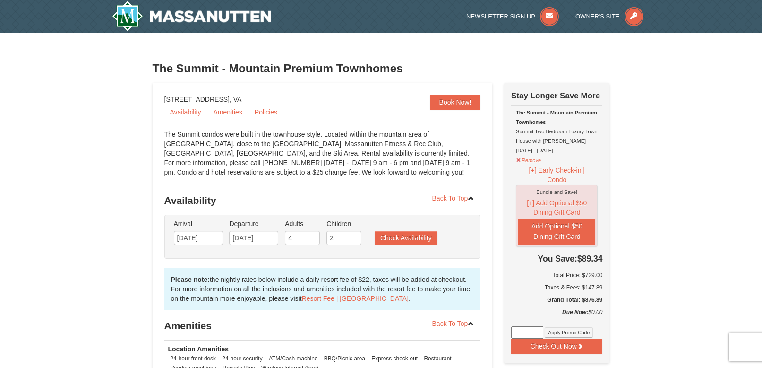
click at [443, 234] on ul "Arrival Please format dates MM/DD/YYYY Please format dates MM/DD/YYYY 11/28/202…" at bounding box center [318, 234] width 292 height 31
click at [412, 241] on button "Check Availability" at bounding box center [406, 237] width 63 height 13
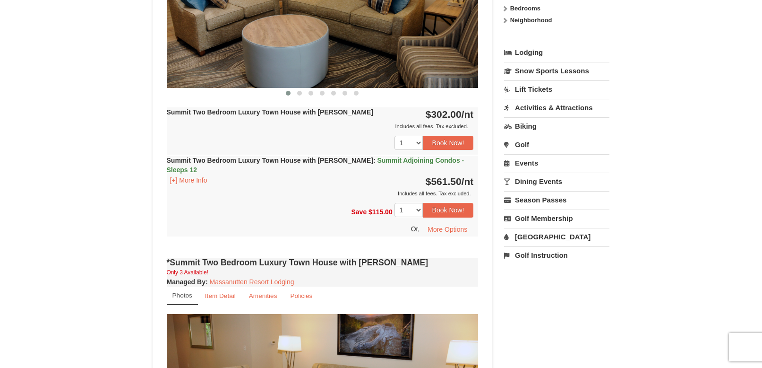
scroll to position [329, 0]
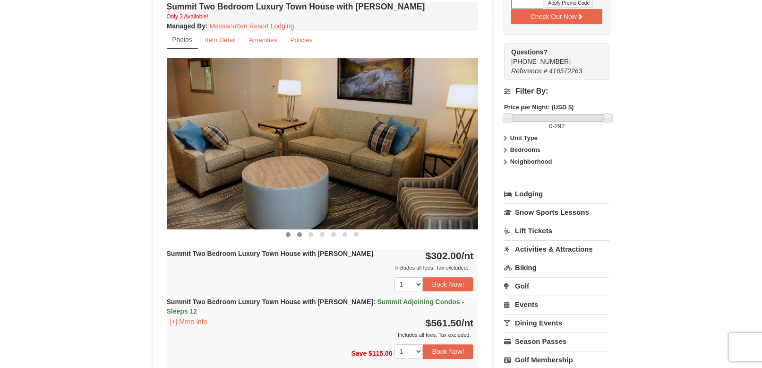
click at [302, 235] on button at bounding box center [299, 234] width 11 height 9
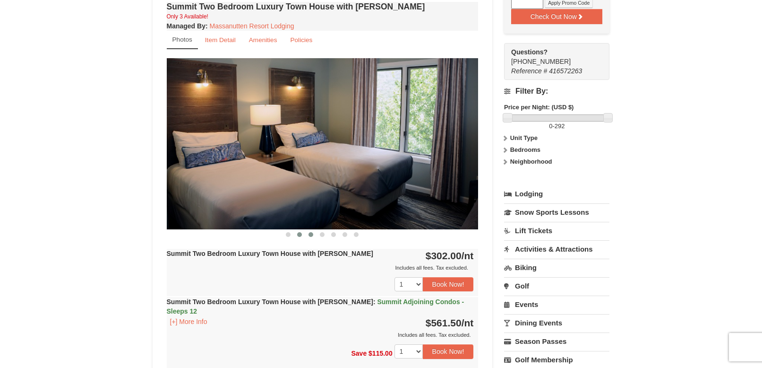
click at [309, 234] on span at bounding box center [311, 234] width 5 height 5
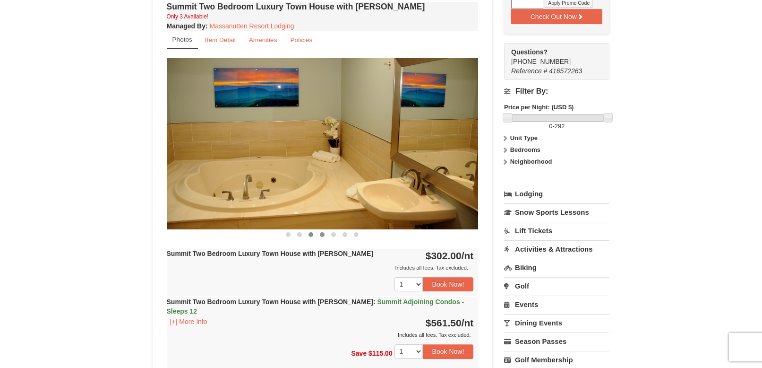
click at [322, 234] on span at bounding box center [322, 234] width 5 height 5
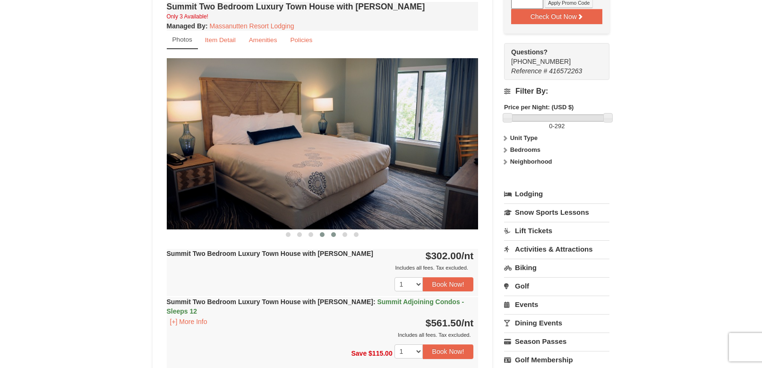
click at [332, 235] on span at bounding box center [333, 234] width 5 height 5
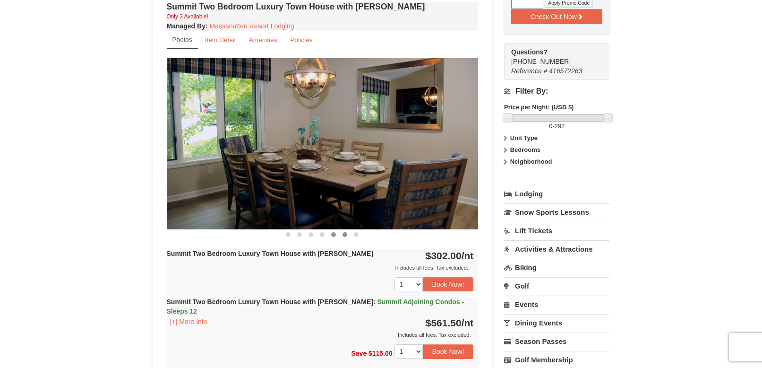
click at [344, 233] on span at bounding box center [345, 234] width 5 height 5
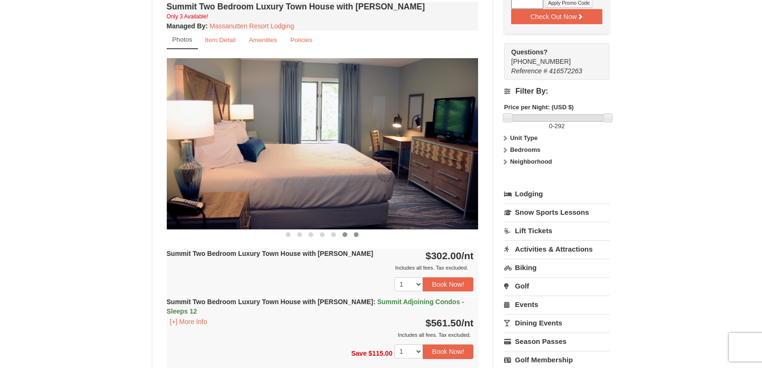
click at [355, 235] on span at bounding box center [356, 234] width 5 height 5
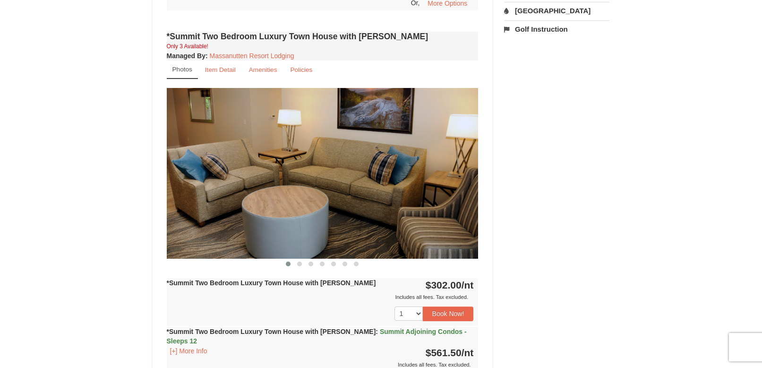
scroll to position [707, 0]
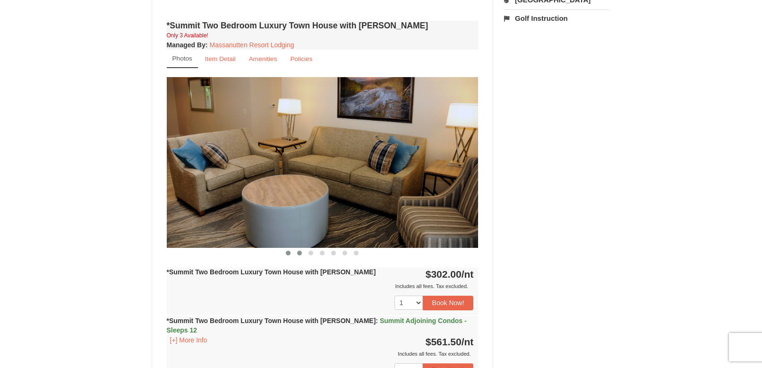
click at [301, 248] on button at bounding box center [299, 252] width 11 height 9
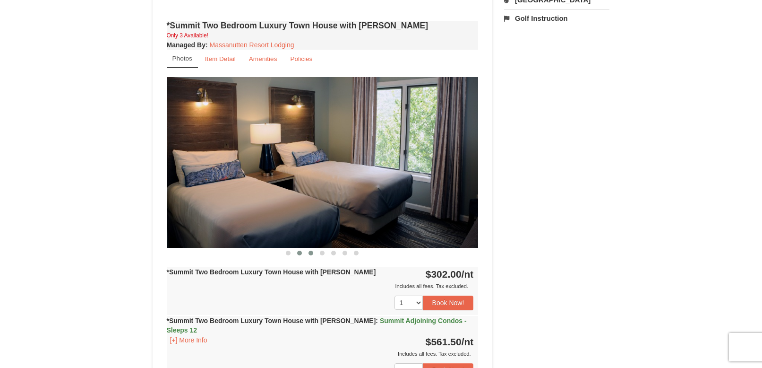
click at [309, 250] on span at bounding box center [311, 252] width 5 height 5
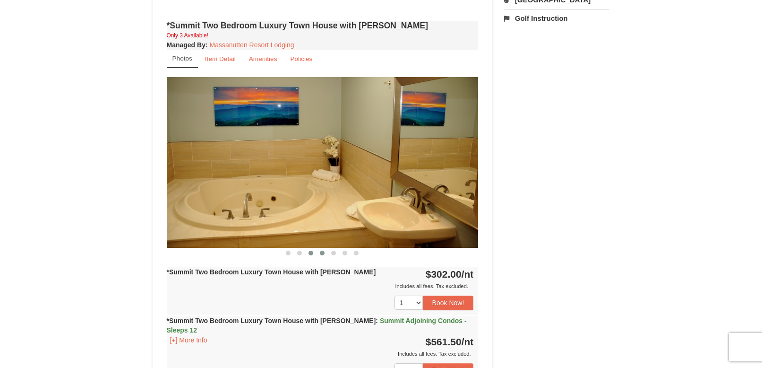
click at [319, 248] on button at bounding box center [322, 252] width 11 height 9
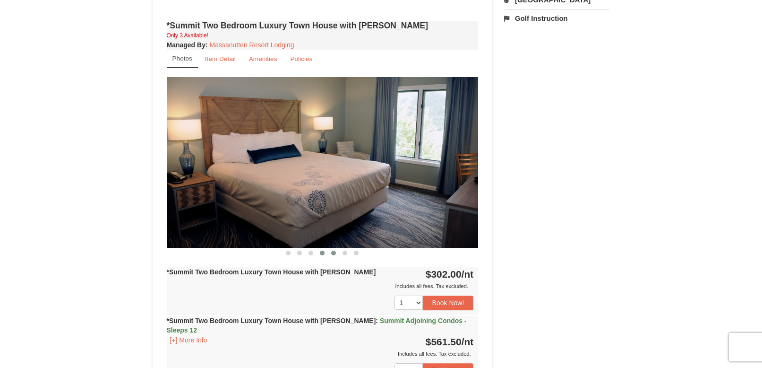
click at [334, 250] on span at bounding box center [333, 252] width 5 height 5
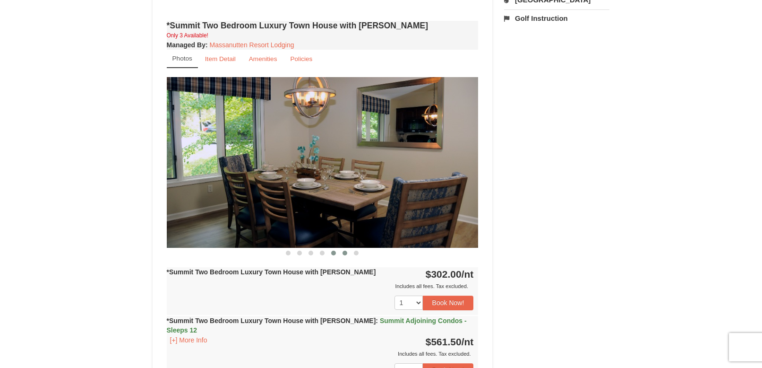
click at [344, 250] on span at bounding box center [345, 252] width 5 height 5
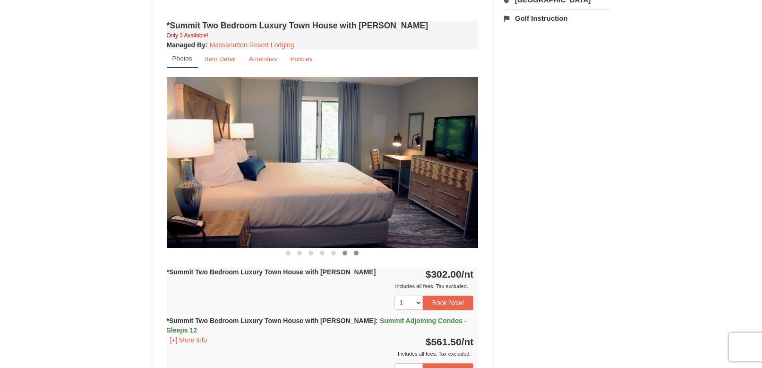
click at [357, 250] on span at bounding box center [356, 252] width 5 height 5
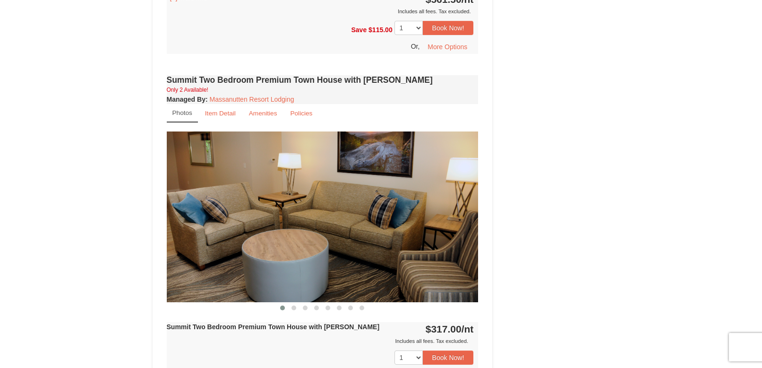
scroll to position [1085, 0]
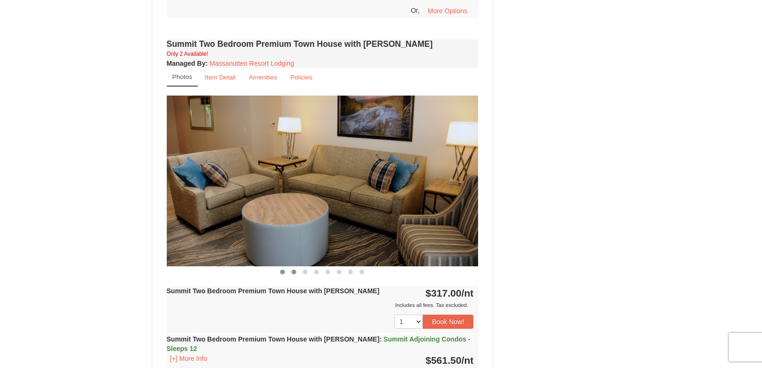
click at [294, 269] on span at bounding box center [294, 271] width 5 height 5
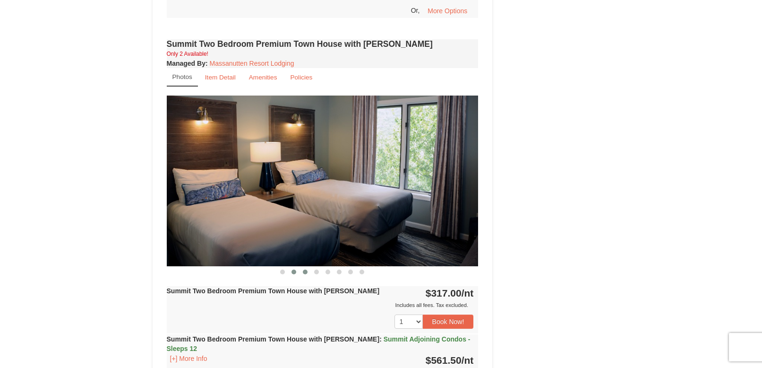
click at [310, 267] on button at bounding box center [305, 271] width 11 height 9
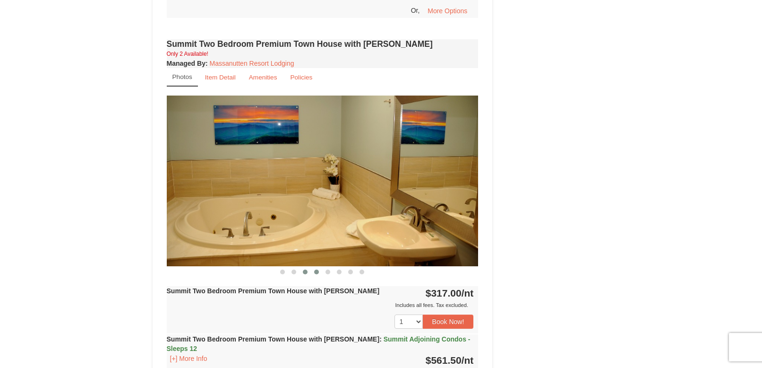
click at [316, 269] on span at bounding box center [316, 271] width 5 height 5
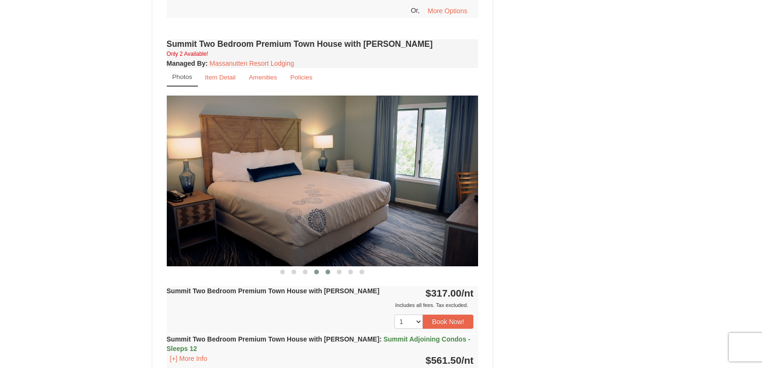
click at [328, 269] on span at bounding box center [328, 271] width 5 height 5
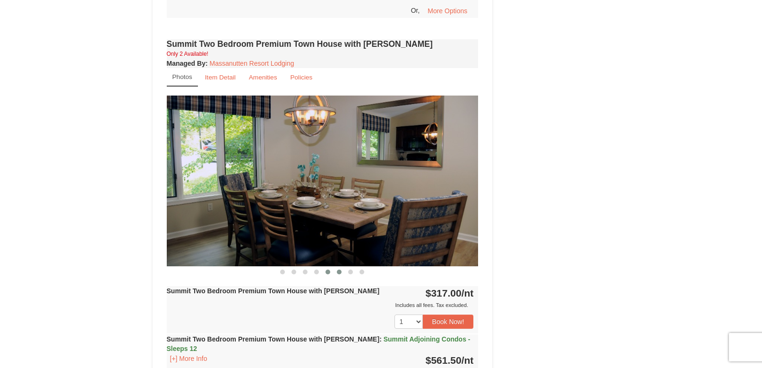
click at [338, 269] on span at bounding box center [339, 271] width 5 height 5
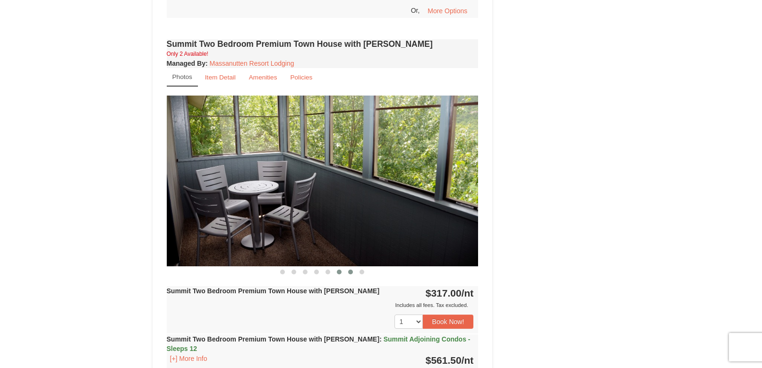
click at [348, 267] on button at bounding box center [350, 271] width 11 height 9
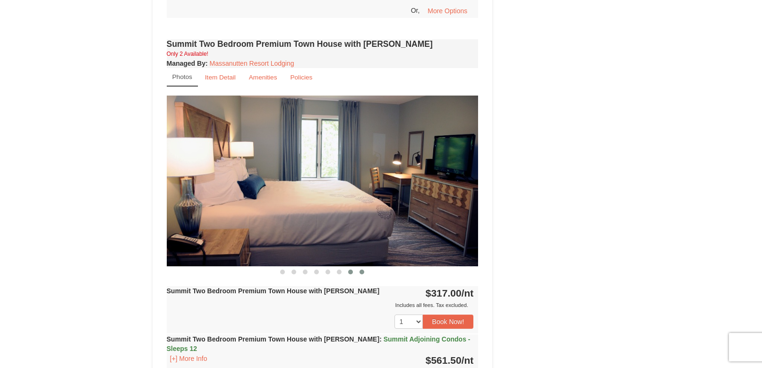
click at [360, 267] on button at bounding box center [361, 271] width 11 height 9
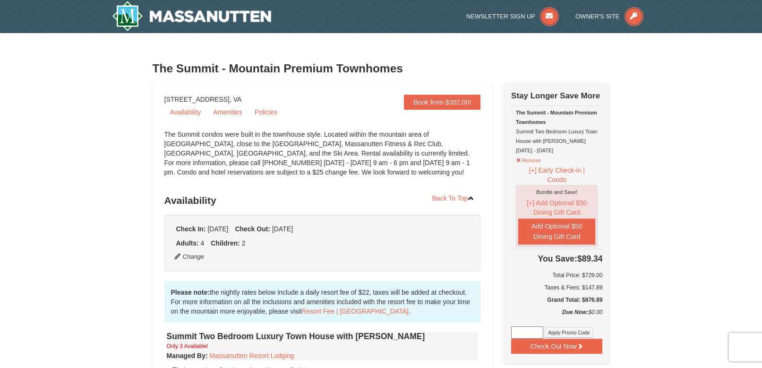
scroll to position [331, 0]
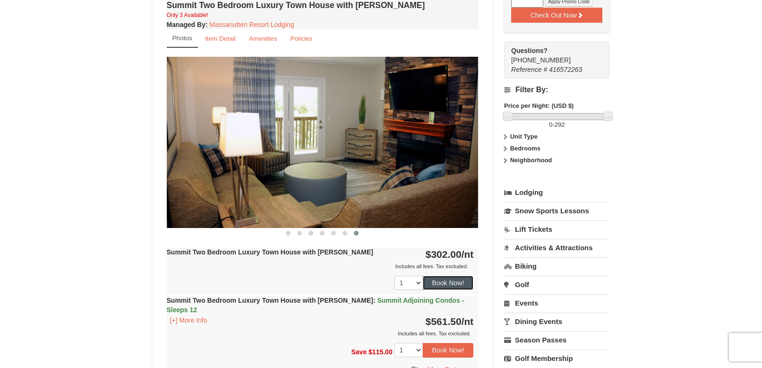
click at [465, 285] on button "Book Now!" at bounding box center [448, 282] width 51 height 14
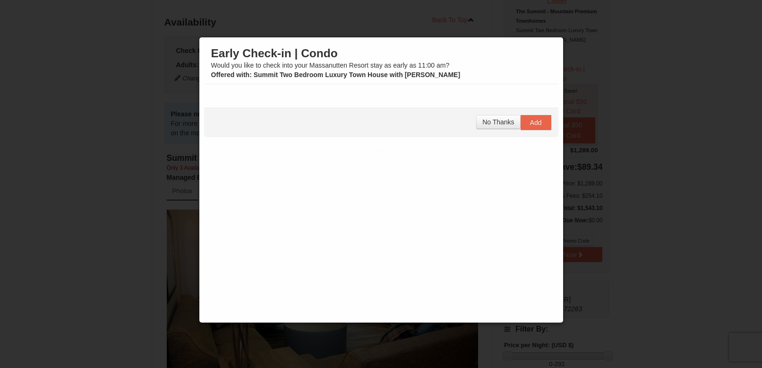
scroll to position [83, 0]
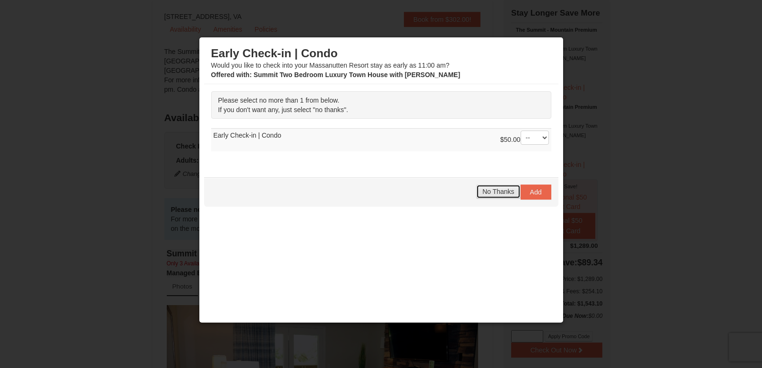
click at [479, 195] on button "No Thanks" at bounding box center [498, 191] width 44 height 14
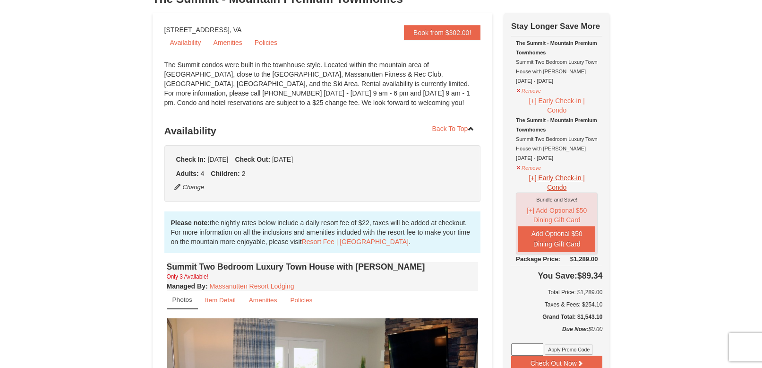
scroll to position [0, 0]
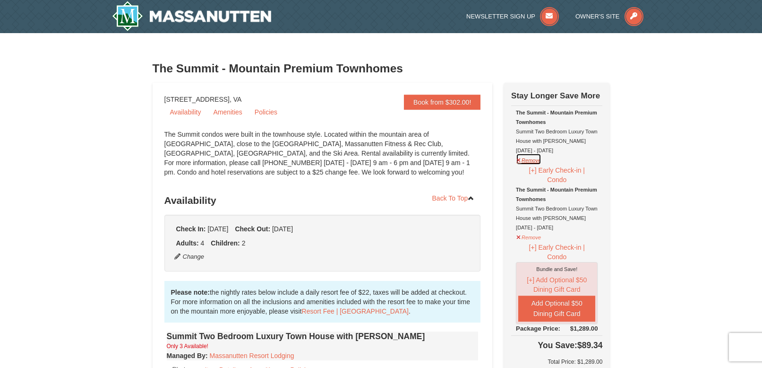
click at [517, 160] on button "Remove" at bounding box center [529, 159] width 26 height 12
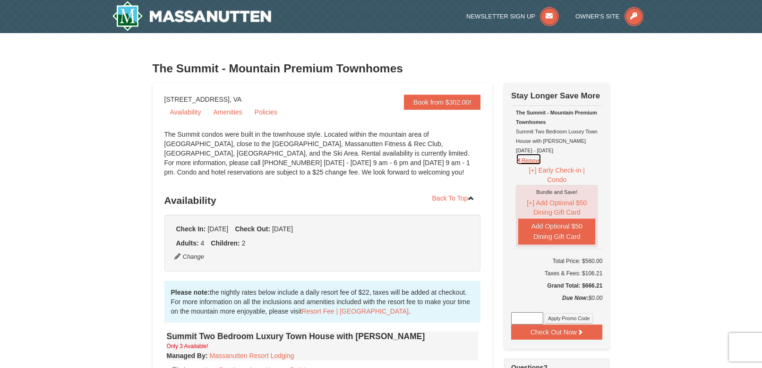
click at [521, 161] on button "Remove" at bounding box center [529, 159] width 26 height 12
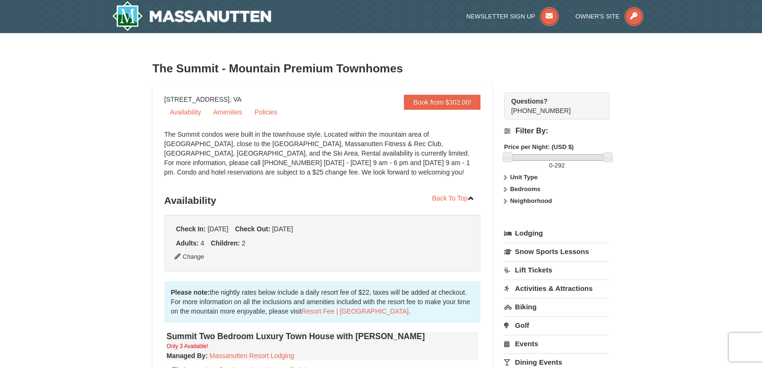
scroll to position [142, 0]
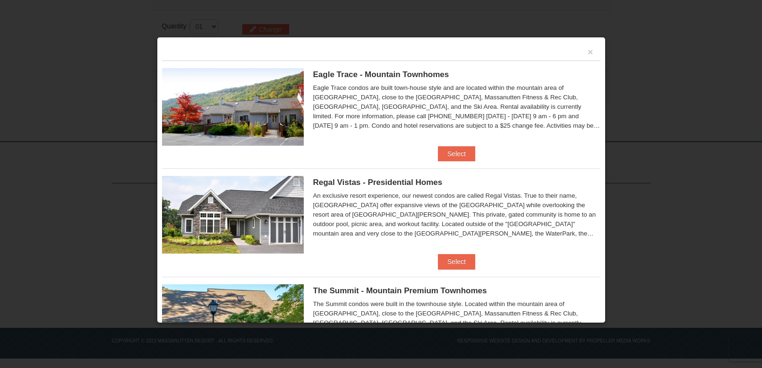
scroll to position [291, 0]
click at [588, 49] on button "×" at bounding box center [591, 51] width 6 height 9
